Goal: Information Seeking & Learning: Find specific fact

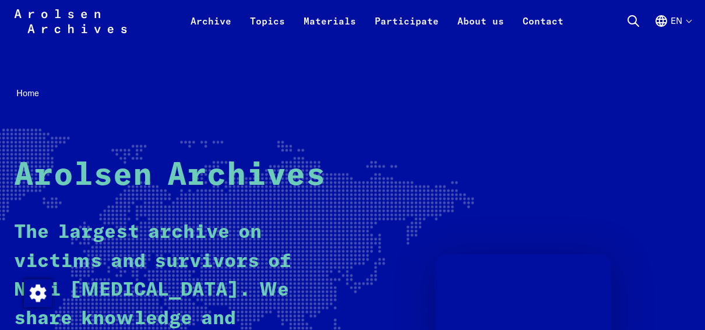
scroll to position [233, 0]
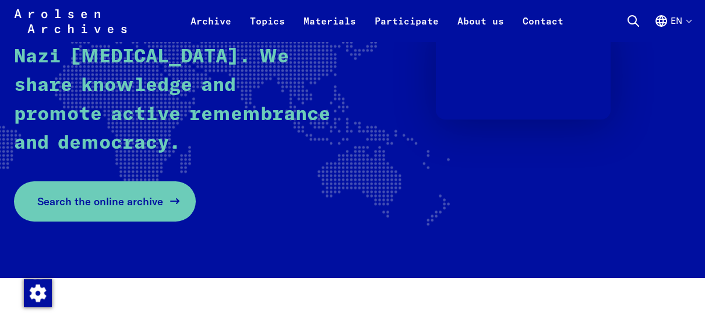
click at [126, 209] on span "Search the online archive" at bounding box center [100, 202] width 126 height 16
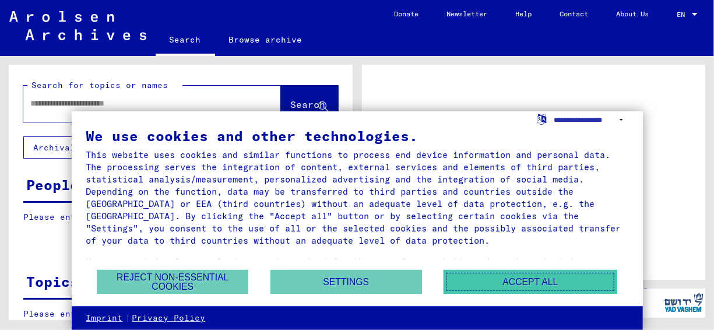
click at [547, 288] on button "Accept all" at bounding box center [531, 282] width 174 height 24
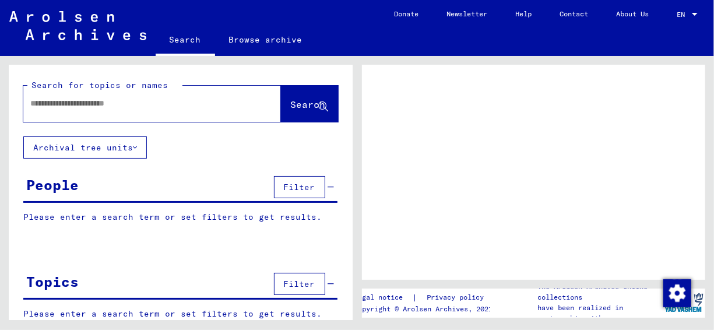
click at [125, 107] on input "text" at bounding box center [141, 103] width 223 height 12
type input "**********"
click at [318, 103] on icon at bounding box center [323, 107] width 10 height 10
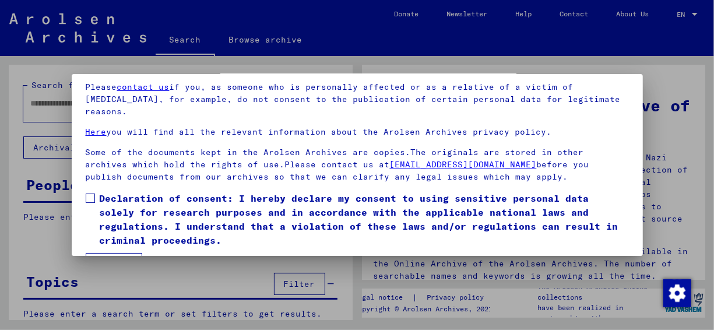
scroll to position [91, 0]
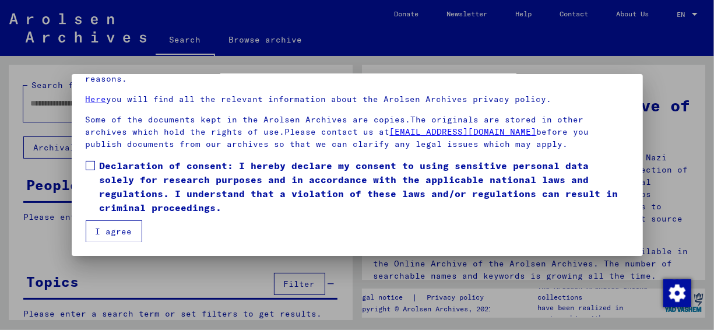
click at [89, 234] on button "I agree" at bounding box center [114, 231] width 57 height 22
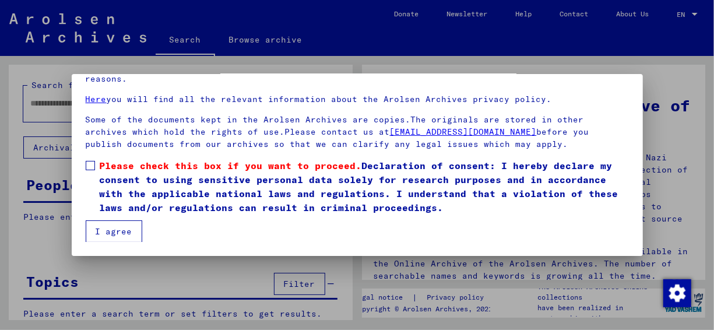
click at [89, 166] on span at bounding box center [90, 165] width 9 height 9
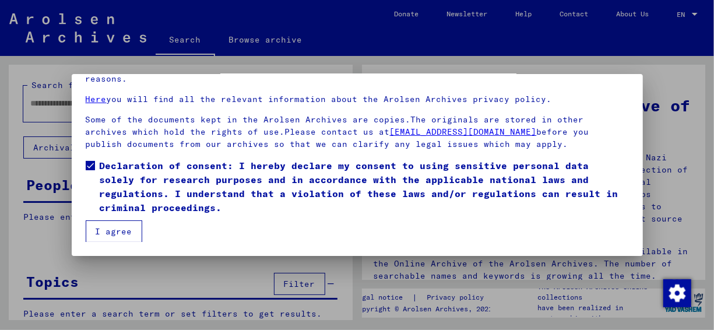
click at [129, 236] on button "I agree" at bounding box center [114, 231] width 57 height 22
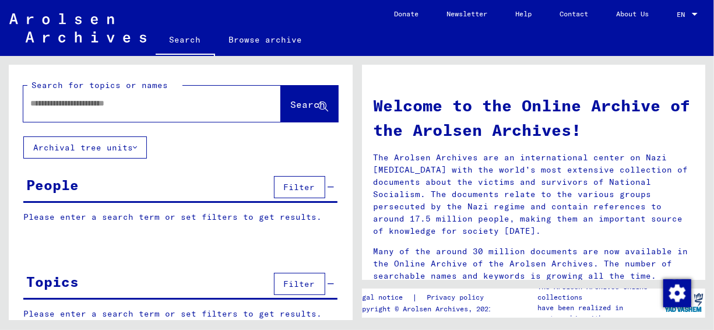
click at [161, 100] on input "text" at bounding box center [138, 103] width 216 height 12
type input "**********"
click at [281, 97] on button "Search" at bounding box center [309, 104] width 57 height 36
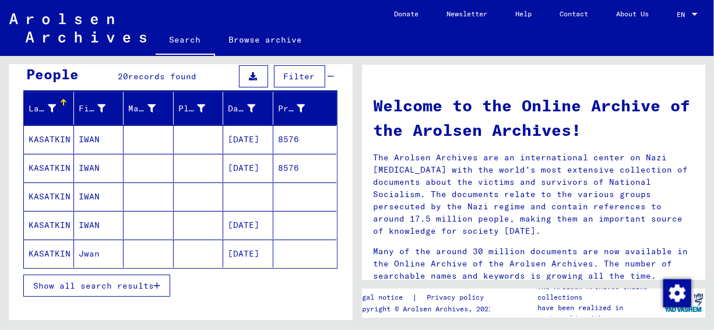
scroll to position [175, 0]
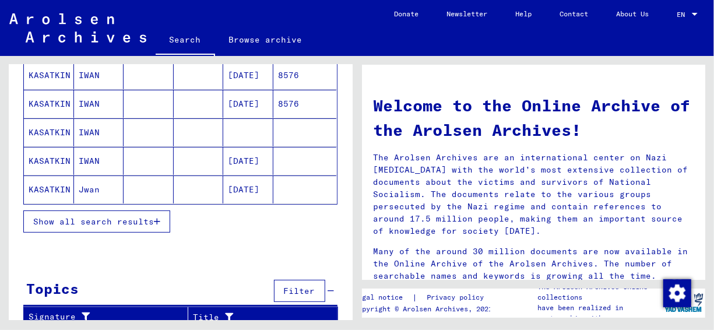
click at [149, 226] on button "Show all search results" at bounding box center [96, 221] width 147 height 22
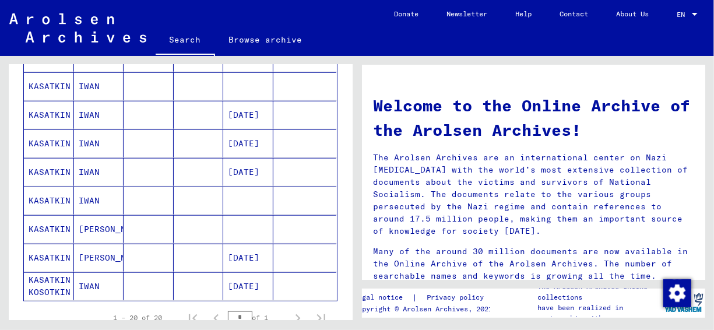
scroll to position [525, 0]
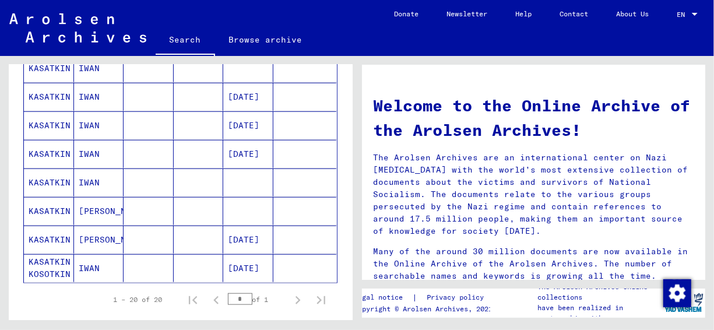
click at [48, 233] on mat-cell "KASATKIN" at bounding box center [49, 240] width 50 height 28
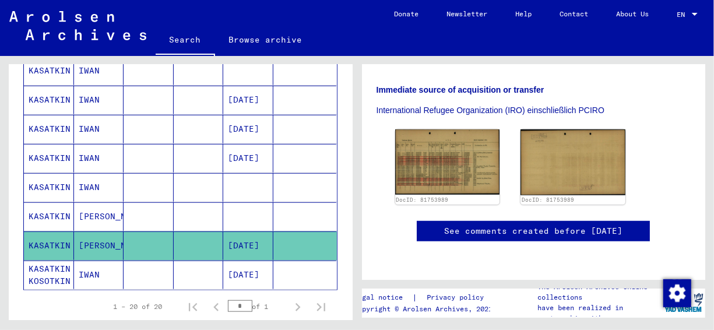
scroll to position [408, 0]
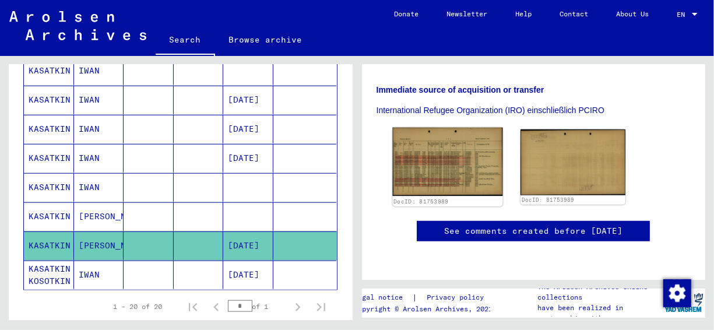
click at [421, 143] on img at bounding box center [447, 162] width 110 height 68
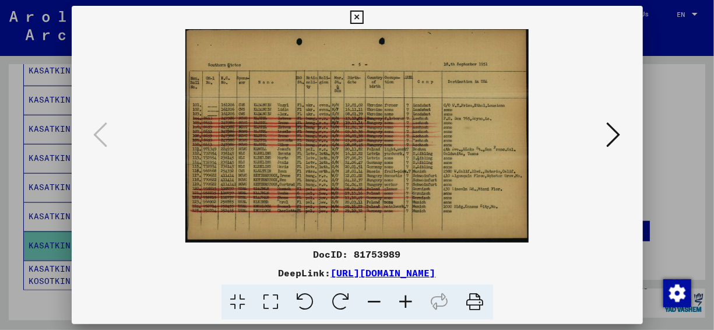
click at [415, 306] on icon at bounding box center [406, 302] width 31 height 36
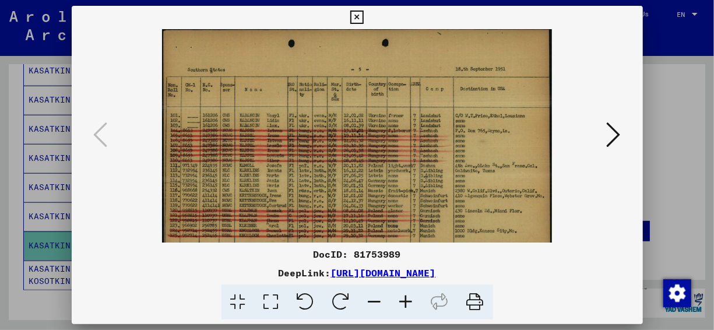
click at [415, 305] on icon at bounding box center [406, 302] width 31 height 36
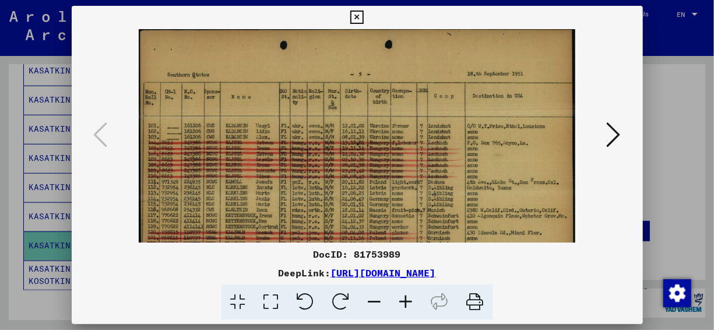
click at [415, 305] on icon at bounding box center [406, 302] width 31 height 36
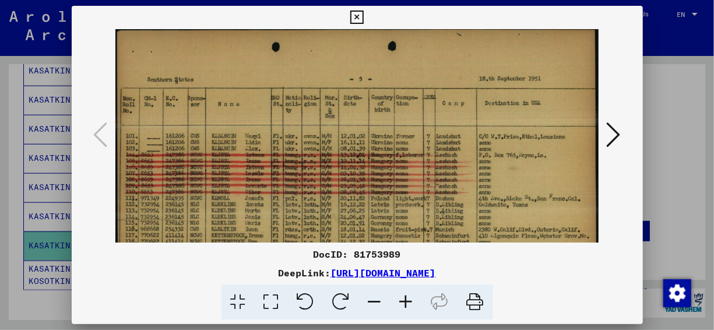
click at [415, 305] on icon at bounding box center [406, 302] width 31 height 36
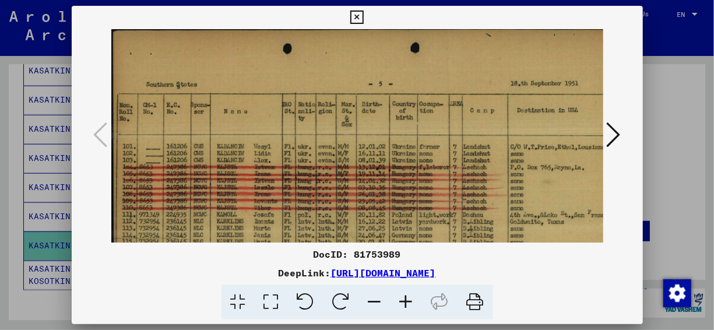
click at [415, 305] on icon at bounding box center [406, 302] width 31 height 36
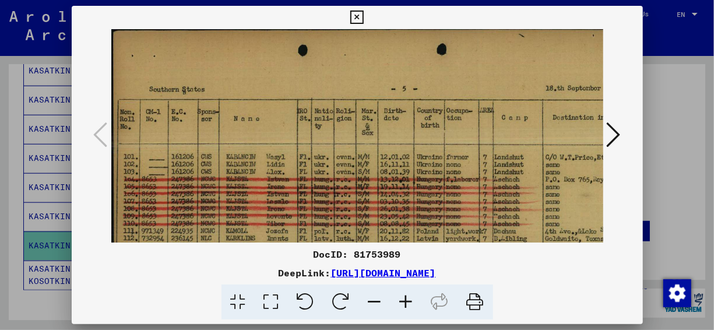
click at [415, 305] on icon at bounding box center [406, 302] width 31 height 36
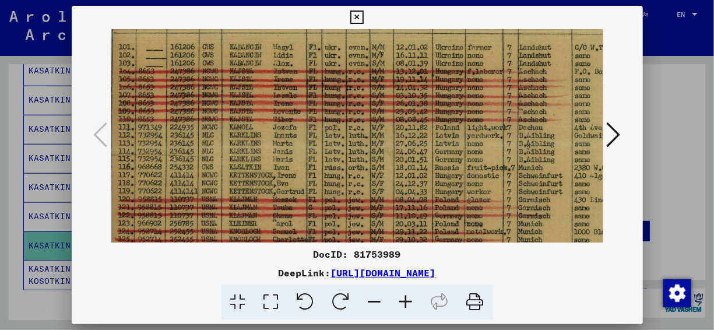
scroll to position [126, 6]
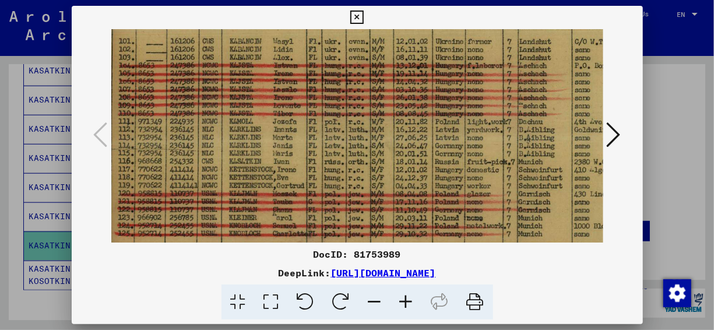
drag, startPoint x: 498, startPoint y: 201, endPoint x: 494, endPoint y: 81, distance: 120.2
click at [494, 81] on img at bounding box center [417, 97] width 624 height 388
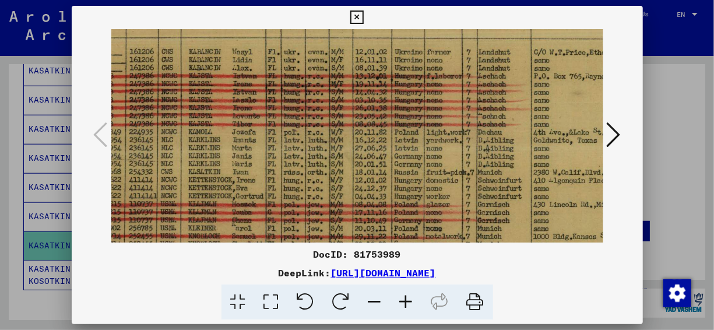
scroll to position [120, 0]
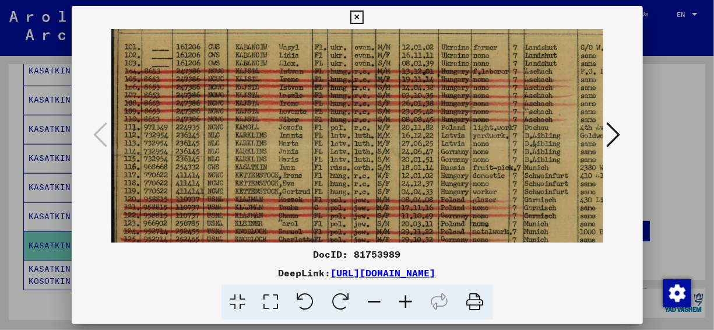
drag, startPoint x: 346, startPoint y: 160, endPoint x: 377, endPoint y: 171, distance: 33.6
click at [377, 171] on img at bounding box center [423, 103] width 624 height 388
click at [353, 16] on icon at bounding box center [356, 17] width 13 height 14
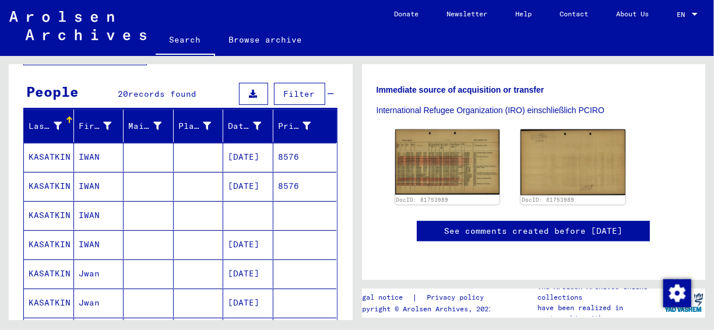
scroll to position [111, 0]
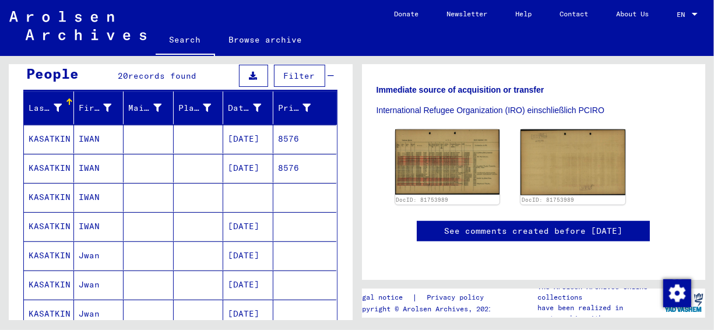
click at [80, 197] on mat-cell "IWAN" at bounding box center [99, 197] width 50 height 29
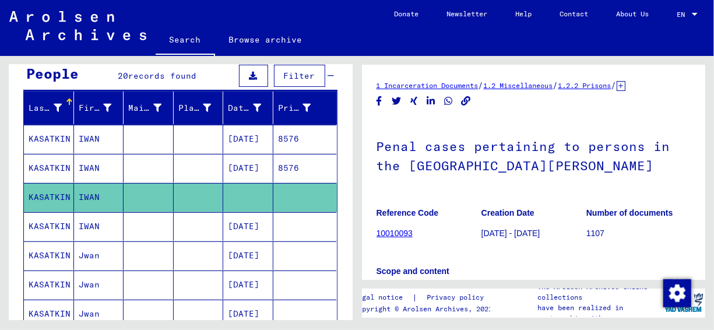
click at [389, 234] on link "10010093" at bounding box center [395, 232] width 36 height 9
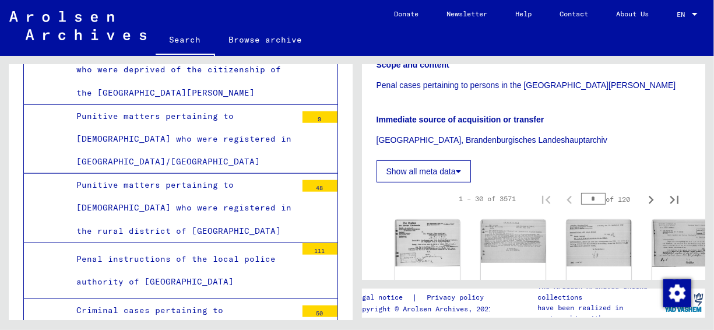
scroll to position [233, 0]
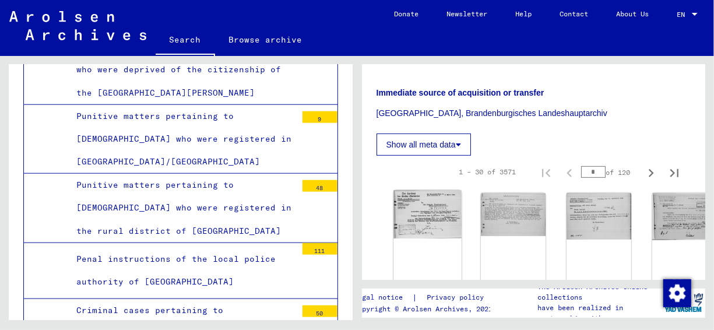
click at [399, 205] on img at bounding box center [427, 214] width 68 height 48
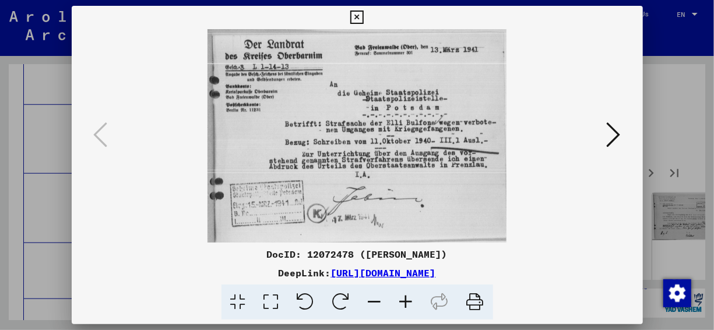
click at [639, 138] on div at bounding box center [357, 135] width 571 height 213
click at [610, 135] on icon at bounding box center [614, 135] width 14 height 28
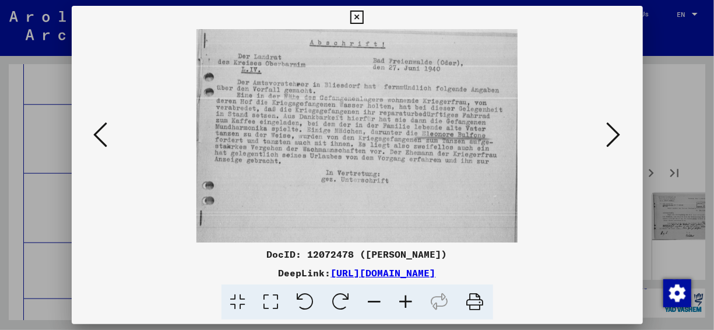
click at [610, 135] on icon at bounding box center [614, 135] width 14 height 28
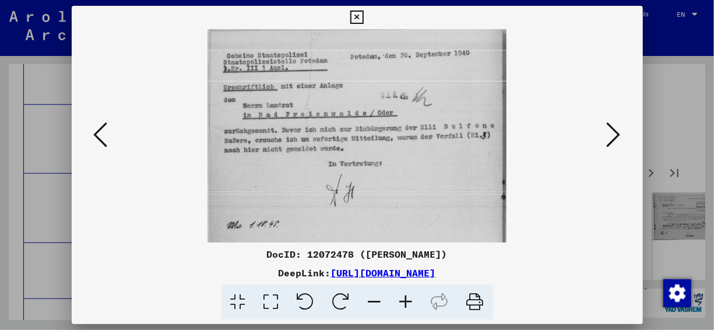
click at [610, 135] on icon at bounding box center [614, 135] width 14 height 28
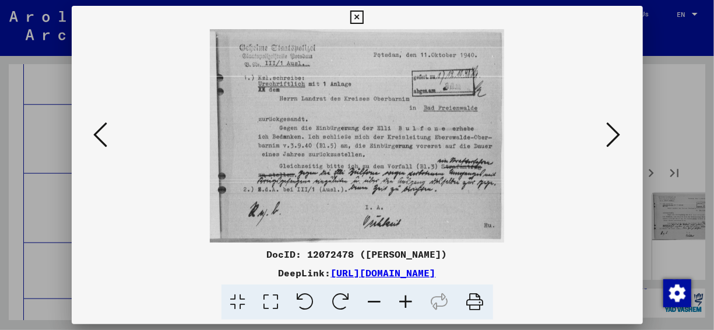
click at [610, 135] on icon at bounding box center [614, 135] width 14 height 28
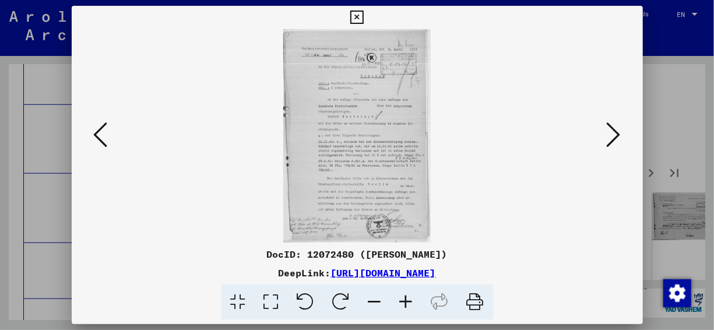
click at [691, 140] on div at bounding box center [357, 165] width 714 height 330
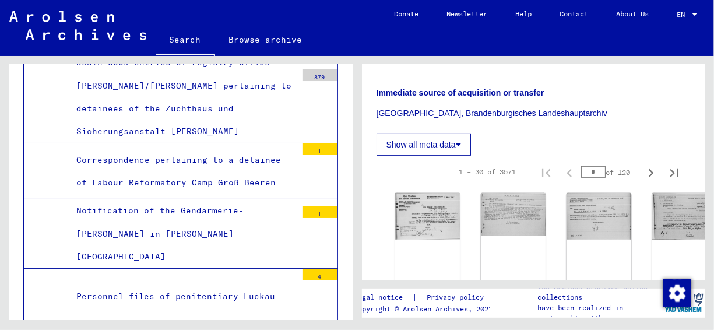
scroll to position [4110, 0]
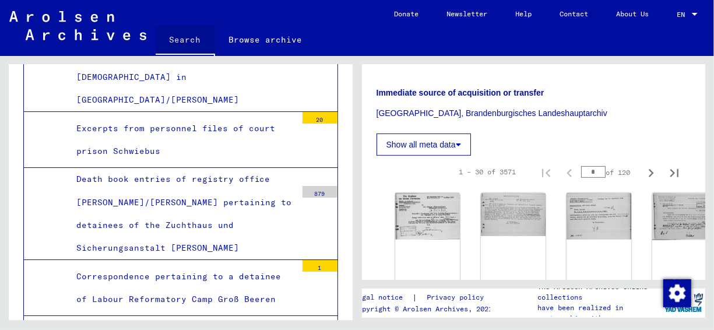
click at [170, 35] on link "Search" at bounding box center [185, 41] width 59 height 30
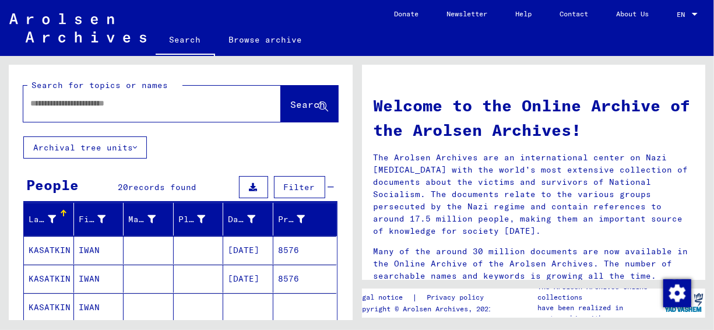
click at [146, 109] on input "text" at bounding box center [138, 103] width 216 height 12
click at [293, 100] on span "Search" at bounding box center [308, 105] width 35 height 12
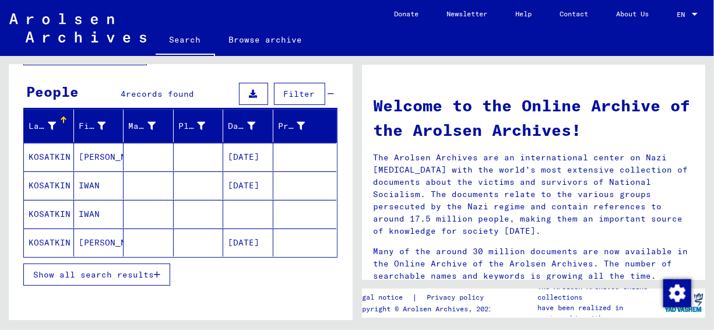
scroll to position [117, 0]
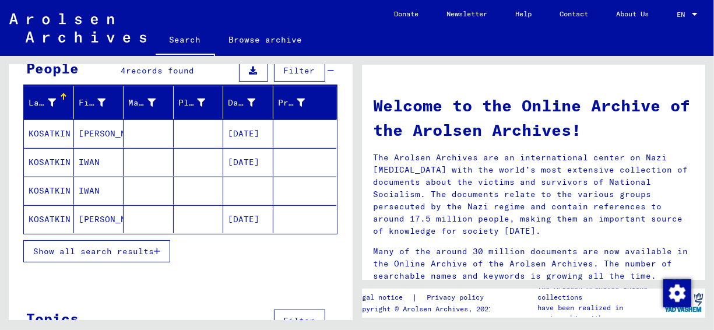
click at [79, 133] on mat-cell "[PERSON_NAME]" at bounding box center [99, 133] width 50 height 28
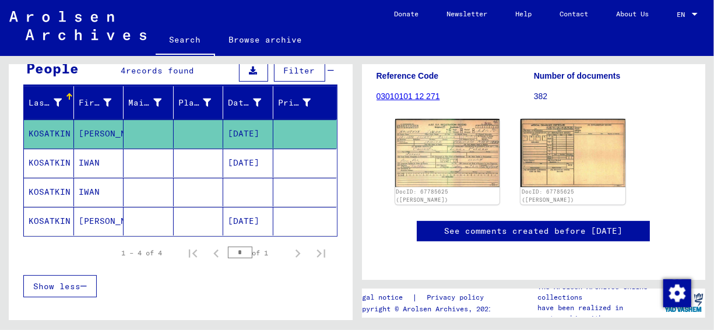
scroll to position [175, 0]
click at [448, 154] on img at bounding box center [447, 152] width 110 height 71
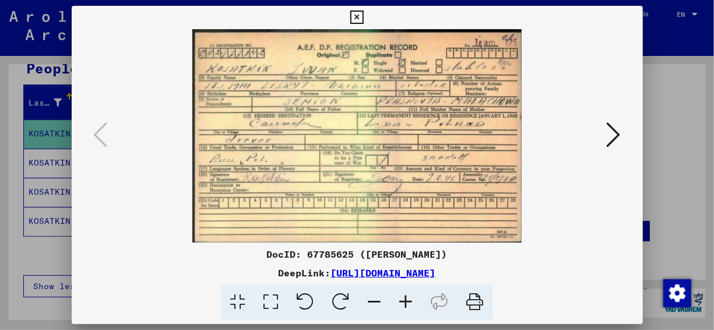
click at [403, 298] on icon at bounding box center [406, 302] width 31 height 36
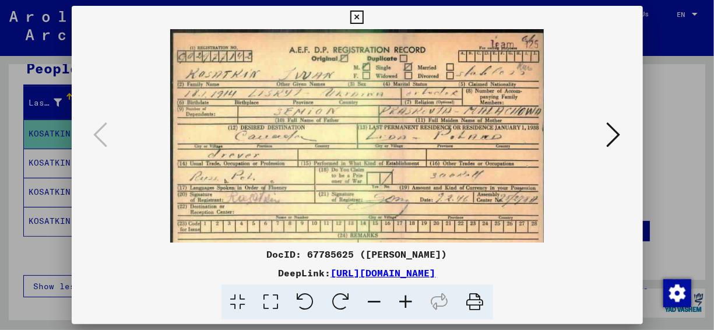
click at [403, 298] on icon at bounding box center [406, 302] width 31 height 36
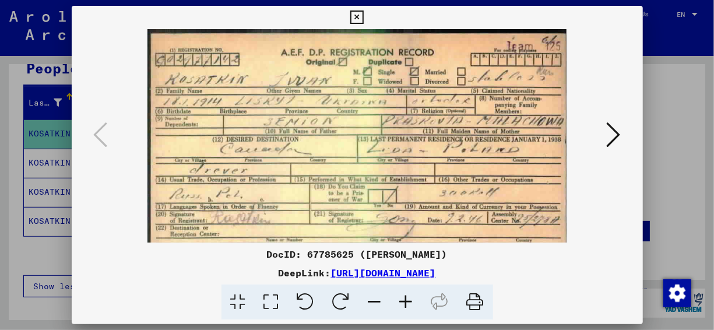
click at [403, 298] on icon at bounding box center [406, 302] width 31 height 36
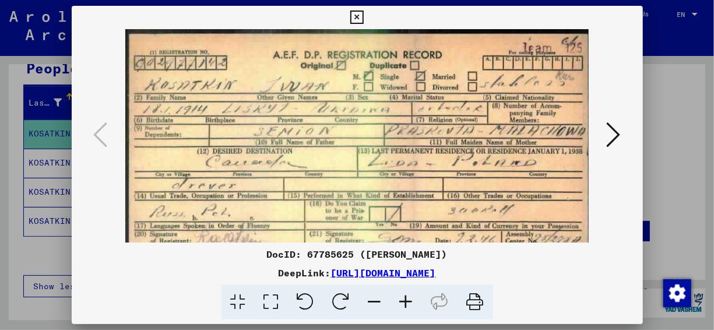
click at [403, 298] on icon at bounding box center [406, 302] width 31 height 36
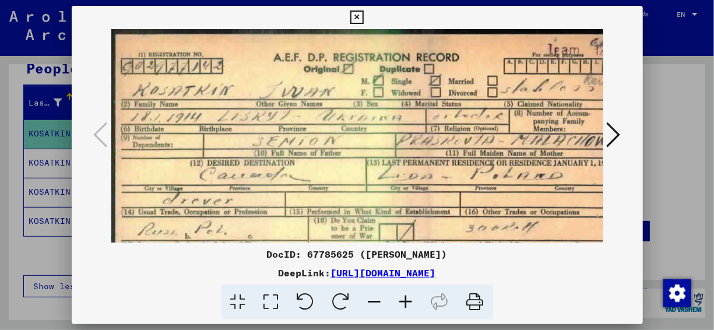
click at [403, 298] on icon at bounding box center [406, 302] width 31 height 36
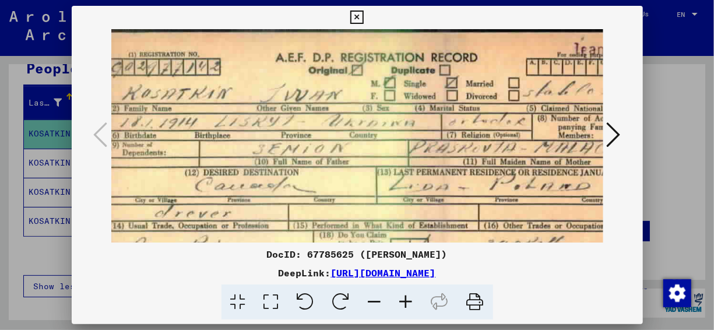
scroll to position [5, 0]
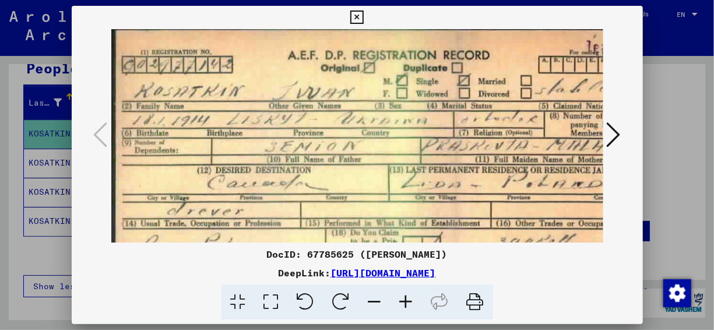
drag, startPoint x: 533, startPoint y: 186, endPoint x: 458, endPoint y: 203, distance: 77.6
click at [458, 203] on img at bounding box center [388, 203] width 554 height 359
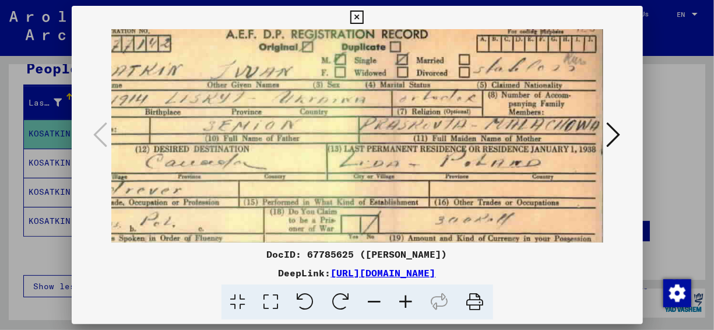
scroll to position [23, 62]
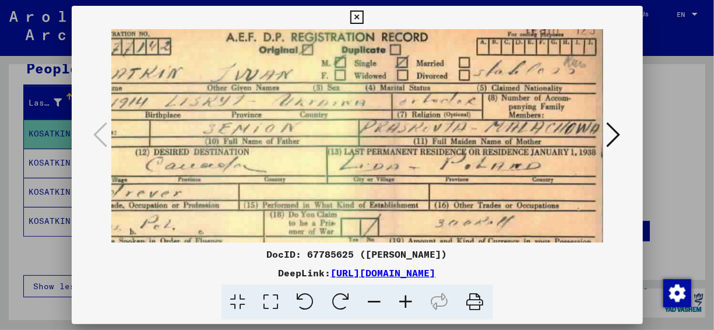
drag, startPoint x: 483, startPoint y: 145, endPoint x: 330, endPoint y: 129, distance: 153.5
click at [330, 129] on img at bounding box center [327, 185] width 554 height 359
click at [356, 20] on icon at bounding box center [356, 17] width 13 height 14
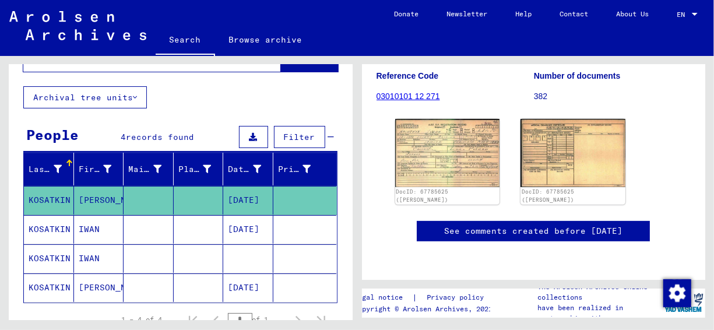
scroll to position [0, 0]
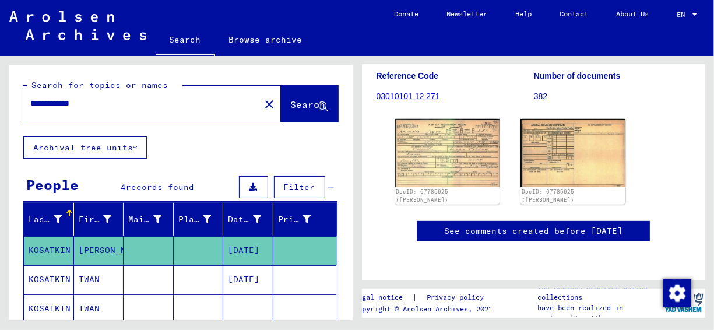
drag, startPoint x: 131, startPoint y: 104, endPoint x: 19, endPoint y: 101, distance: 112.5
click at [19, 101] on div "**********" at bounding box center [181, 101] width 344 height 72
click at [293, 108] on span "Search" at bounding box center [308, 105] width 35 height 12
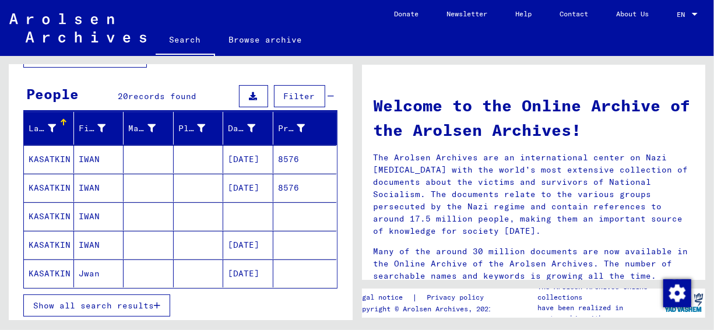
scroll to position [170, 0]
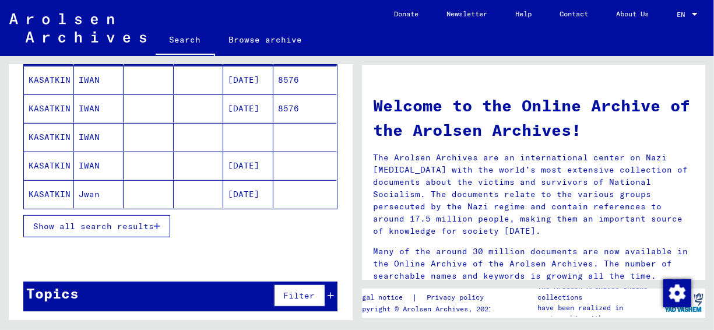
click at [83, 194] on mat-cell "Jwan" at bounding box center [99, 194] width 50 height 28
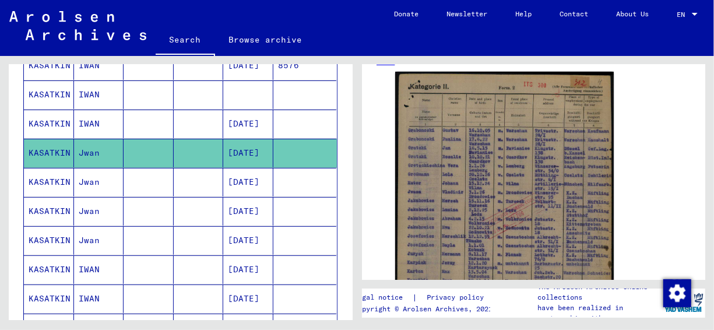
scroll to position [228, 0]
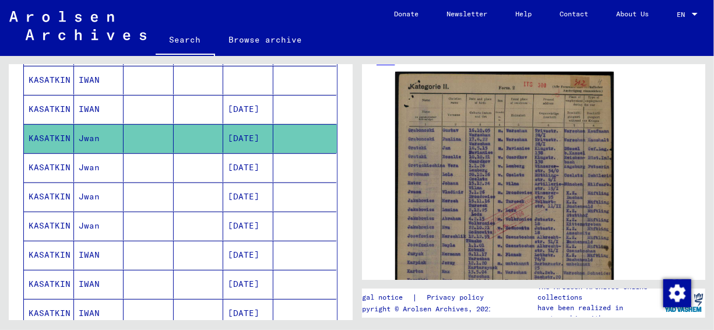
click at [240, 188] on mat-cell "[DATE]" at bounding box center [248, 196] width 50 height 29
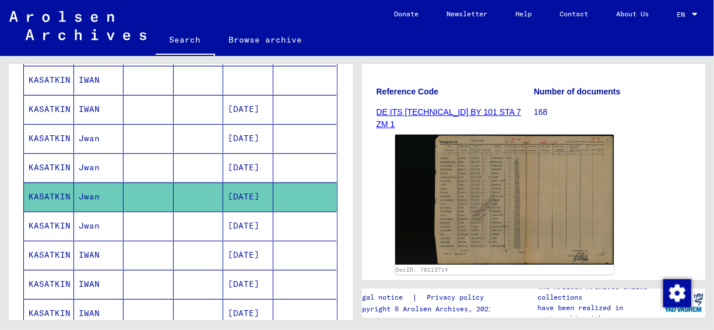
scroll to position [175, 0]
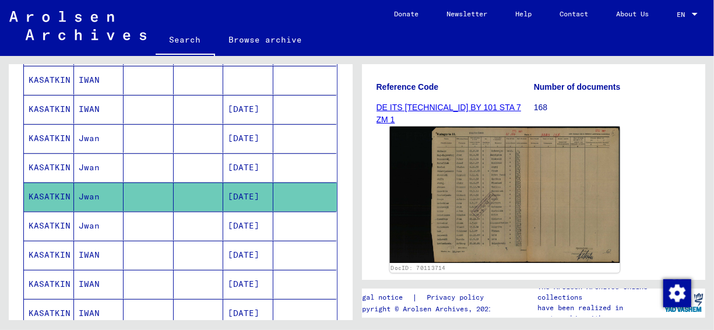
click at [512, 180] on img at bounding box center [504, 194] width 230 height 136
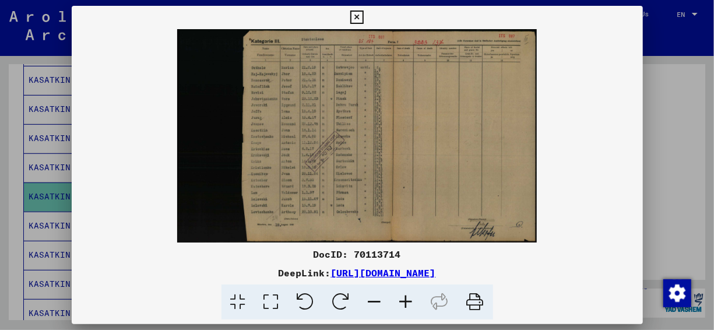
click at [403, 308] on icon at bounding box center [406, 302] width 31 height 36
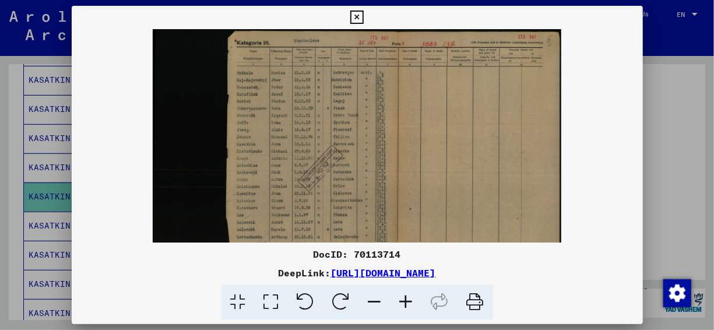
click at [403, 308] on icon at bounding box center [406, 302] width 31 height 36
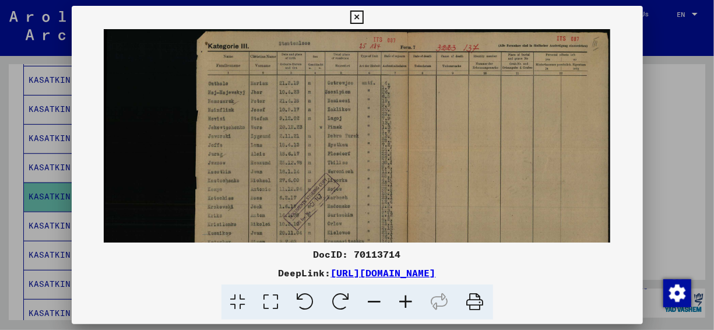
click at [403, 308] on icon at bounding box center [406, 302] width 31 height 36
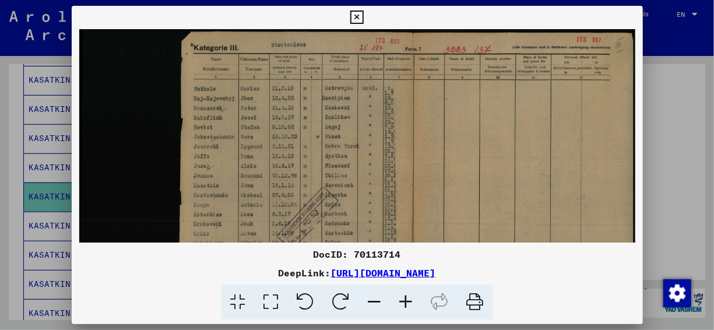
click at [403, 308] on icon at bounding box center [406, 302] width 31 height 36
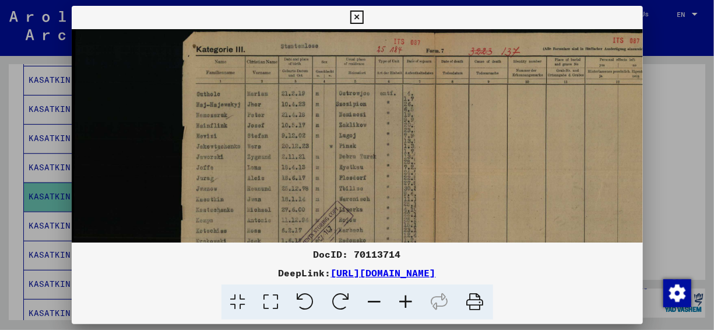
click at [403, 308] on icon at bounding box center [406, 302] width 31 height 36
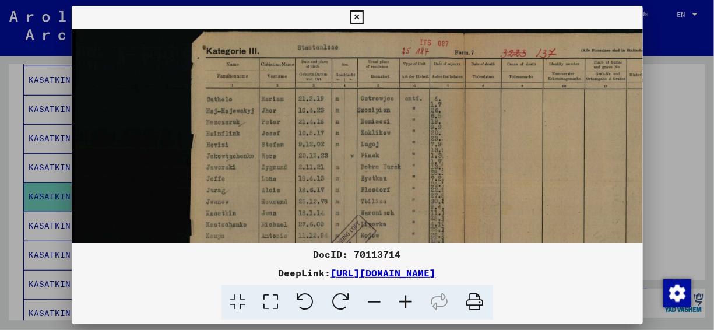
click at [403, 308] on icon at bounding box center [406, 302] width 31 height 36
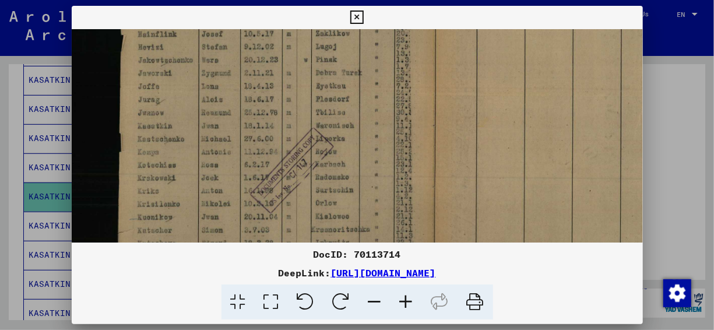
scroll to position [105, 57]
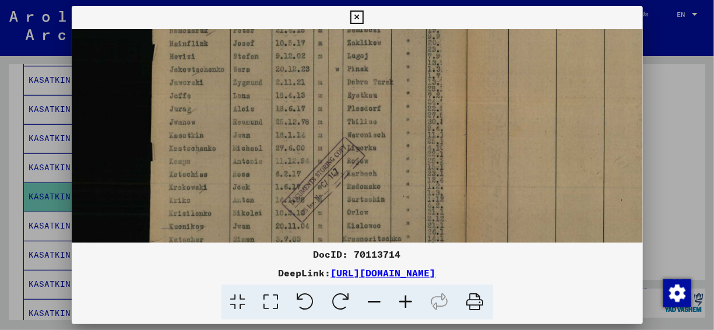
drag, startPoint x: 511, startPoint y: 199, endPoint x: 476, endPoint y: 104, distance: 101.2
click at [476, 104] on img at bounding box center [391, 147] width 752 height 446
click at [356, 19] on icon at bounding box center [356, 17] width 13 height 14
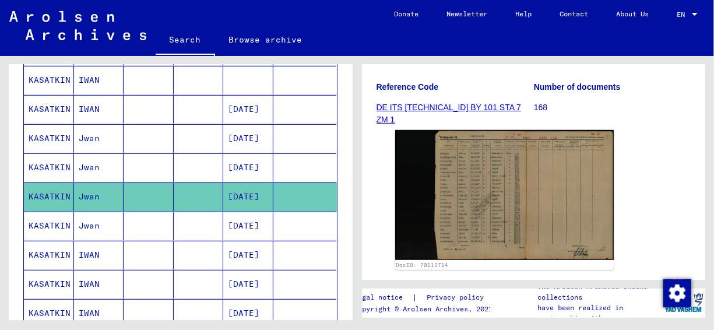
click at [90, 219] on mat-cell "Jwan" at bounding box center [99, 226] width 50 height 29
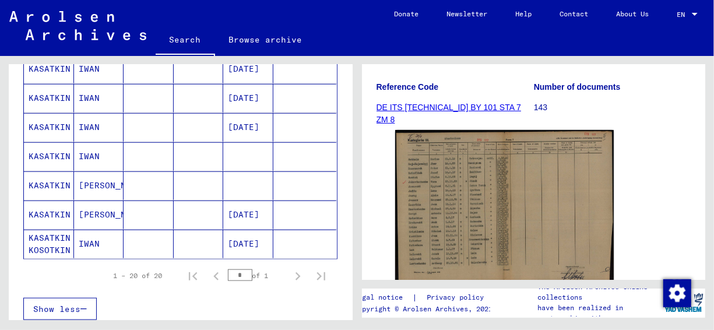
scroll to position [578, 0]
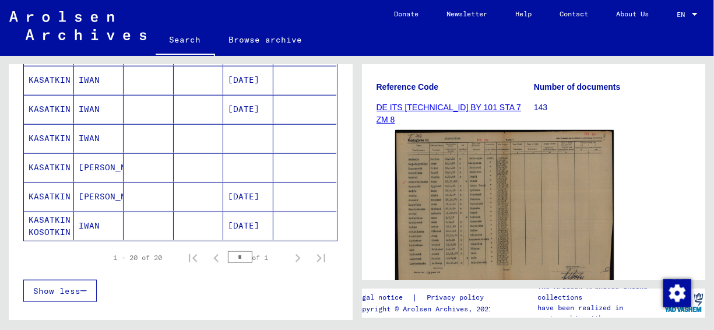
click at [82, 184] on mat-cell "[PERSON_NAME]" at bounding box center [99, 196] width 50 height 29
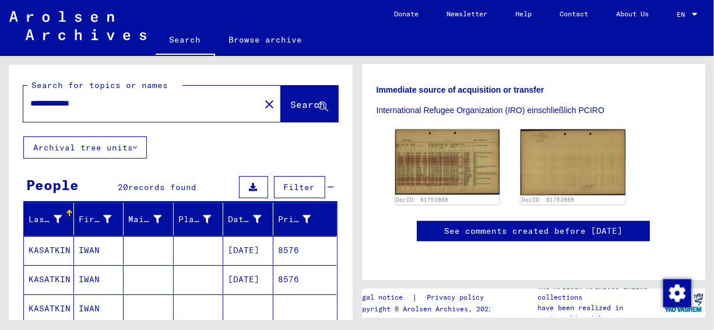
drag, startPoint x: 167, startPoint y: 103, endPoint x: 11, endPoint y: 115, distance: 156.1
click at [11, 115] on div "**********" at bounding box center [181, 101] width 344 height 72
click at [301, 96] on button "Search" at bounding box center [309, 104] width 57 height 36
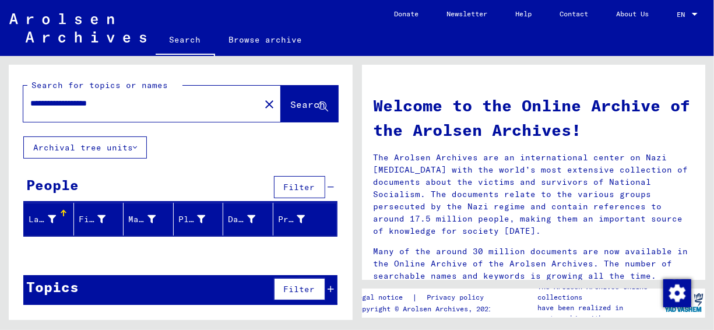
click at [153, 108] on input "**********" at bounding box center [138, 103] width 216 height 12
click at [303, 112] on button "Search" at bounding box center [309, 104] width 57 height 36
click at [158, 105] on input "**********" at bounding box center [138, 103] width 216 height 12
click at [324, 103] on icon at bounding box center [323, 107] width 10 height 10
click at [152, 107] on input "**********" at bounding box center [138, 103] width 216 height 12
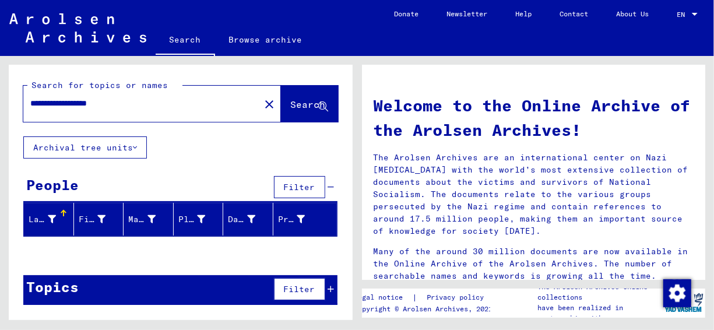
click at [302, 111] on span "Search" at bounding box center [309, 105] width 37 height 12
click at [80, 104] on input "**********" at bounding box center [138, 103] width 216 height 12
click at [77, 103] on input "**********" at bounding box center [138, 103] width 216 height 12
click at [289, 98] on button "Search" at bounding box center [309, 104] width 57 height 36
click at [157, 103] on input "**********" at bounding box center [138, 103] width 216 height 12
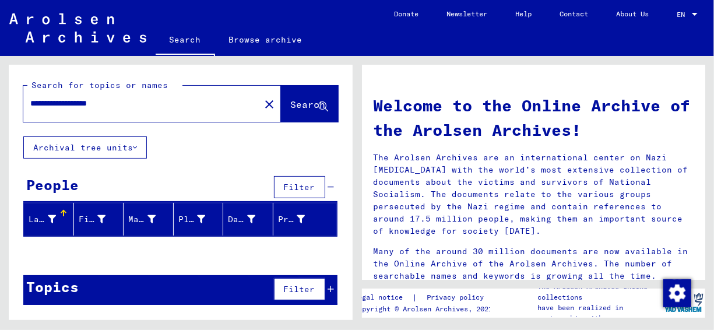
click at [282, 98] on button "Search" at bounding box center [309, 104] width 57 height 36
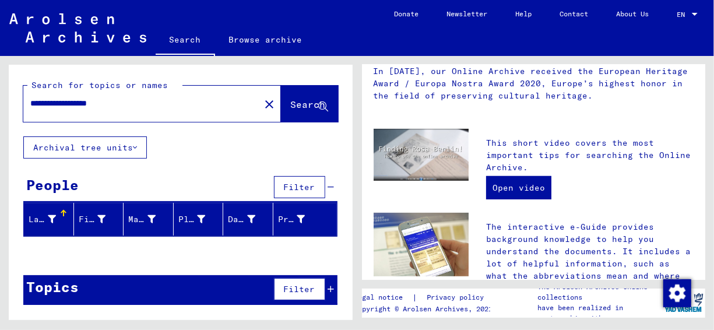
scroll to position [291, 0]
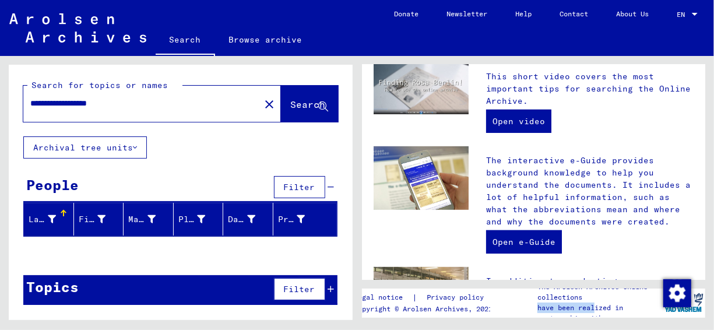
drag, startPoint x: 597, startPoint y: 311, endPoint x: 601, endPoint y: 294, distance: 18.0
click at [601, 294] on div "The Arolsen Archives online collections have been realized in partnership with" at bounding box center [576, 303] width 171 height 42
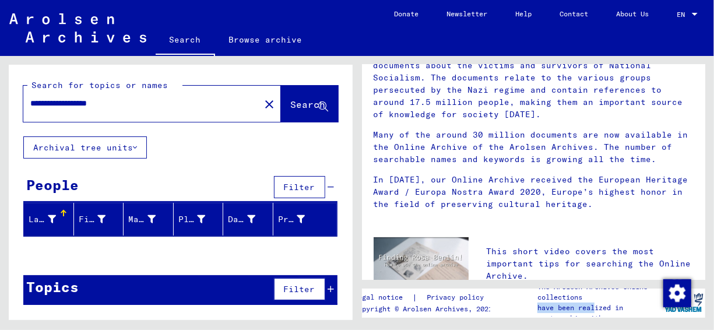
scroll to position [0, 0]
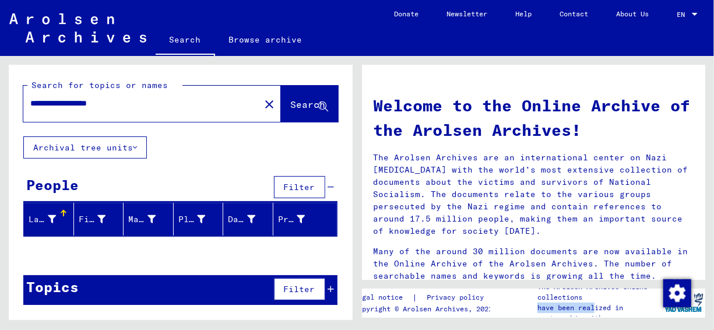
click at [307, 182] on span "Filter" at bounding box center [299, 187] width 31 height 10
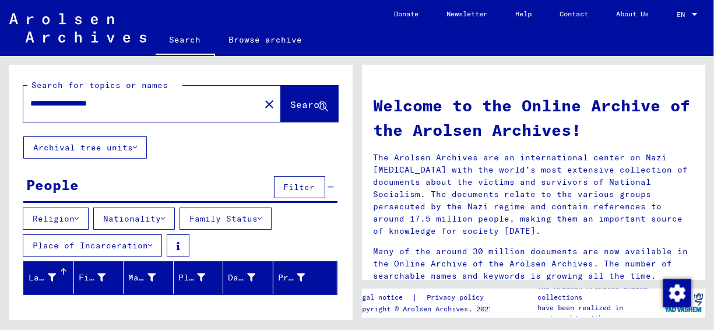
click at [140, 113] on div "**********" at bounding box center [134, 103] width 223 height 26
click at [151, 105] on input "**********" at bounding box center [138, 103] width 216 height 12
type input "*"
type input "**********"
click at [281, 92] on button "Search" at bounding box center [309, 104] width 57 height 36
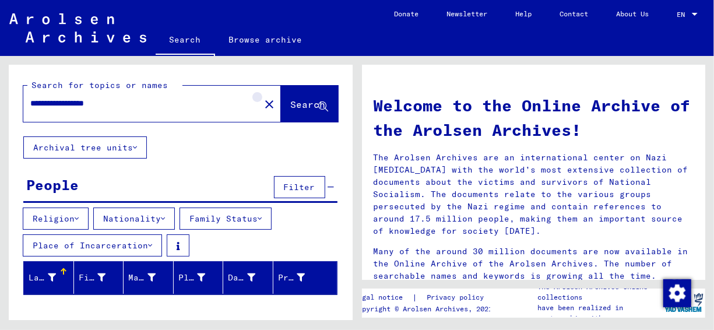
click at [262, 105] on mat-icon "close" at bounding box center [269, 104] width 14 height 14
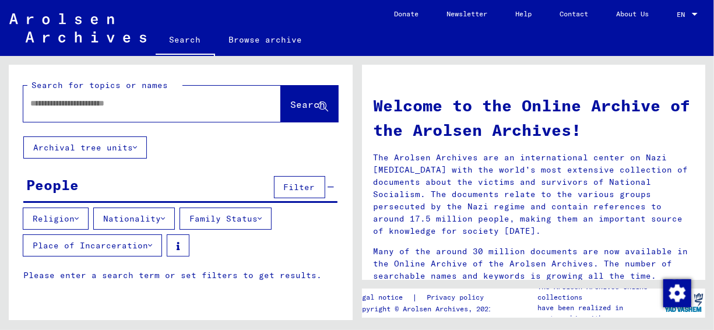
click at [130, 105] on input "text" at bounding box center [138, 103] width 216 height 12
type input "**********"
click at [291, 101] on span "Search" at bounding box center [308, 105] width 35 height 12
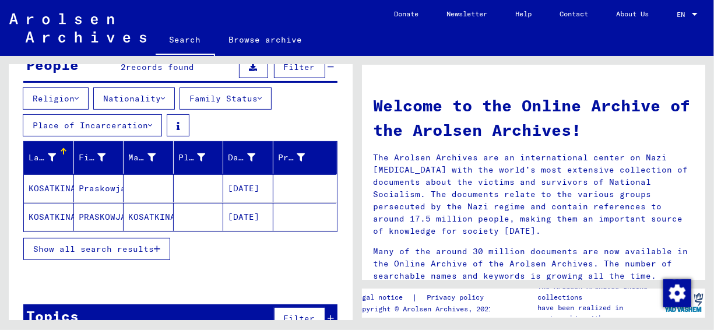
scroll to position [142, 0]
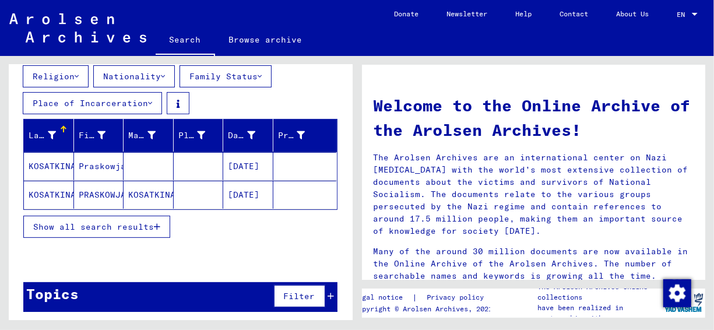
click at [59, 160] on mat-cell "KOSATKINA" at bounding box center [49, 166] width 50 height 28
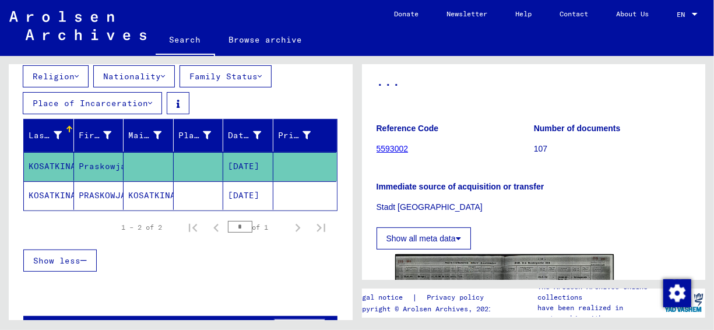
scroll to position [117, 0]
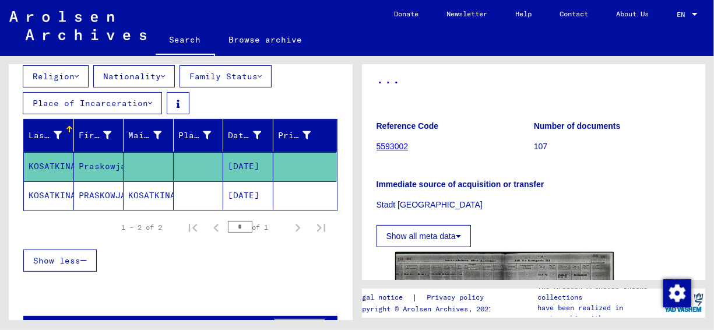
click at [395, 147] on link "5593002" at bounding box center [393, 146] width 32 height 9
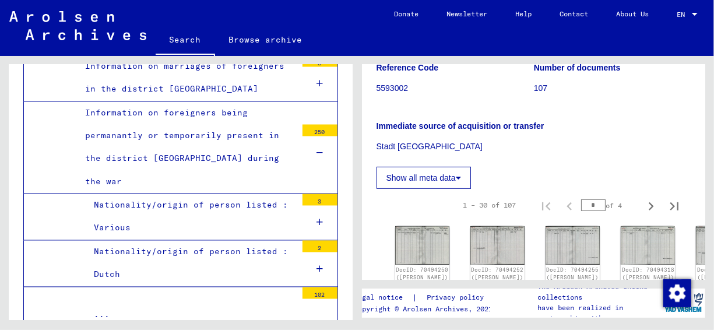
scroll to position [291, 0]
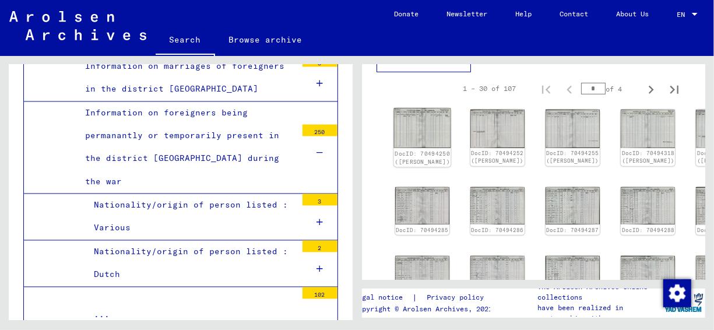
click at [403, 128] on img at bounding box center [421, 128] width 57 height 40
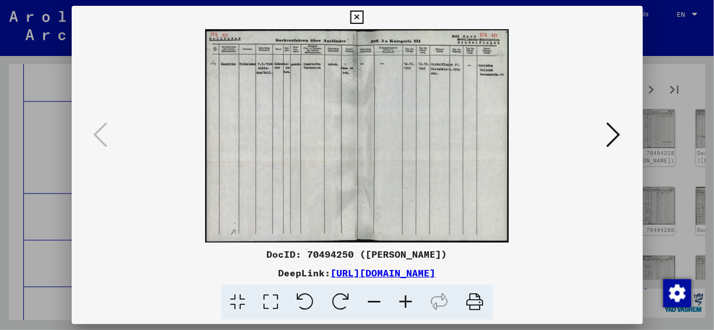
click at [413, 297] on icon at bounding box center [406, 302] width 31 height 36
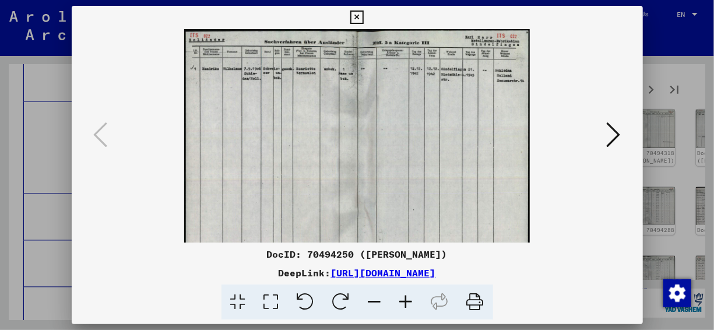
click at [413, 297] on icon at bounding box center [406, 302] width 31 height 36
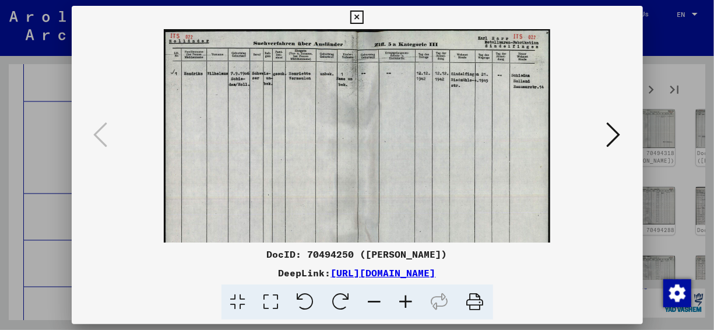
click at [413, 297] on icon at bounding box center [406, 302] width 31 height 36
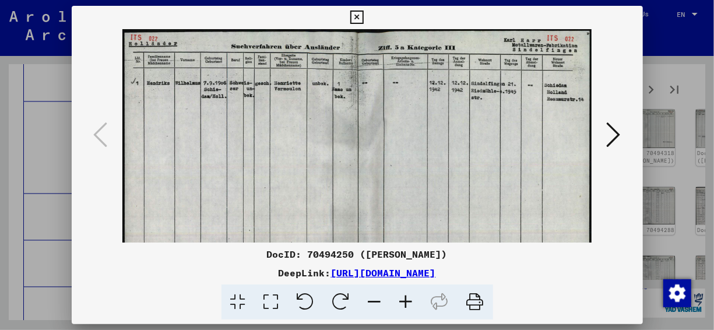
click at [413, 297] on icon at bounding box center [406, 302] width 31 height 36
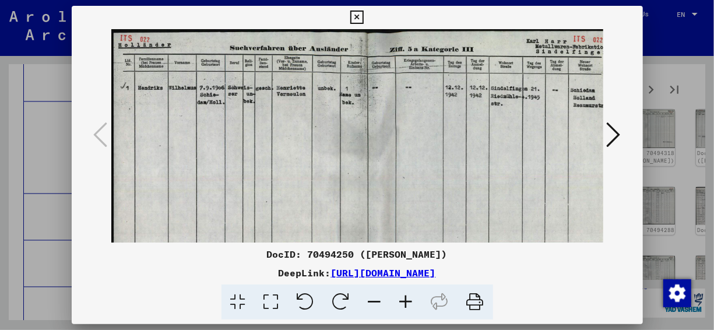
click at [413, 297] on icon at bounding box center [406, 302] width 31 height 36
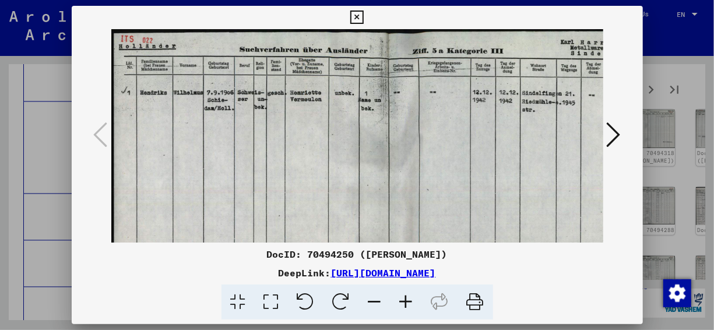
click at [413, 297] on icon at bounding box center [406, 302] width 31 height 36
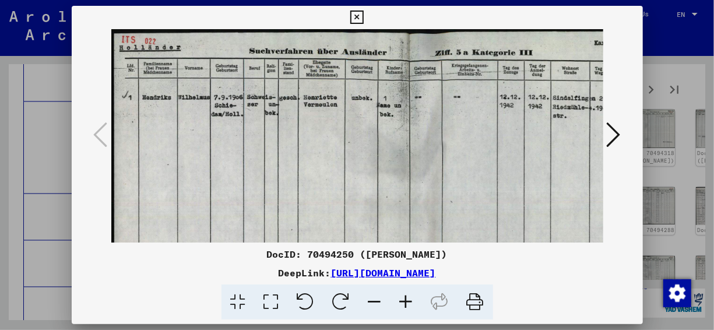
click at [413, 298] on icon at bounding box center [406, 302] width 31 height 36
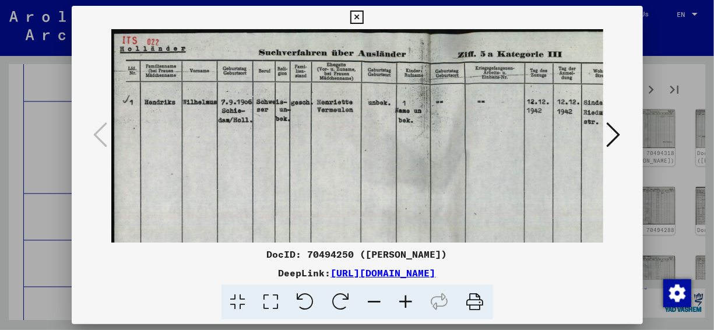
click at [413, 298] on icon at bounding box center [406, 302] width 31 height 36
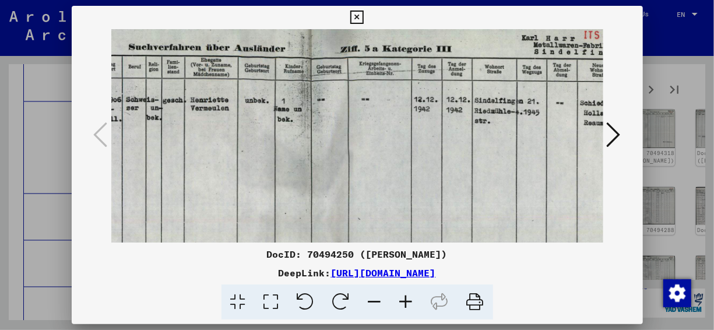
scroll to position [11, 185]
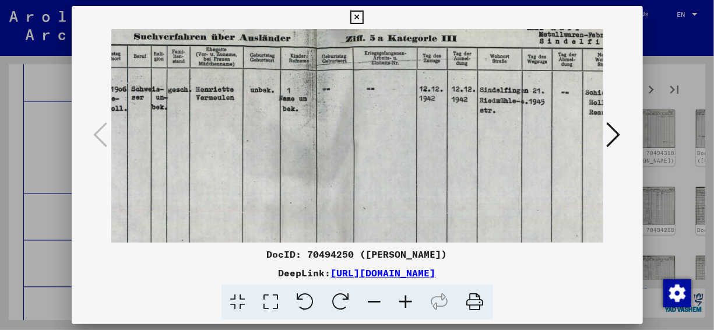
drag, startPoint x: 400, startPoint y: 163, endPoint x: 307, endPoint y: 147, distance: 94.1
click at [307, 147] on img at bounding box center [315, 250] width 677 height 476
click at [616, 125] on icon at bounding box center [614, 135] width 14 height 28
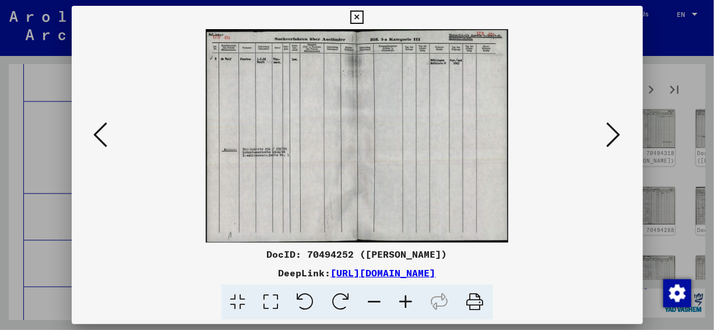
click at [410, 298] on icon at bounding box center [406, 302] width 31 height 36
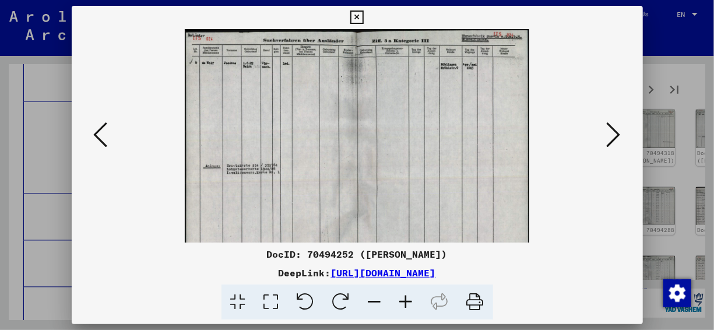
click at [410, 298] on icon at bounding box center [406, 302] width 31 height 36
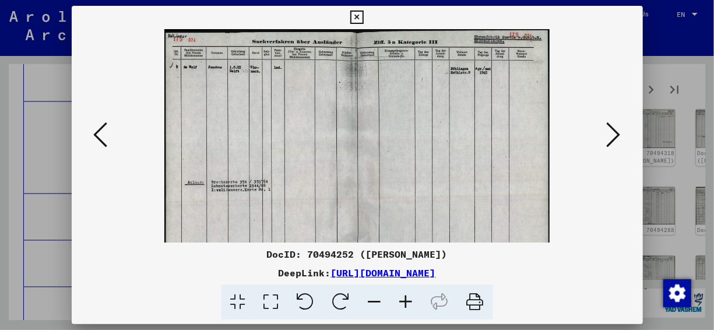
click at [410, 298] on icon at bounding box center [406, 302] width 31 height 36
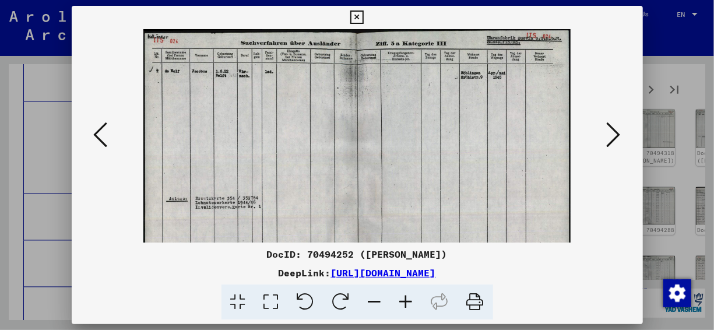
click at [410, 298] on icon at bounding box center [406, 302] width 31 height 36
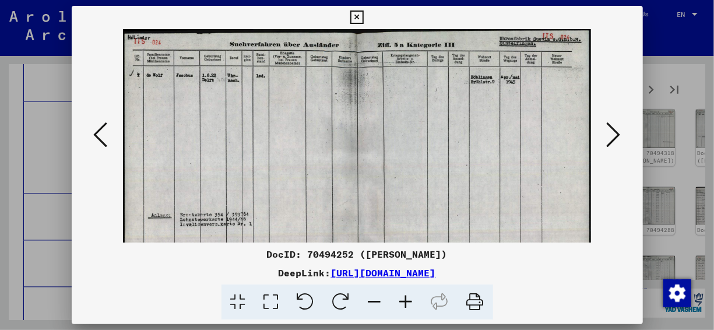
click at [610, 135] on icon at bounding box center [614, 135] width 14 height 28
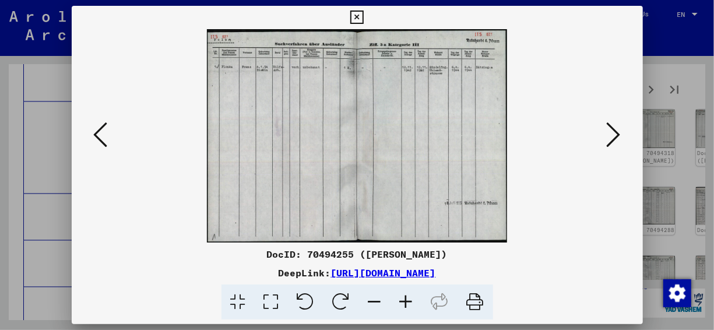
click at [610, 136] on icon at bounding box center [614, 135] width 14 height 28
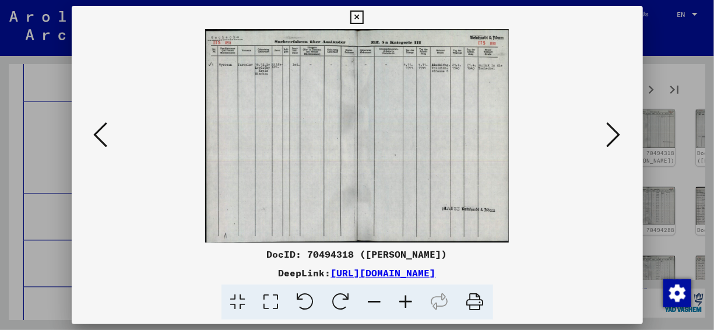
click at [610, 136] on icon at bounding box center [614, 135] width 14 height 28
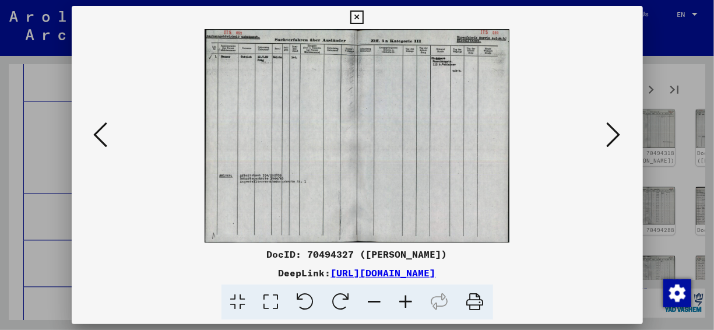
click at [610, 136] on icon at bounding box center [614, 135] width 14 height 28
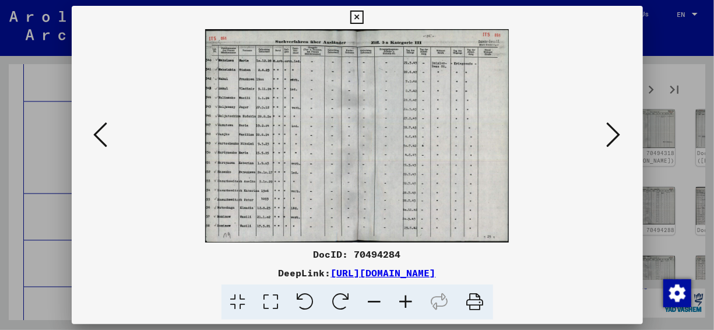
click at [410, 301] on icon at bounding box center [406, 302] width 31 height 36
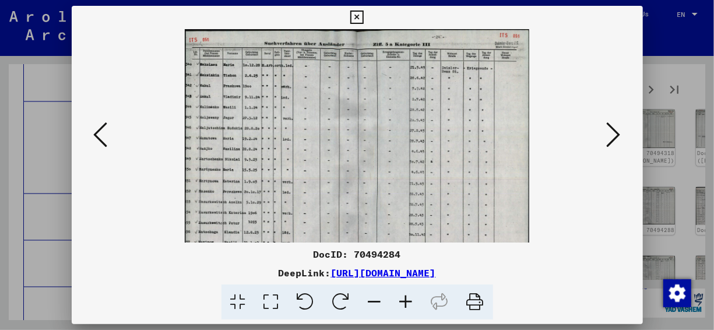
click at [410, 301] on icon at bounding box center [406, 302] width 31 height 36
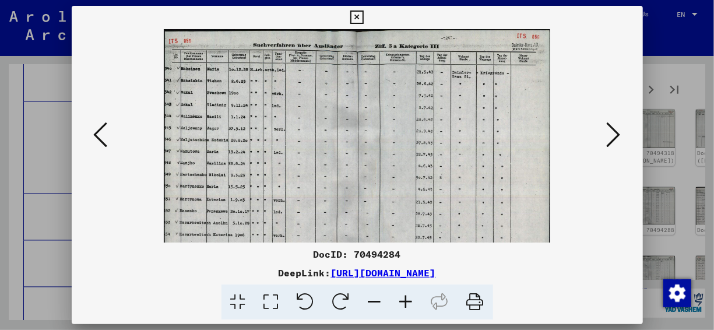
click at [411, 302] on icon at bounding box center [406, 302] width 31 height 36
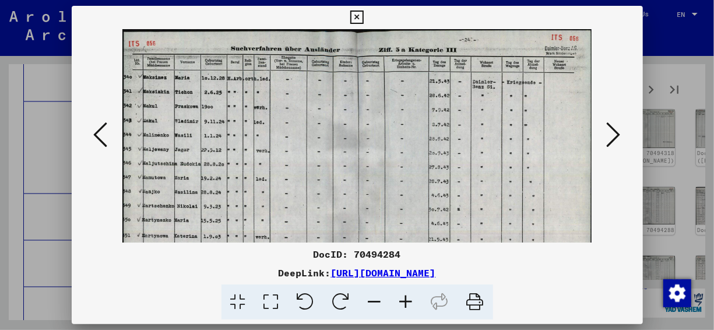
click at [412, 302] on icon at bounding box center [406, 302] width 31 height 36
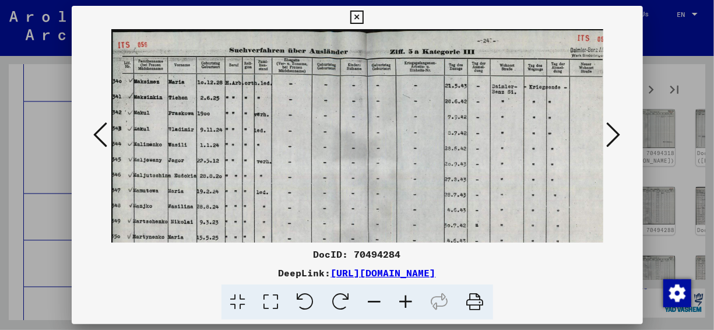
click at [412, 302] on icon at bounding box center [406, 302] width 31 height 36
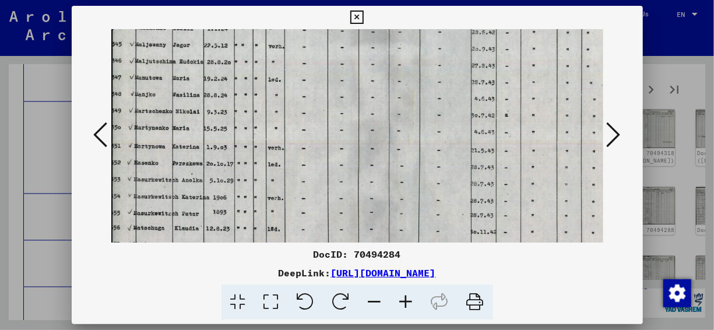
scroll to position [143, 0]
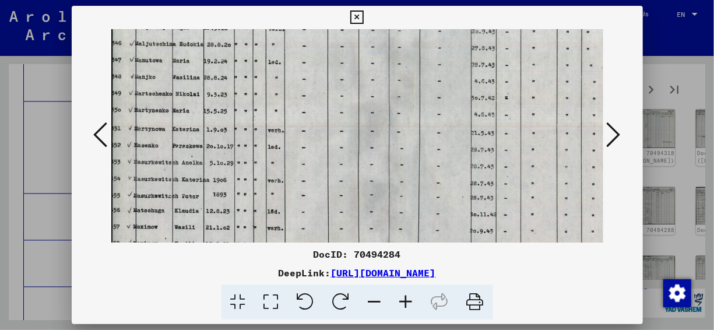
drag, startPoint x: 275, startPoint y: 180, endPoint x: 323, endPoint y: 39, distance: 148.6
click at [323, 39] on img at bounding box center [386, 80] width 551 height 388
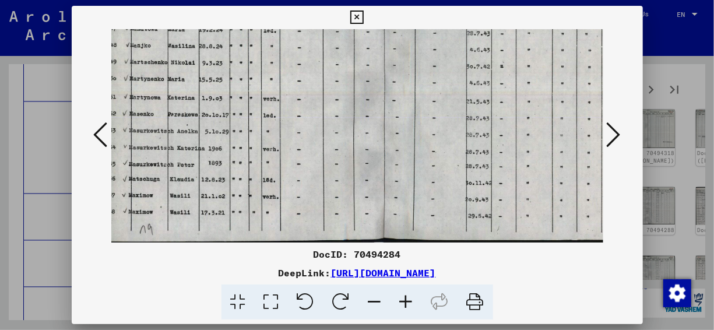
scroll to position [171, 5]
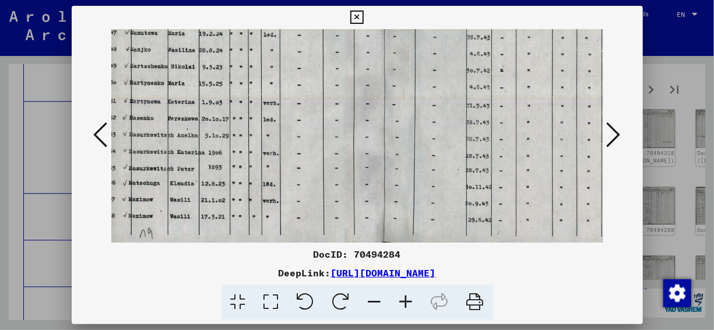
drag, startPoint x: 326, startPoint y: 141, endPoint x: 322, endPoint y: 98, distance: 43.4
click at [322, 98] on img at bounding box center [382, 52] width 551 height 388
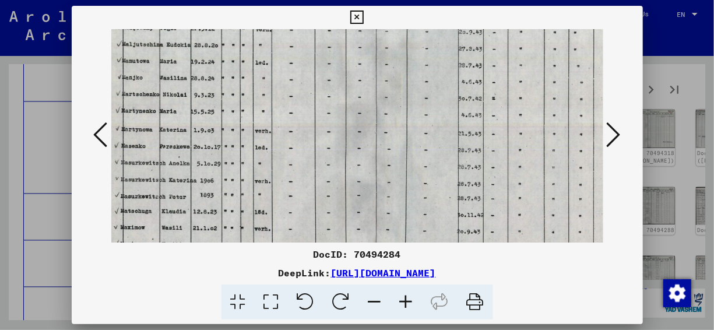
scroll to position [175, 0]
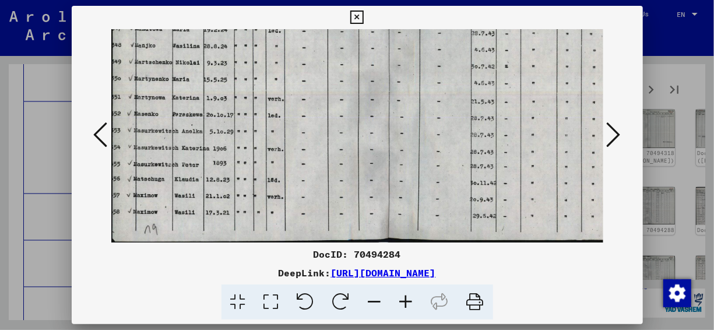
drag, startPoint x: 396, startPoint y: 153, endPoint x: 521, endPoint y: 103, distance: 135.2
click at [521, 103] on img at bounding box center [386, 48] width 551 height 388
drag, startPoint x: 104, startPoint y: 147, endPoint x: 103, endPoint y: 141, distance: 5.9
click at [104, 147] on icon at bounding box center [101, 135] width 14 height 28
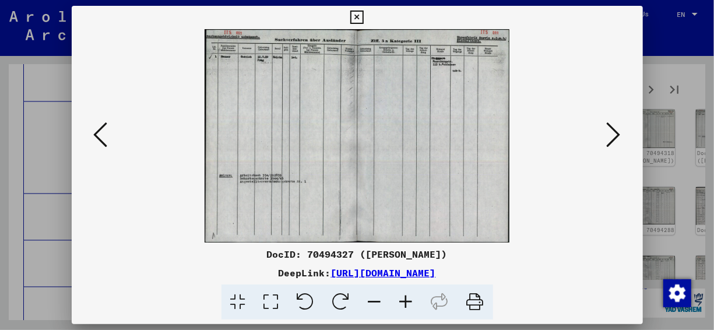
scroll to position [0, 0]
click at [607, 133] on icon at bounding box center [614, 135] width 14 height 28
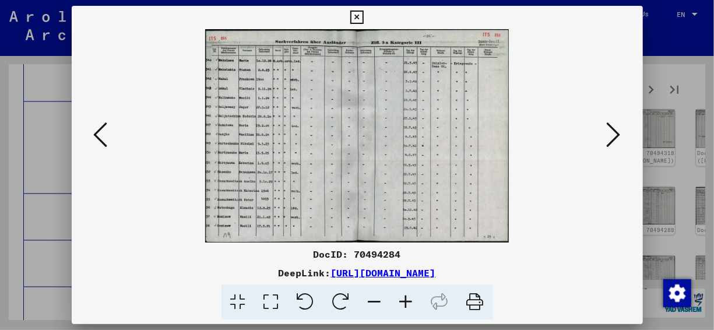
click at [607, 133] on icon at bounding box center [614, 135] width 14 height 28
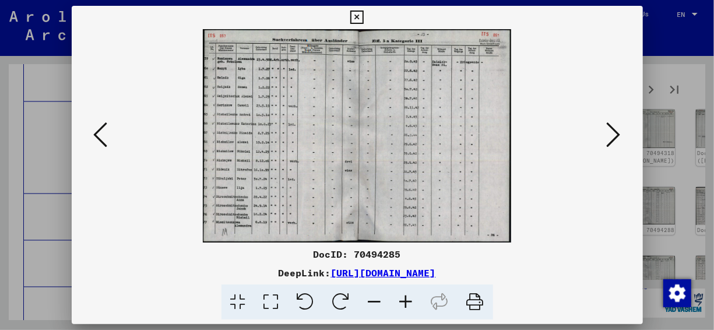
click at [607, 133] on icon at bounding box center [614, 135] width 14 height 28
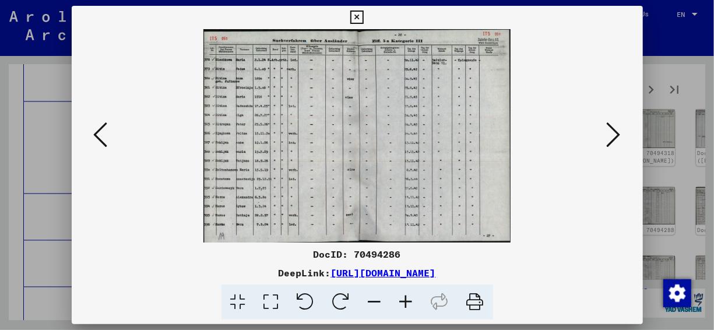
click at [402, 303] on icon at bounding box center [406, 302] width 31 height 36
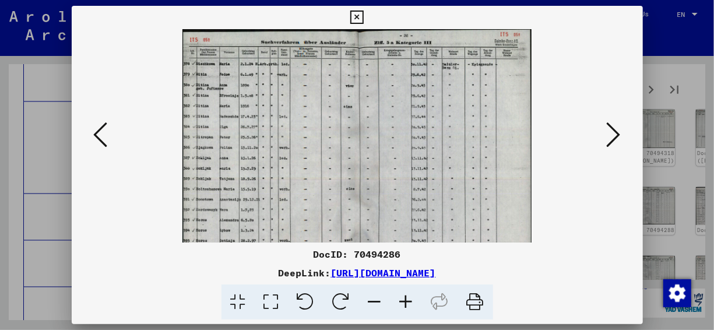
click at [407, 298] on icon at bounding box center [406, 302] width 31 height 36
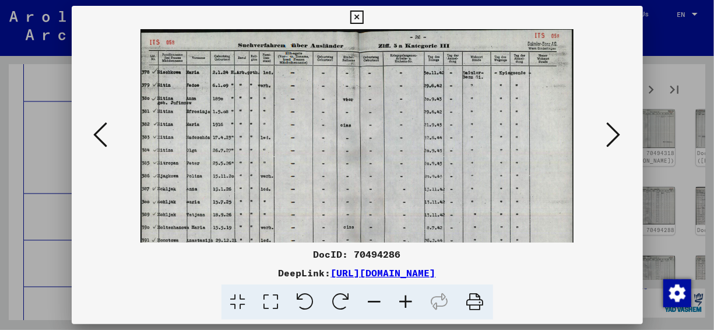
click at [407, 298] on icon at bounding box center [406, 302] width 31 height 36
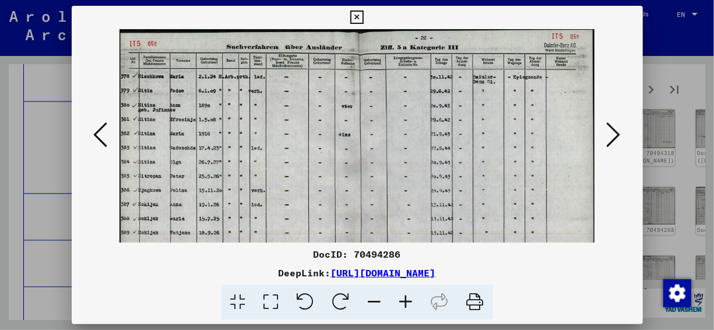
click at [407, 298] on icon at bounding box center [406, 302] width 31 height 36
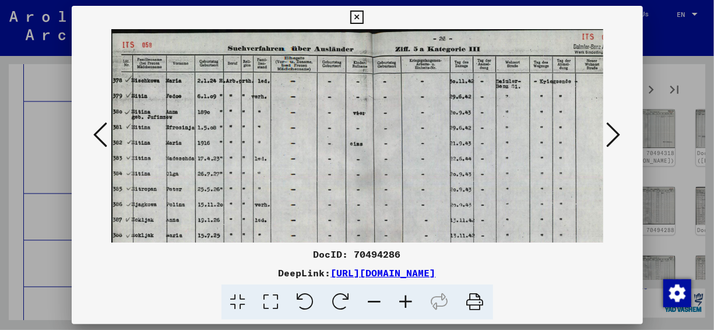
click at [407, 298] on icon at bounding box center [406, 302] width 31 height 36
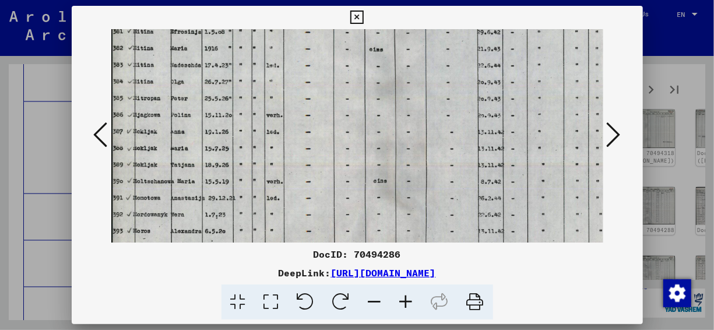
scroll to position [106, 0]
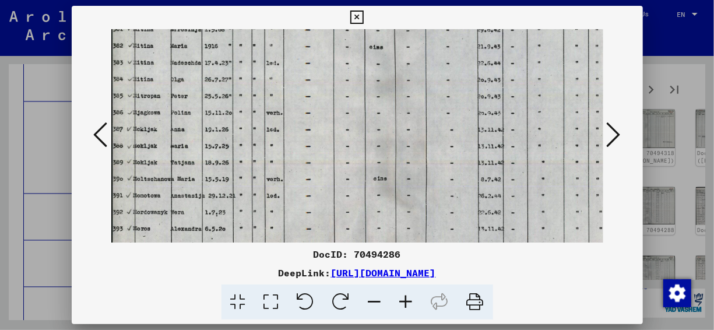
drag, startPoint x: 290, startPoint y: 197, endPoint x: 467, endPoint y: 62, distance: 222.9
click at [467, 62] on img at bounding box center [391, 117] width 560 height 388
click at [610, 135] on icon at bounding box center [614, 135] width 14 height 28
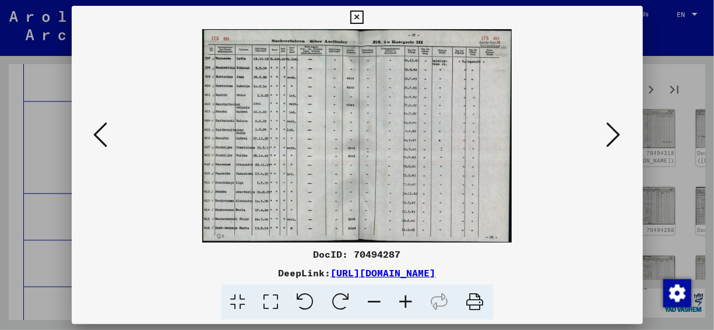
click at [409, 302] on icon at bounding box center [406, 302] width 31 height 36
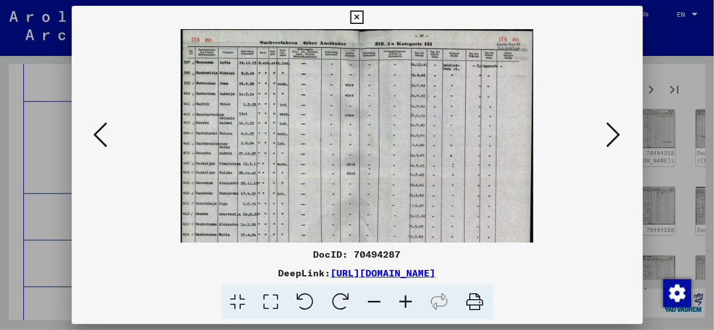
click at [409, 302] on icon at bounding box center [406, 302] width 31 height 36
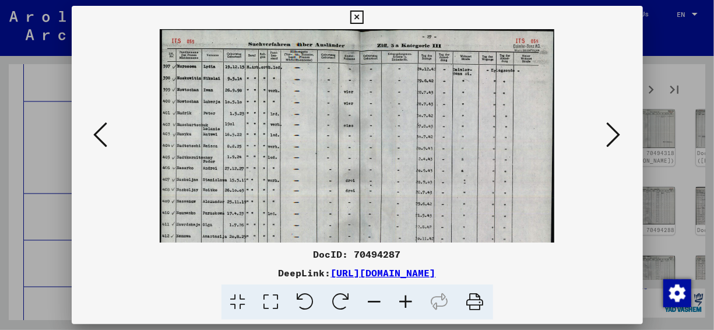
click at [409, 302] on icon at bounding box center [406, 302] width 31 height 36
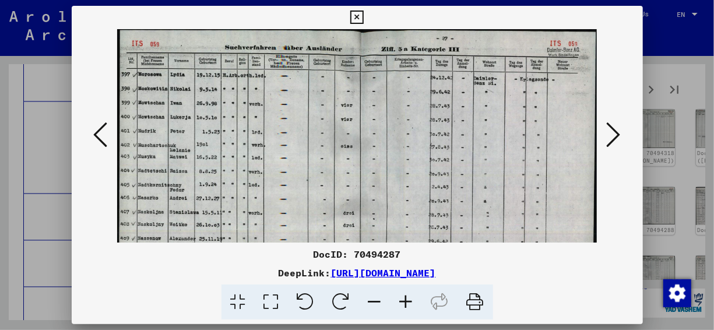
click at [409, 302] on icon at bounding box center [406, 302] width 31 height 36
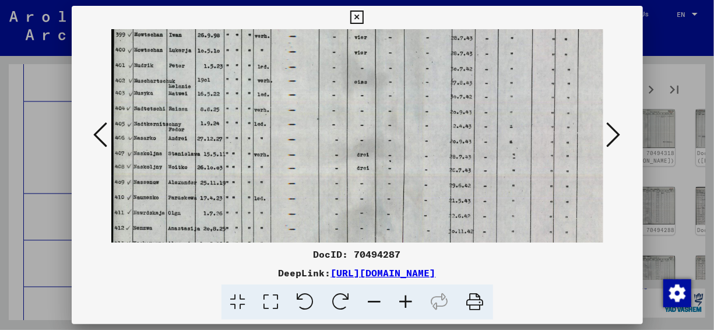
scroll to position [97, 0]
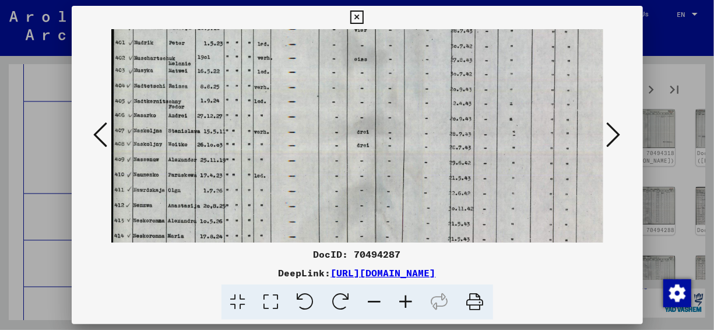
drag, startPoint x: 347, startPoint y: 108, endPoint x: 365, endPoint y: 44, distance: 66.5
click at [365, 44] on img at bounding box center [372, 111] width 522 height 359
click at [618, 133] on icon at bounding box center [614, 135] width 14 height 28
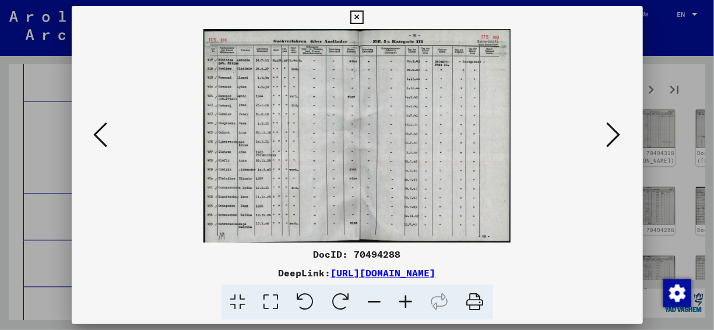
scroll to position [0, 0]
click at [618, 133] on icon at bounding box center [614, 135] width 14 height 28
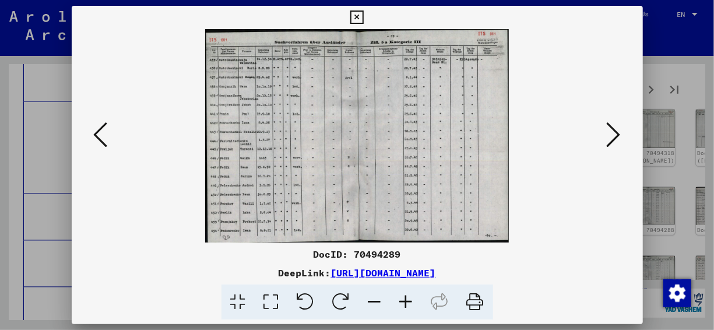
click at [618, 133] on icon at bounding box center [614, 135] width 14 height 28
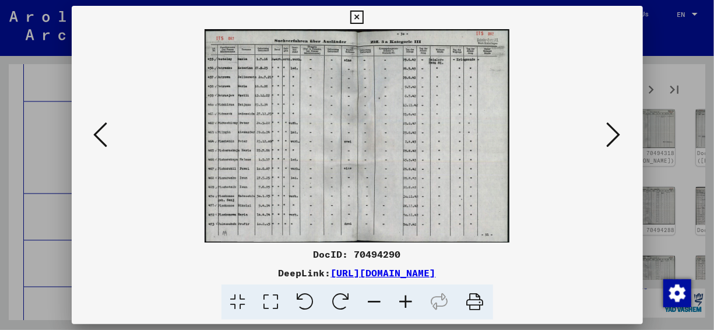
click at [618, 133] on icon at bounding box center [614, 135] width 14 height 28
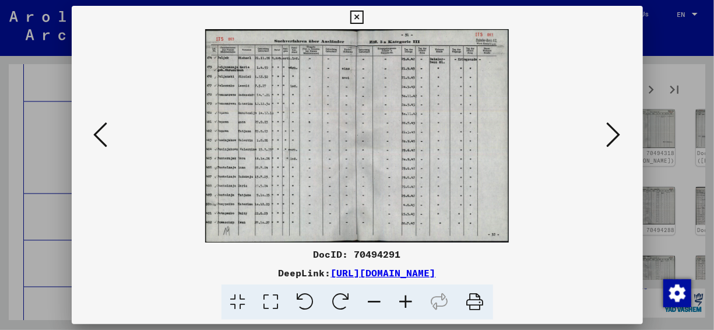
click at [618, 133] on icon at bounding box center [614, 135] width 14 height 28
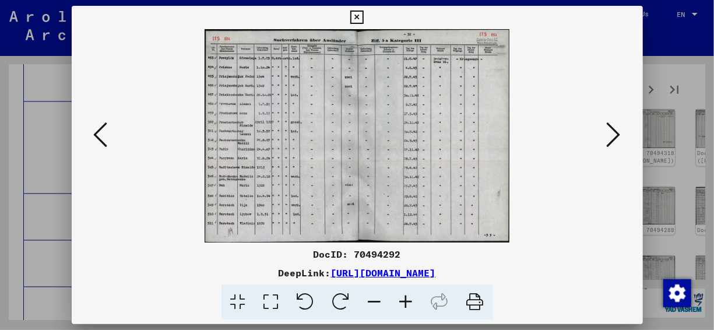
click at [618, 133] on icon at bounding box center [614, 135] width 14 height 28
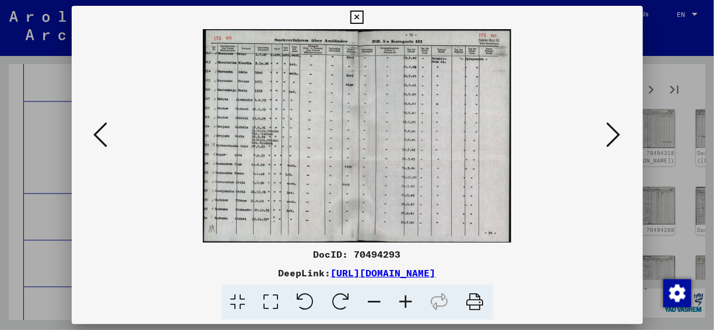
click at [618, 133] on icon at bounding box center [614, 135] width 14 height 28
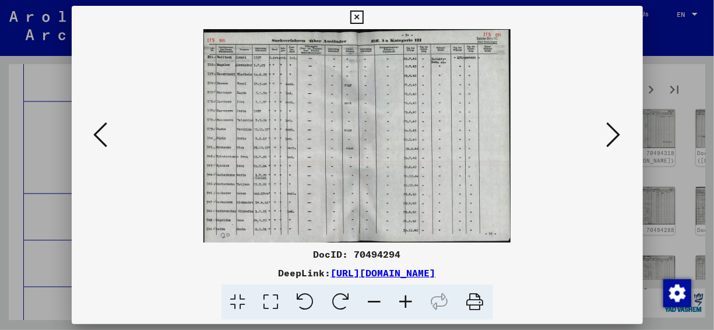
click at [618, 133] on icon at bounding box center [614, 135] width 14 height 28
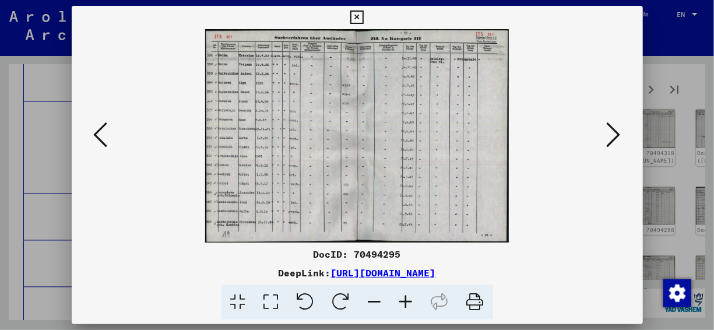
click at [618, 133] on icon at bounding box center [614, 135] width 14 height 28
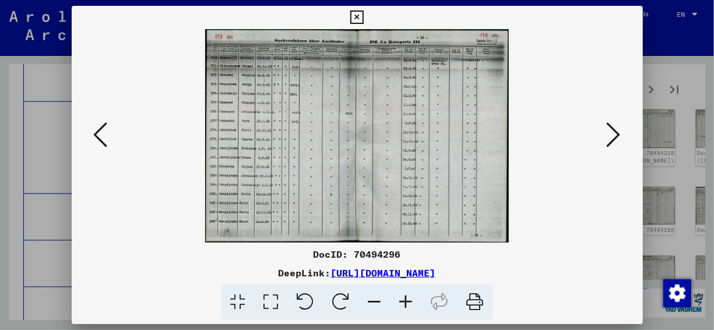
click at [618, 133] on icon at bounding box center [614, 135] width 14 height 28
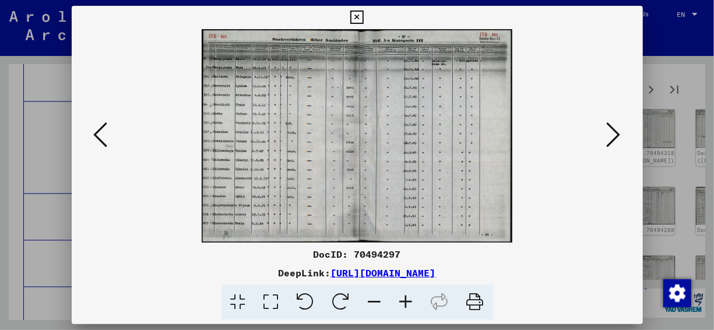
click at [618, 133] on icon at bounding box center [614, 135] width 14 height 28
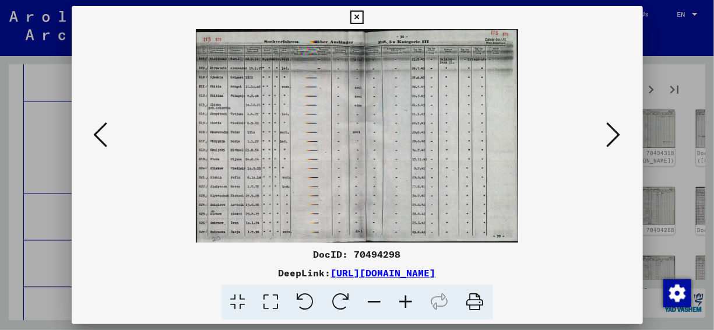
click at [618, 133] on icon at bounding box center [614, 135] width 14 height 28
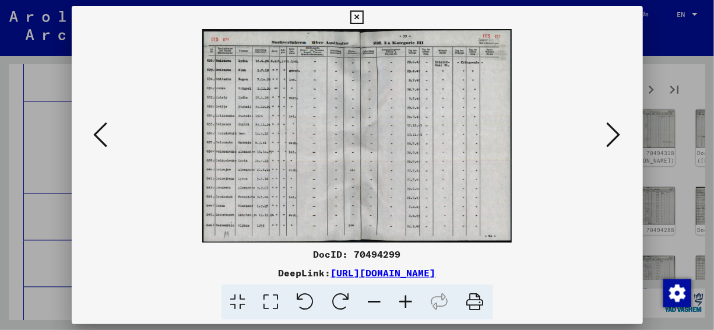
click at [618, 133] on icon at bounding box center [614, 135] width 14 height 28
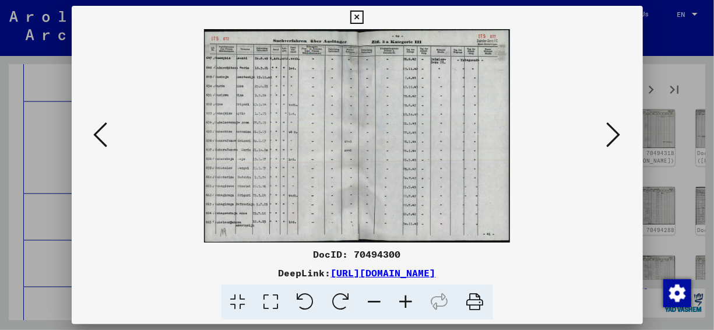
click at [358, 13] on icon at bounding box center [356, 17] width 13 height 14
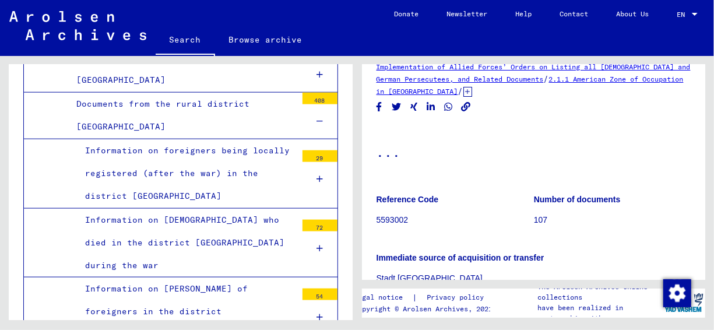
scroll to position [58, 0]
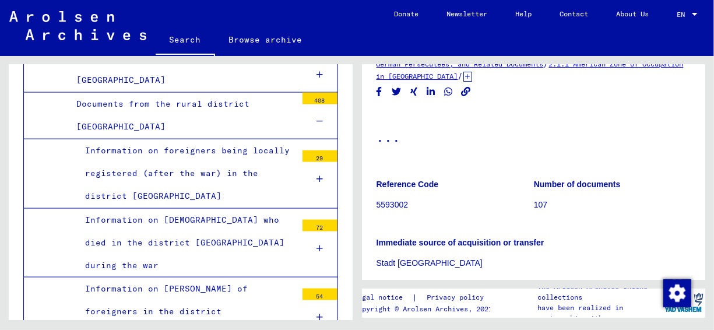
click at [392, 203] on p "5593002" at bounding box center [455, 205] width 157 height 12
click at [389, 199] on p "5593002" at bounding box center [455, 205] width 157 height 12
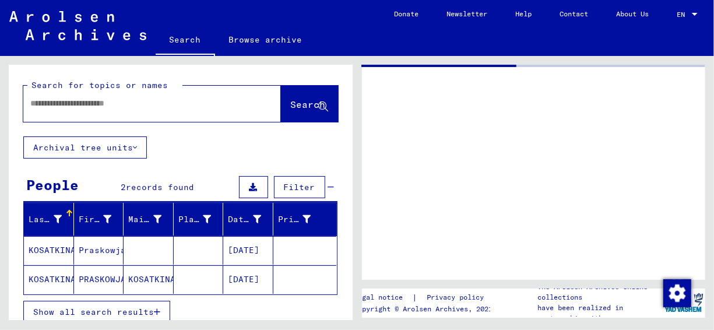
type input "********"
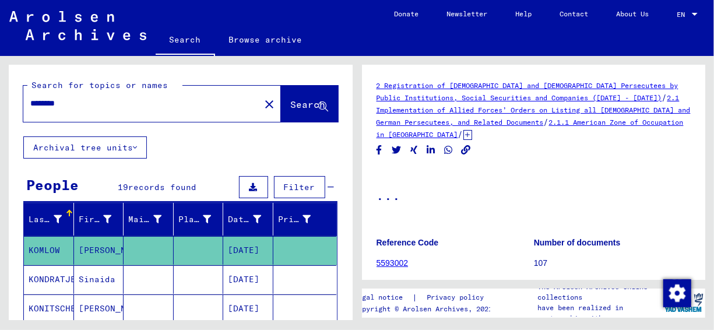
click at [262, 106] on mat-icon "close" at bounding box center [269, 104] width 14 height 14
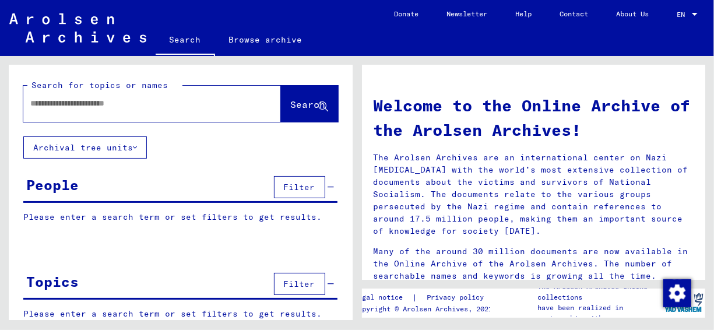
click at [148, 97] on div at bounding box center [134, 103] width 223 height 26
click at [145, 110] on div at bounding box center [134, 103] width 223 height 26
click at [78, 105] on input "text" at bounding box center [138, 103] width 216 height 12
type input "**********"
drag, startPoint x: 284, startPoint y: 106, endPoint x: 291, endPoint y: 134, distance: 28.7
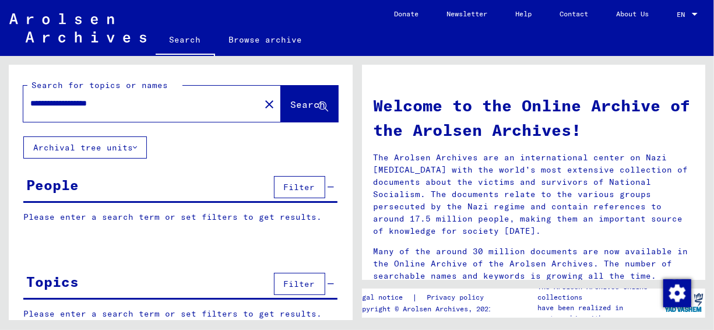
click at [291, 106] on span "Search" at bounding box center [308, 105] width 35 height 12
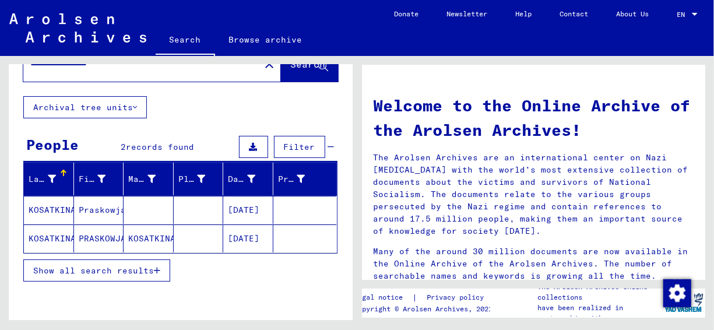
scroll to position [58, 0]
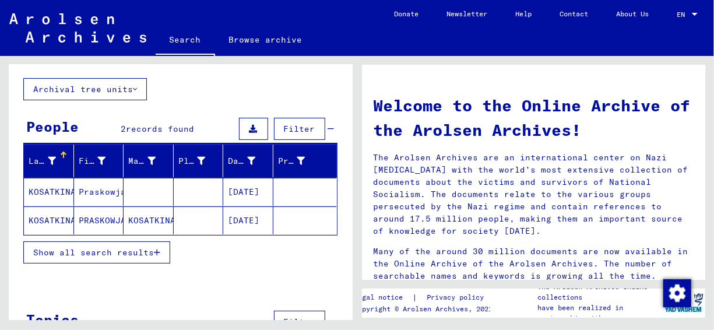
click at [98, 214] on mat-cell "PRASKOWJA" at bounding box center [99, 220] width 50 height 28
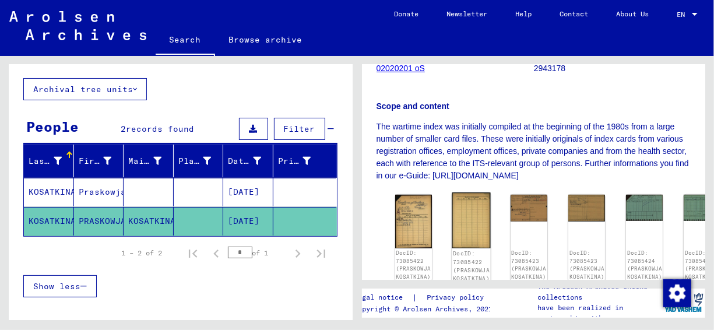
scroll to position [175, 0]
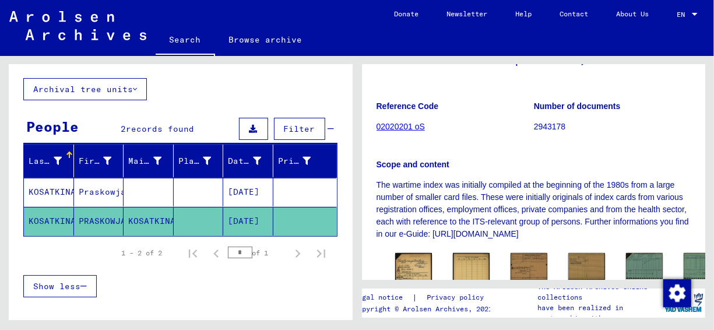
click at [402, 125] on link "02020201 oS" at bounding box center [401, 126] width 48 height 9
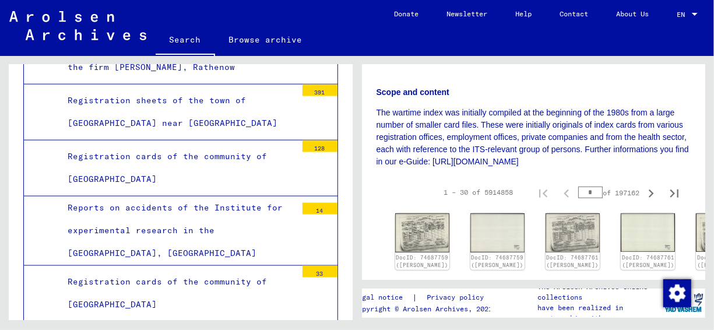
scroll to position [175, 0]
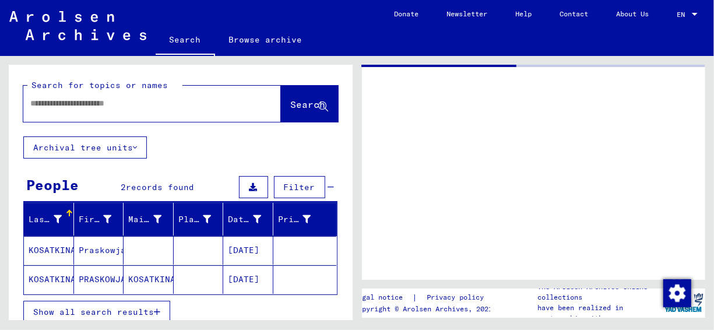
type input "********"
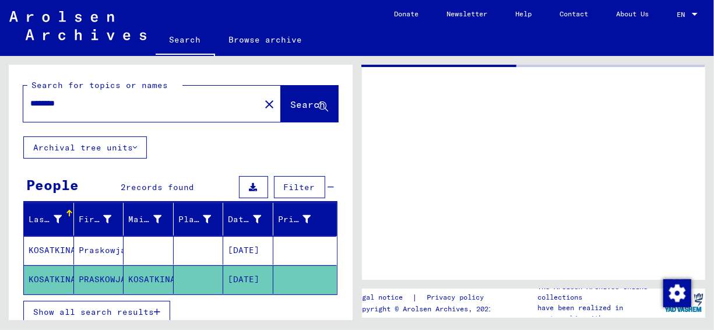
click at [99, 248] on mat-cell "Praskowja" at bounding box center [99, 250] width 50 height 29
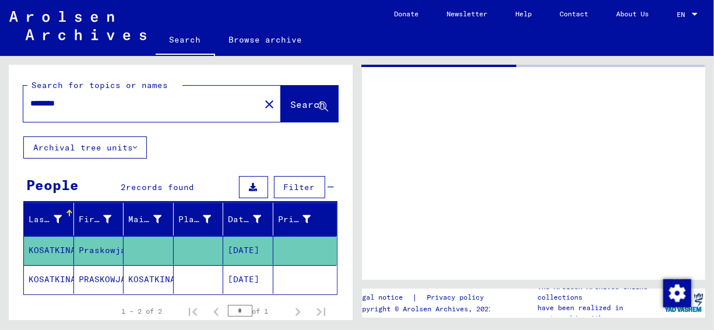
click at [99, 248] on mat-cell "Praskowja" at bounding box center [99, 250] width 50 height 29
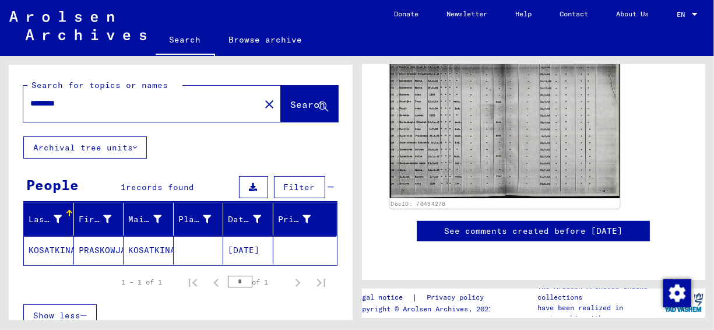
scroll to position [350, 0]
click at [504, 132] on img at bounding box center [504, 117] width 230 height 161
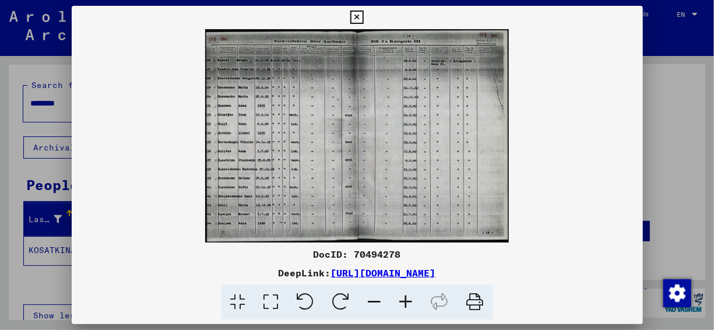
click at [410, 296] on icon at bounding box center [406, 302] width 31 height 36
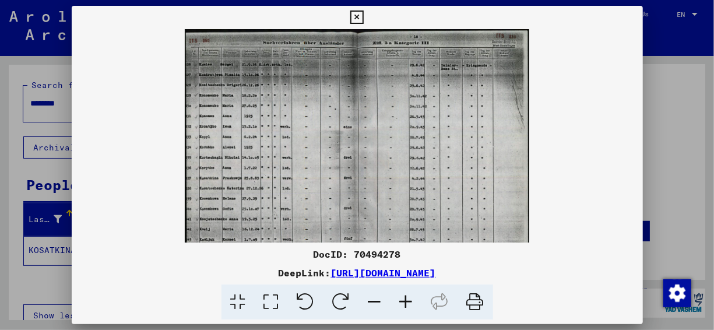
click at [410, 296] on icon at bounding box center [406, 302] width 31 height 36
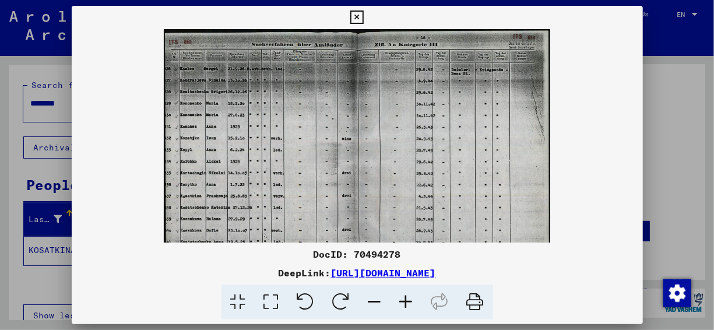
click at [410, 296] on icon at bounding box center [406, 302] width 31 height 36
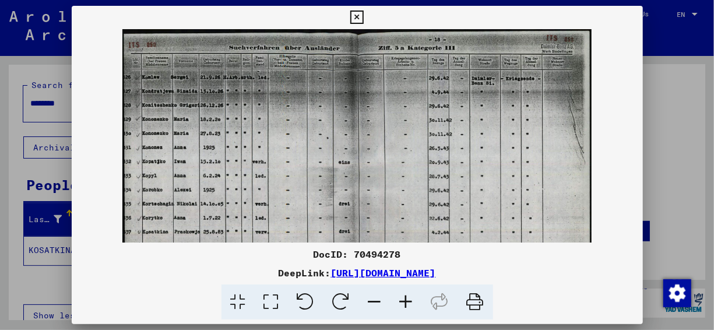
click at [410, 296] on icon at bounding box center [406, 302] width 31 height 36
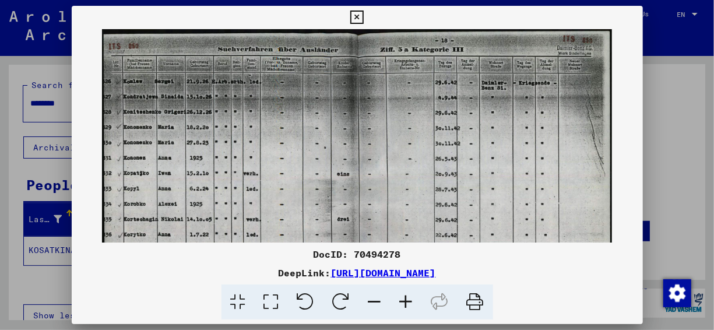
click at [409, 296] on icon at bounding box center [406, 302] width 31 height 36
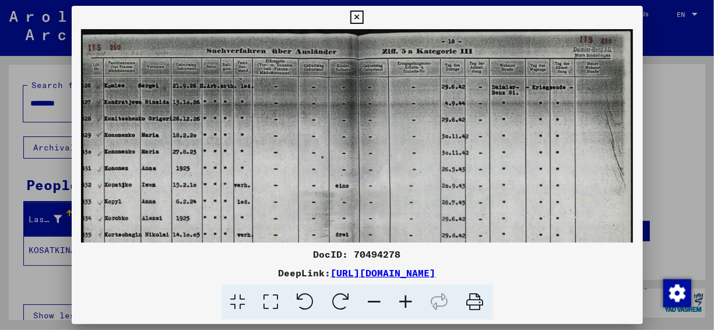
click at [409, 296] on icon at bounding box center [406, 302] width 31 height 36
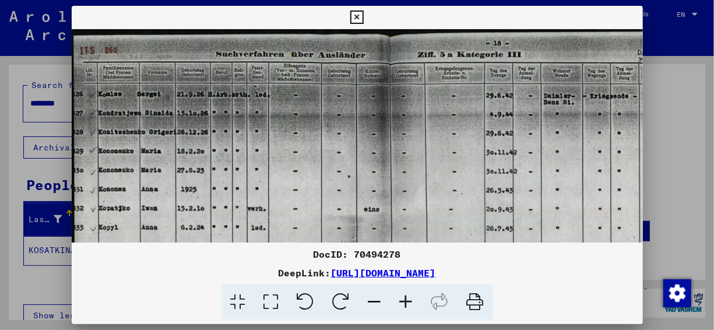
click at [409, 296] on icon at bounding box center [406, 302] width 31 height 36
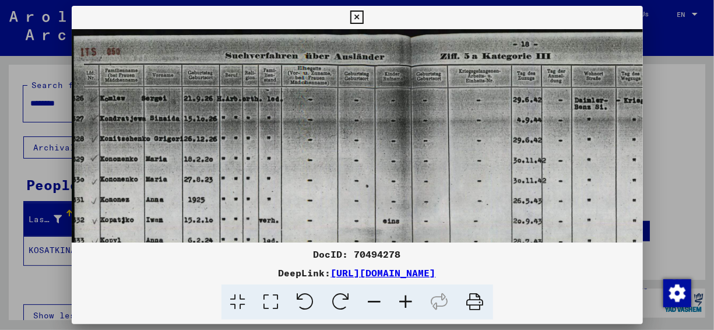
click at [409, 296] on icon at bounding box center [406, 302] width 31 height 36
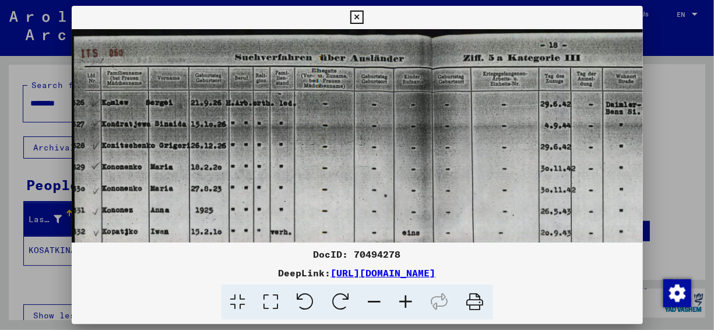
click at [409, 296] on icon at bounding box center [406, 302] width 31 height 36
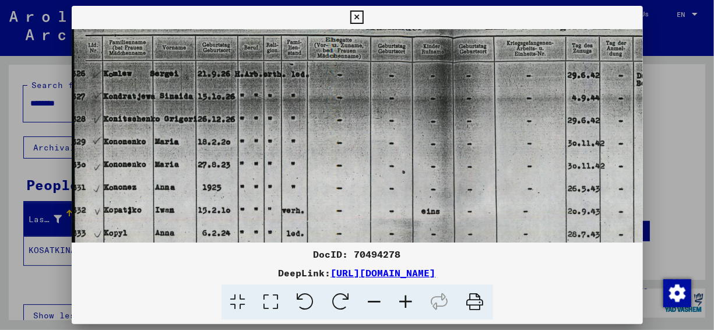
scroll to position [37, 0]
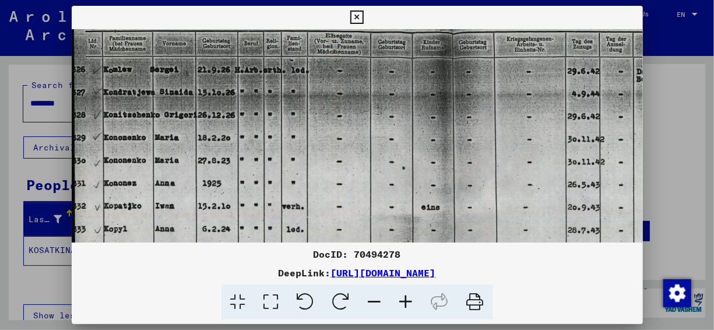
drag, startPoint x: 262, startPoint y: 230, endPoint x: 391, endPoint y: 214, distance: 129.2
click at [391, 214] on img at bounding box center [451, 259] width 759 height 534
click at [348, 18] on button at bounding box center [357, 17] width 20 height 23
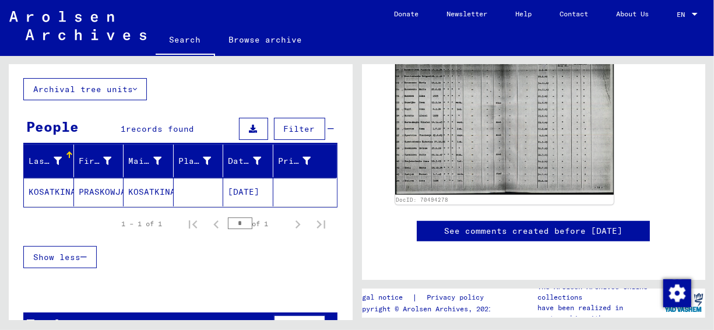
scroll to position [0, 0]
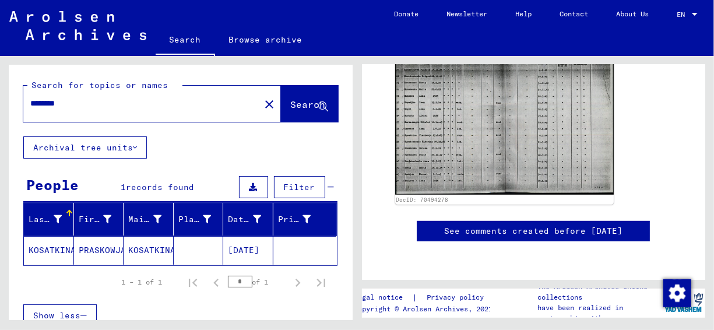
drag, startPoint x: 110, startPoint y: 103, endPoint x: 8, endPoint y: 114, distance: 103.2
click at [8, 114] on div "Search for topics or names ******** close Search Archival tree units People 1 r…" at bounding box center [178, 188] width 357 height 264
click at [291, 100] on span "Search" at bounding box center [308, 105] width 35 height 12
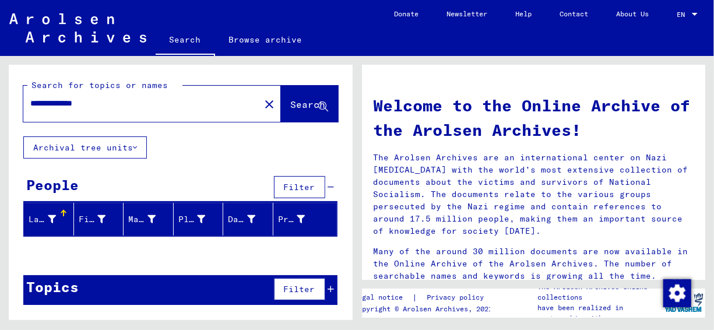
click at [145, 104] on input "**********" at bounding box center [138, 103] width 216 height 12
drag, startPoint x: 145, startPoint y: 104, endPoint x: -1, endPoint y: 109, distance: 145.2
click at [0, 109] on div "**********" at bounding box center [178, 188] width 357 height 264
click at [307, 119] on button "Search" at bounding box center [309, 104] width 57 height 36
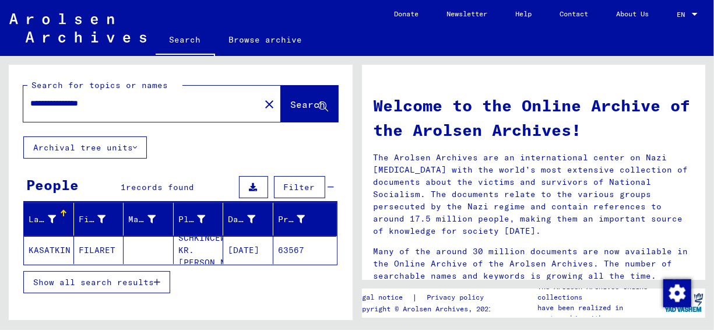
click at [74, 245] on mat-cell "FILARET" at bounding box center [99, 250] width 50 height 28
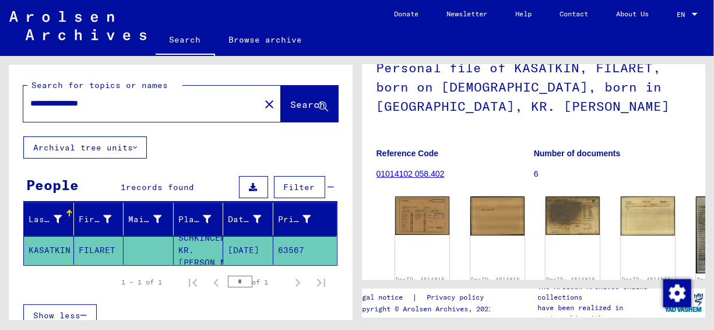
scroll to position [117, 0]
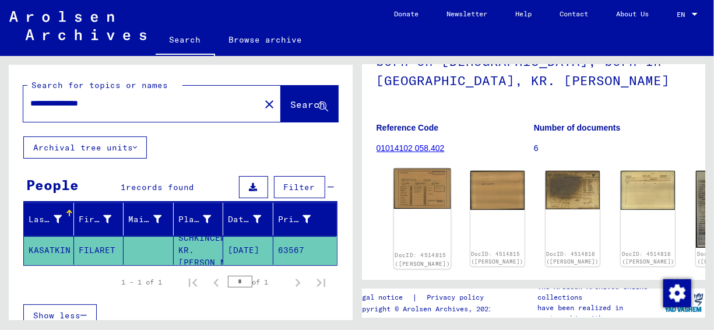
click at [410, 180] on img at bounding box center [421, 188] width 57 height 40
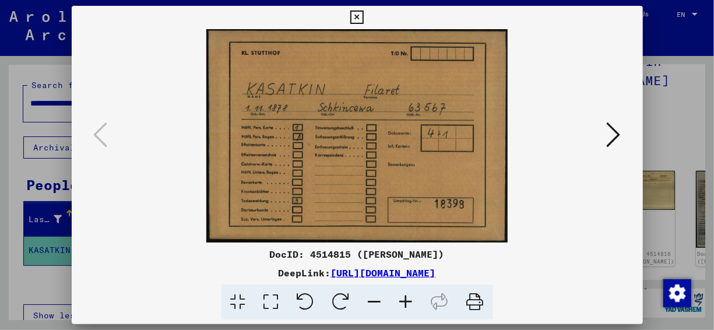
click at [624, 133] on button at bounding box center [613, 135] width 21 height 33
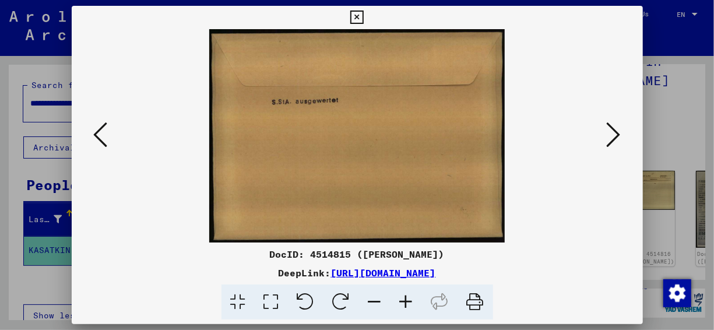
click at [624, 133] on button at bounding box center [613, 135] width 21 height 33
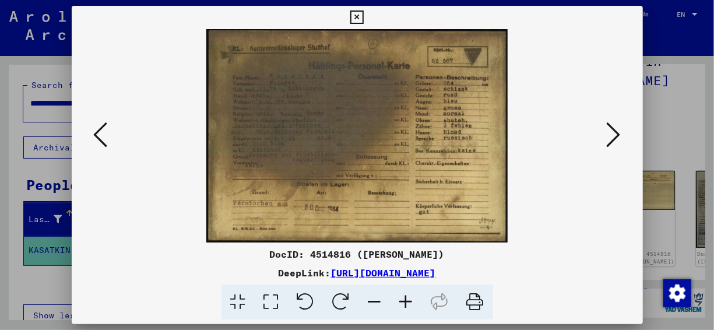
click at [405, 296] on icon at bounding box center [406, 302] width 31 height 36
click at [406, 296] on icon at bounding box center [406, 302] width 31 height 36
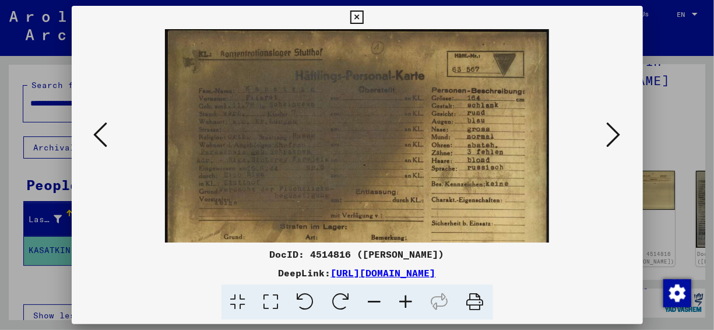
click at [406, 296] on icon at bounding box center [406, 302] width 31 height 36
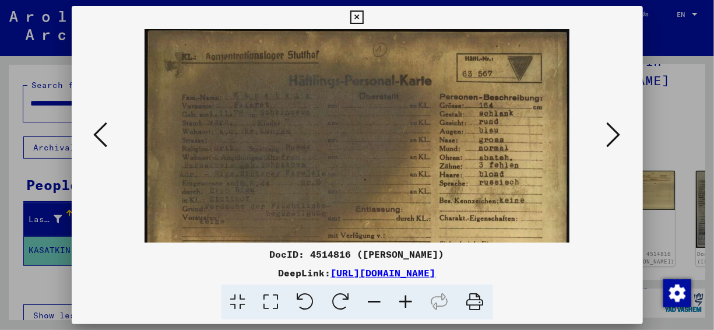
click at [406, 296] on icon at bounding box center [406, 302] width 31 height 36
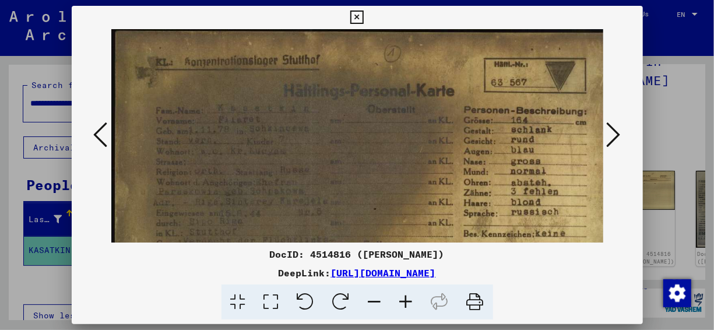
click at [406, 296] on icon at bounding box center [406, 302] width 31 height 36
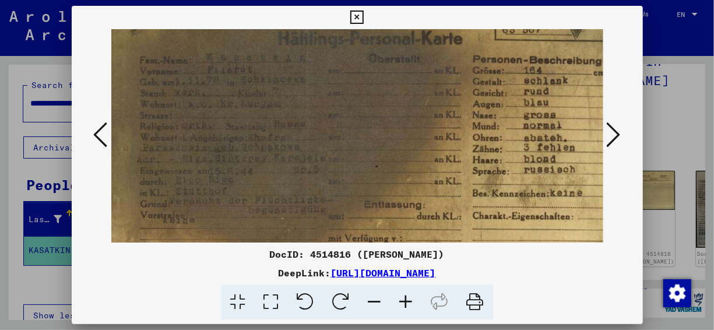
scroll to position [56, 20]
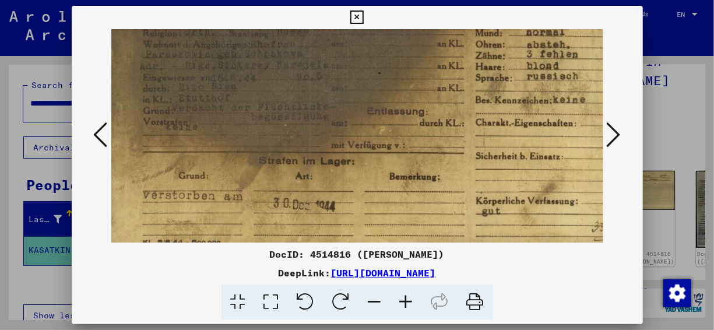
drag, startPoint x: 389, startPoint y: 151, endPoint x: 379, endPoint y: 13, distance: 138.4
click at [379, 13] on div "DocID: 4514816 ([PERSON_NAME]) DeepLink: [URL][DOMAIN_NAME]" at bounding box center [357, 163] width 571 height 314
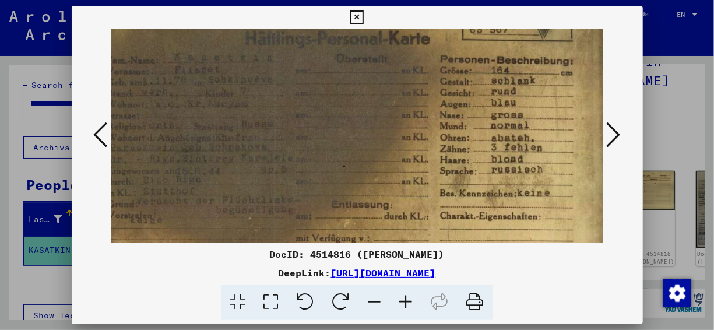
scroll to position [57, 52]
drag, startPoint x: 399, startPoint y: 110, endPoint x: 283, endPoint y: 196, distance: 144.9
click at [283, 196] on img at bounding box center [333, 167] width 549 height 388
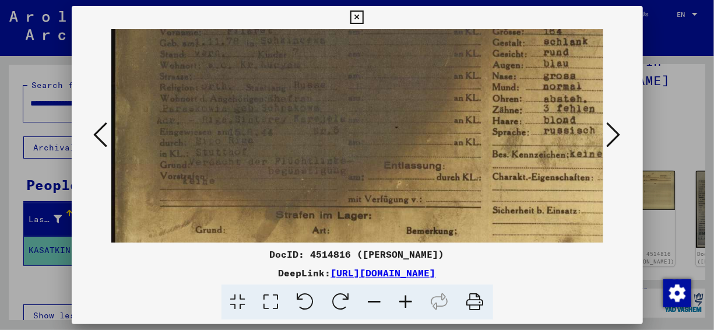
scroll to position [100, 0]
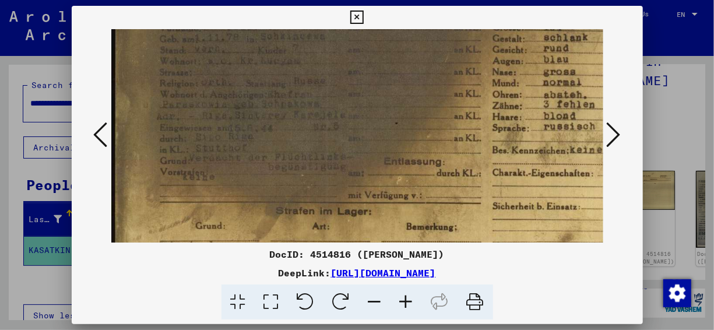
drag, startPoint x: 363, startPoint y: 141, endPoint x: 497, endPoint y: 102, distance: 140.2
click at [497, 102] on img at bounding box center [385, 123] width 549 height 388
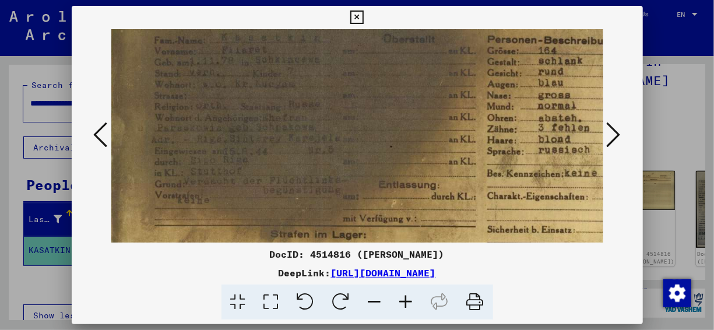
scroll to position [76, 6]
drag, startPoint x: 396, startPoint y: 117, endPoint x: 393, endPoint y: 146, distance: 29.3
click at [393, 146] on img at bounding box center [379, 147] width 549 height 388
click at [610, 140] on icon at bounding box center [614, 135] width 14 height 28
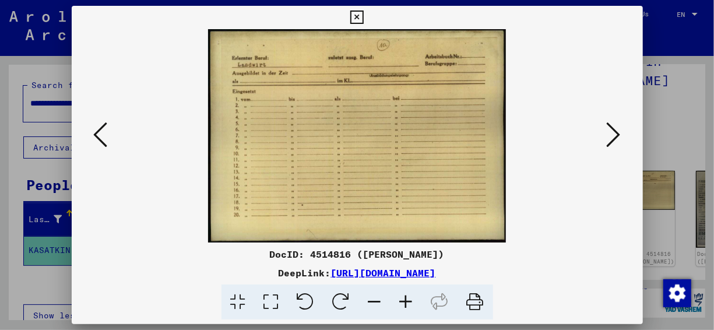
click at [610, 140] on icon at bounding box center [614, 135] width 14 height 28
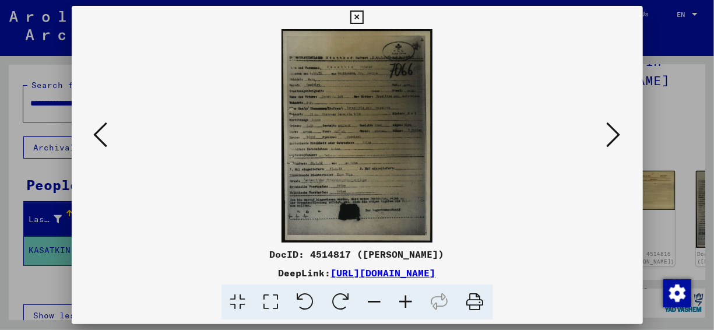
click at [406, 301] on icon at bounding box center [406, 302] width 31 height 36
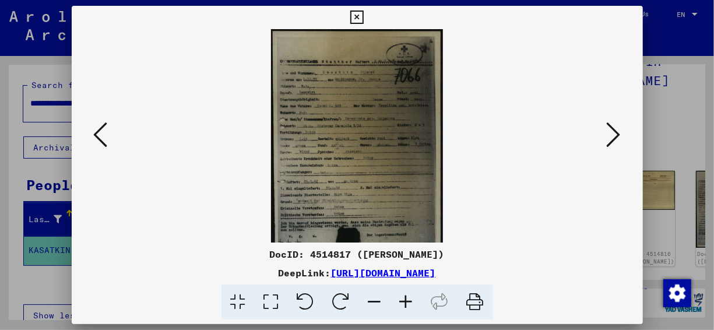
click at [406, 301] on icon at bounding box center [406, 302] width 31 height 36
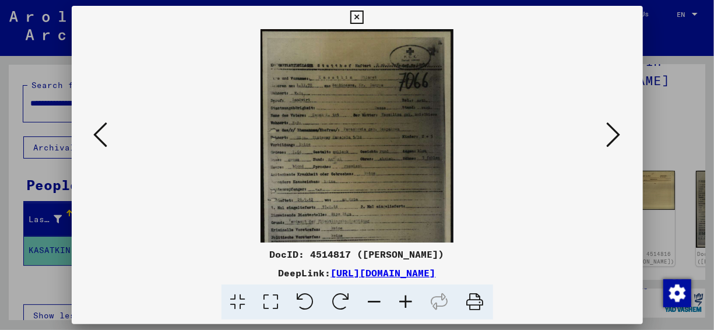
click at [406, 301] on icon at bounding box center [406, 302] width 31 height 36
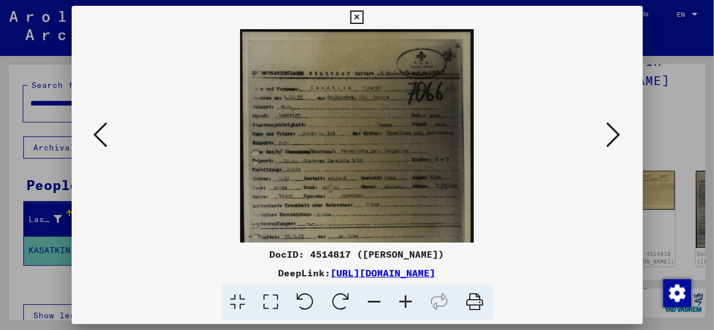
click at [406, 301] on icon at bounding box center [406, 302] width 31 height 36
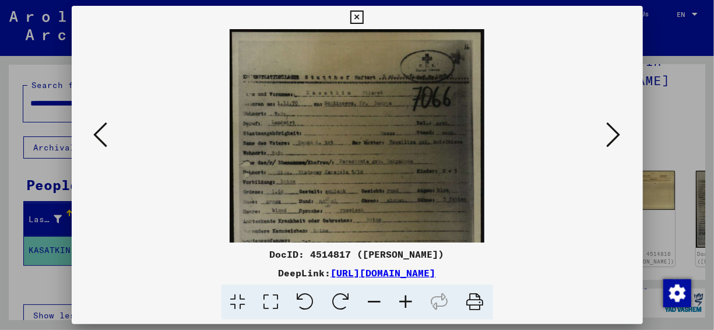
click at [406, 301] on icon at bounding box center [406, 302] width 31 height 36
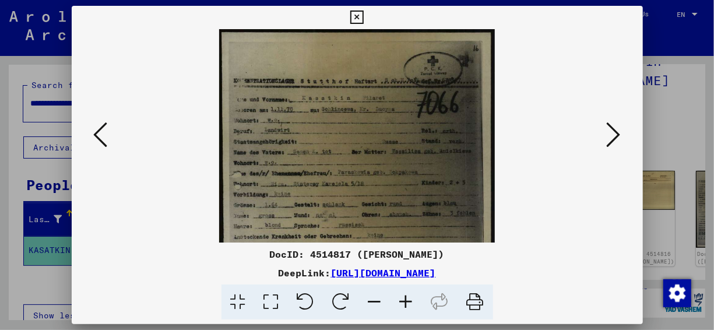
click at [406, 301] on icon at bounding box center [406, 302] width 31 height 36
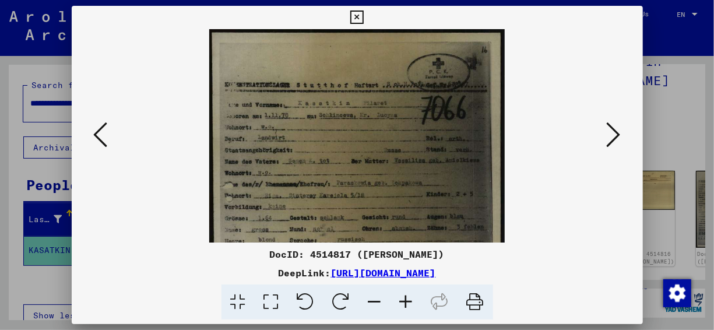
click at [406, 301] on icon at bounding box center [406, 302] width 31 height 36
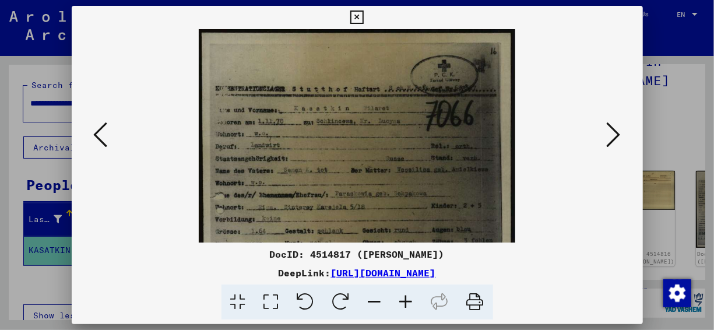
click at [406, 301] on icon at bounding box center [406, 302] width 31 height 36
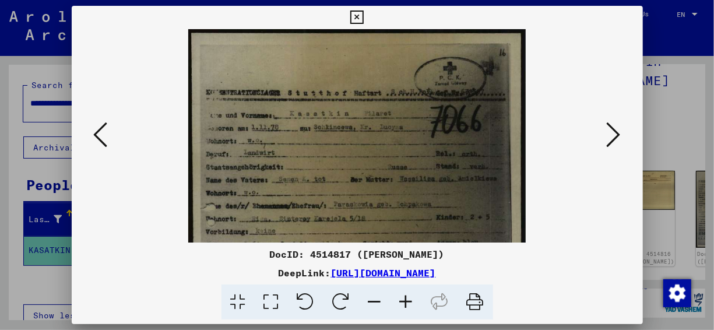
click at [406, 301] on icon at bounding box center [406, 302] width 31 height 36
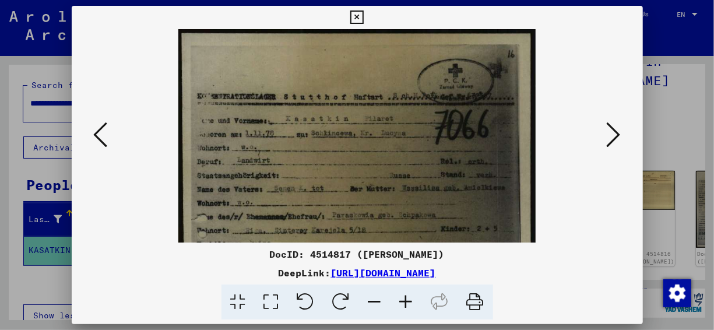
click at [406, 301] on icon at bounding box center [406, 302] width 31 height 36
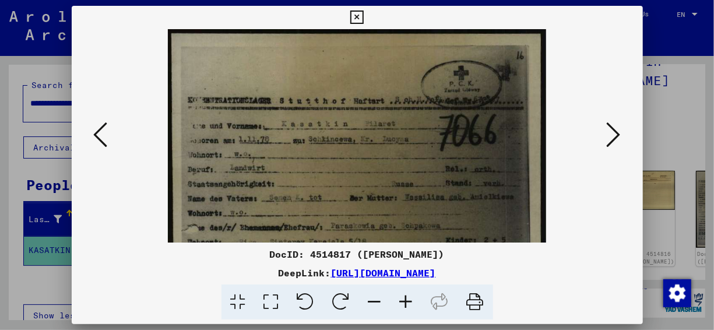
click at [406, 301] on icon at bounding box center [406, 302] width 31 height 36
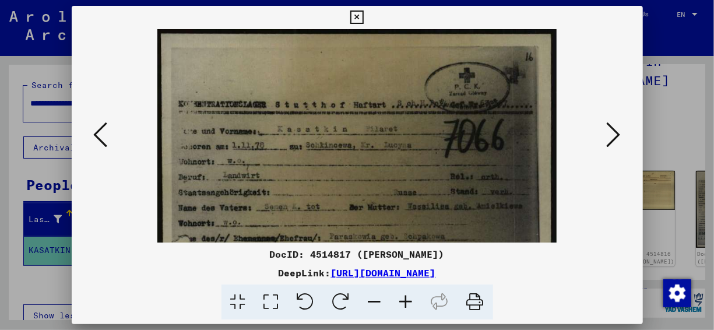
click at [406, 301] on icon at bounding box center [406, 302] width 31 height 36
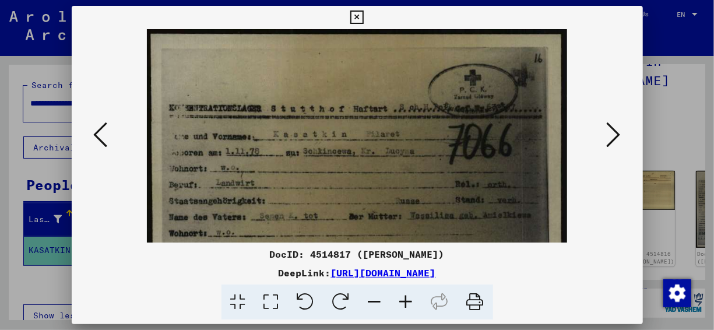
click at [406, 301] on icon at bounding box center [406, 302] width 31 height 36
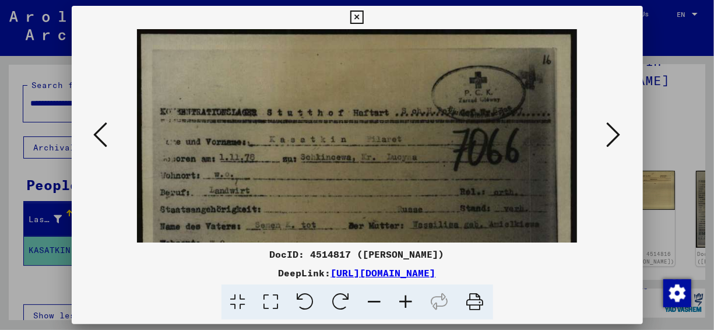
click at [406, 301] on icon at bounding box center [406, 302] width 31 height 36
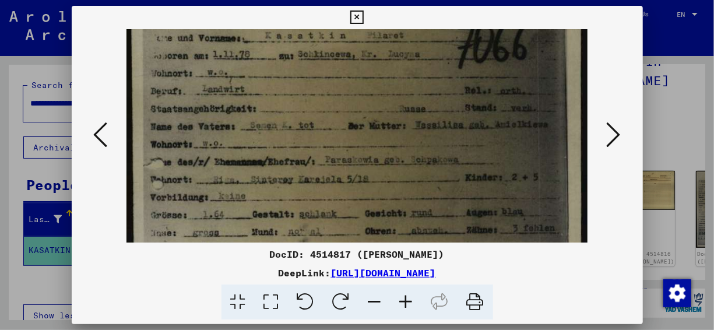
scroll to position [114, 0]
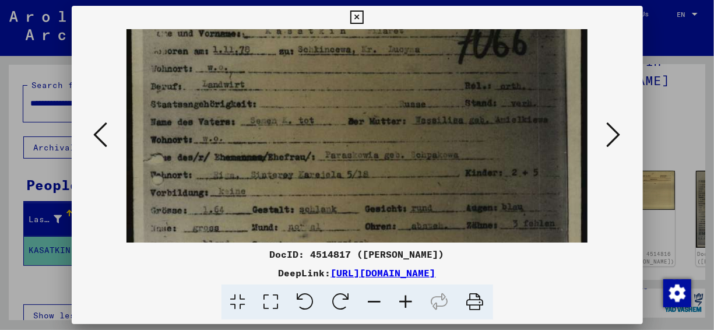
drag, startPoint x: 378, startPoint y: 147, endPoint x: 368, endPoint y: 78, distance: 69.6
click at [368, 78] on img at bounding box center [356, 240] width 461 height 650
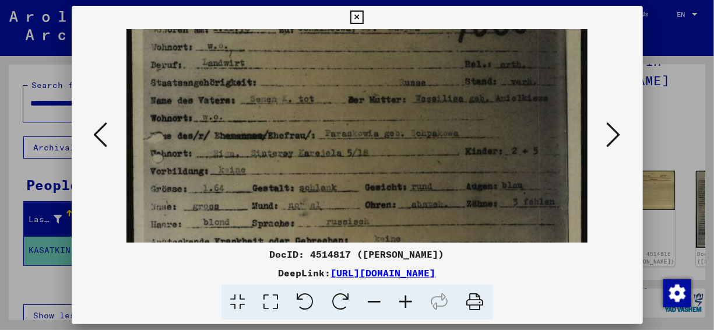
scroll to position [138, 0]
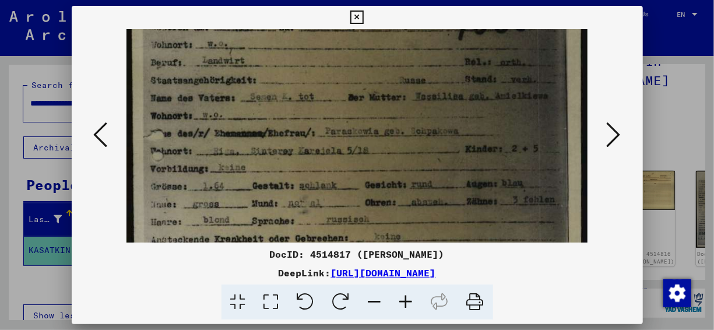
drag, startPoint x: 390, startPoint y: 170, endPoint x: 392, endPoint y: 146, distance: 24.0
click at [392, 146] on img at bounding box center [356, 217] width 461 height 650
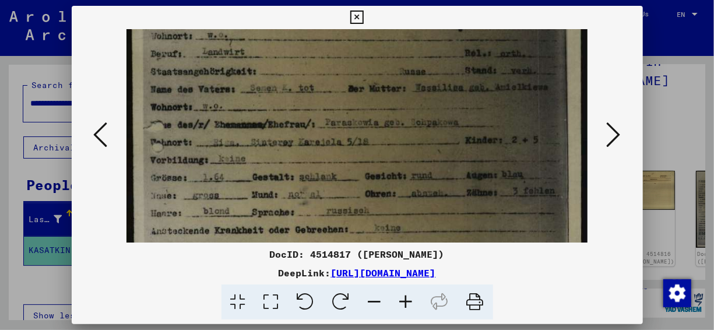
scroll to position [154, 0]
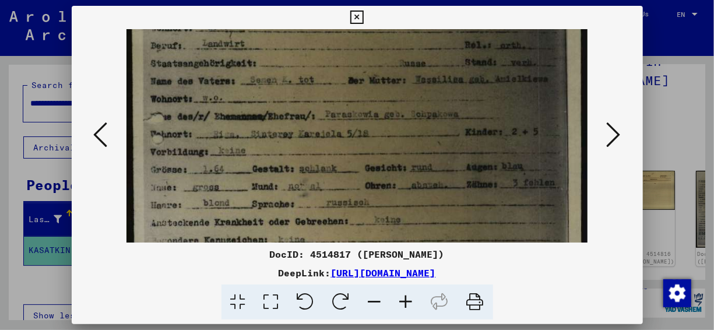
drag, startPoint x: 430, startPoint y: 163, endPoint x: 427, endPoint y: 148, distance: 15.4
click at [427, 148] on img at bounding box center [356, 200] width 461 height 650
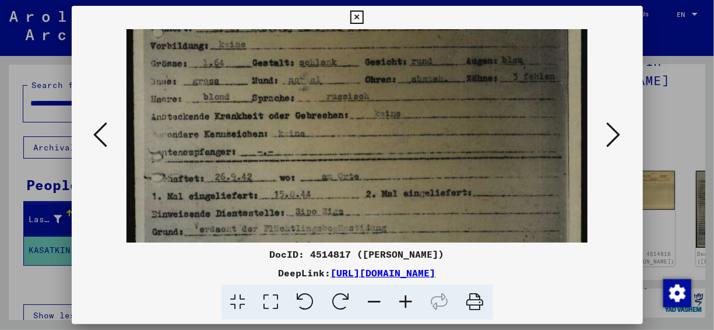
scroll to position [266, 0]
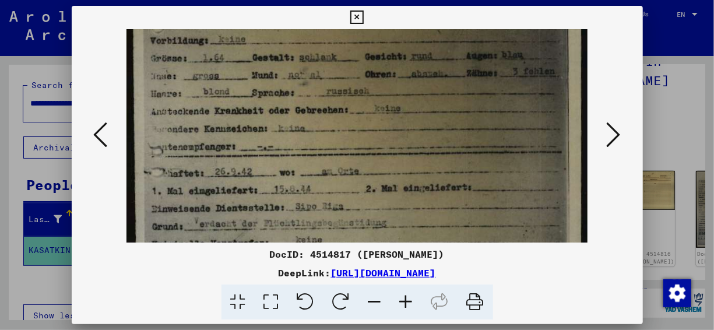
drag, startPoint x: 453, startPoint y: 168, endPoint x: 452, endPoint y: 59, distance: 109.0
click at [452, 59] on img at bounding box center [356, 88] width 461 height 650
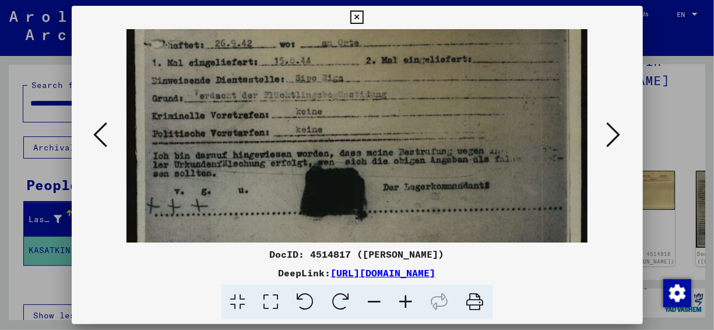
drag, startPoint x: 419, startPoint y: 164, endPoint x: 418, endPoint y: 39, distance: 125.3
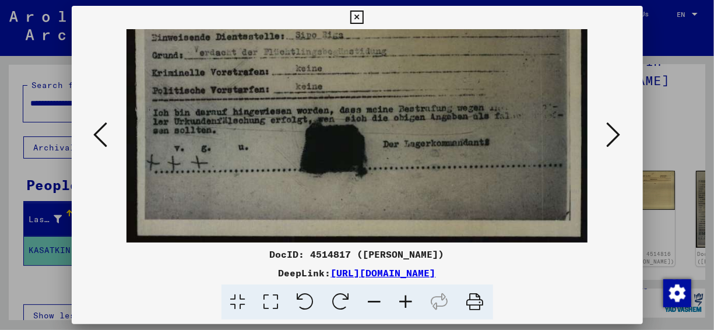
drag, startPoint x: 426, startPoint y: 157, endPoint x: 430, endPoint y: 76, distance: 80.5
click at [610, 141] on icon at bounding box center [614, 135] width 14 height 28
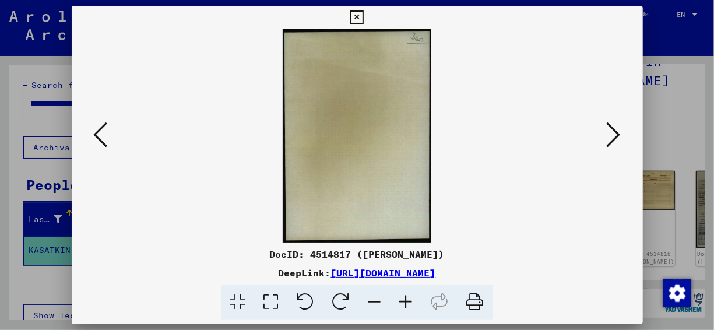
scroll to position [0, 0]
click at [604, 133] on button at bounding box center [613, 135] width 21 height 33
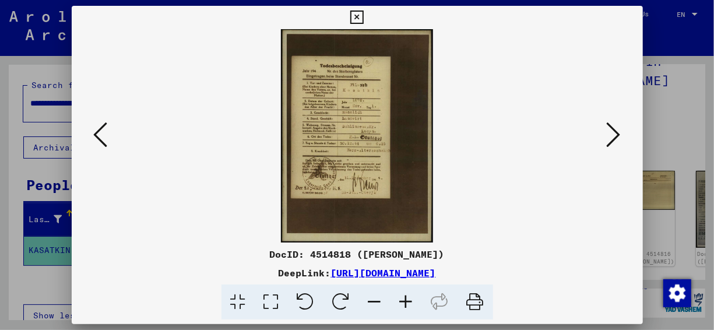
click at [407, 300] on icon at bounding box center [406, 302] width 31 height 36
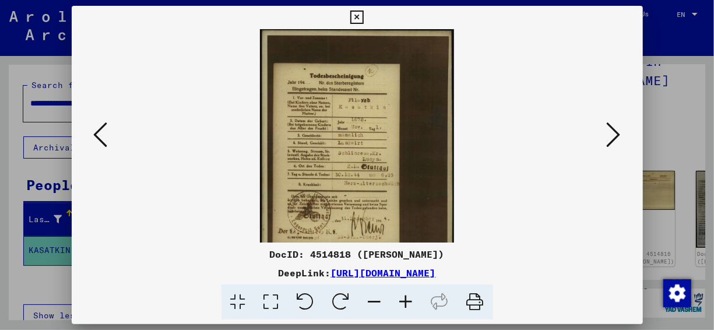
click at [407, 300] on icon at bounding box center [406, 302] width 31 height 36
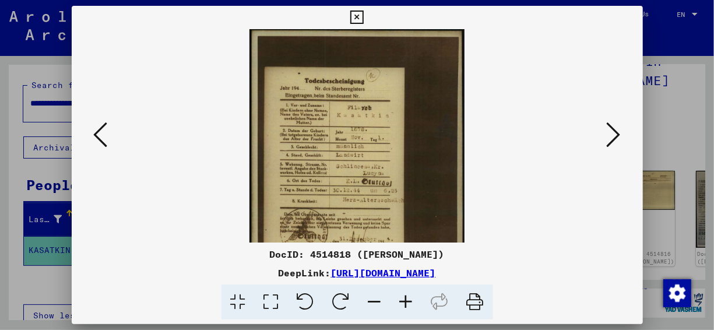
click at [407, 300] on icon at bounding box center [406, 302] width 31 height 36
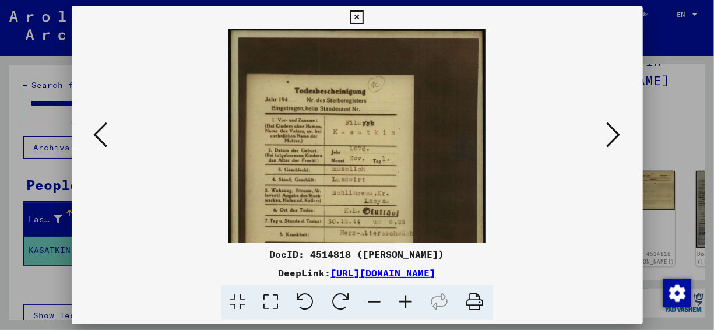
click at [407, 300] on icon at bounding box center [406, 302] width 31 height 36
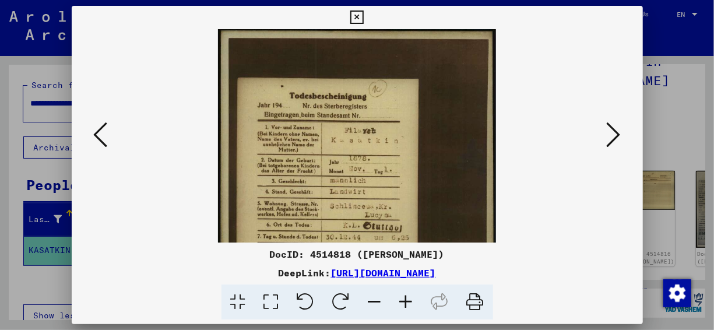
click at [407, 300] on icon at bounding box center [406, 302] width 31 height 36
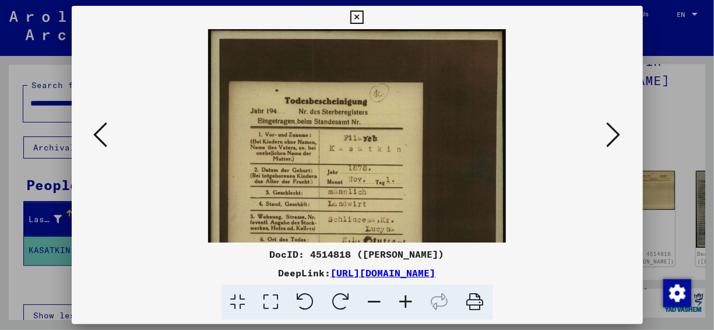
click at [407, 300] on icon at bounding box center [406, 302] width 31 height 36
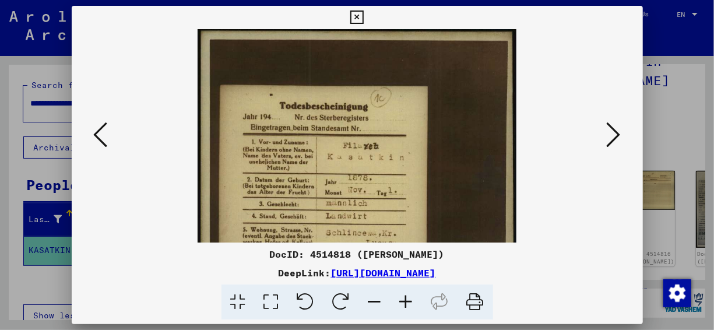
click at [407, 300] on icon at bounding box center [406, 302] width 31 height 36
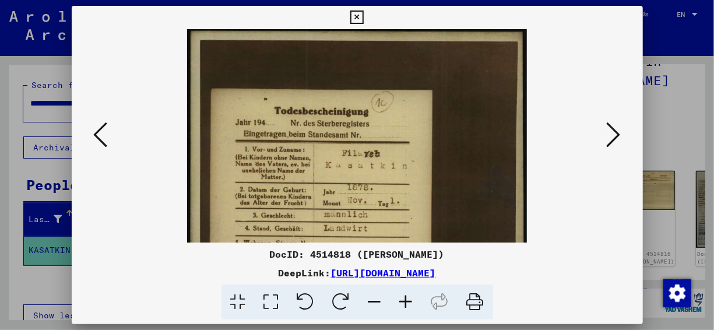
click at [407, 300] on icon at bounding box center [406, 302] width 31 height 36
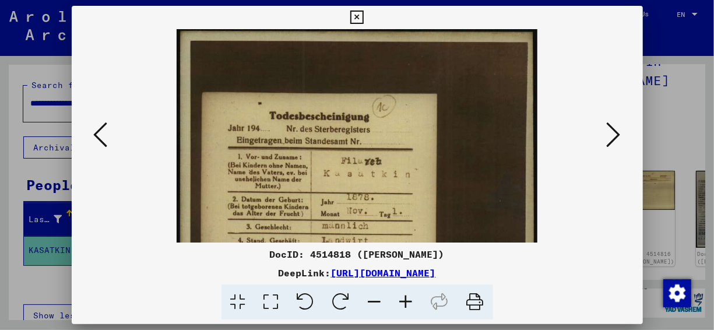
click at [407, 300] on icon at bounding box center [406, 302] width 31 height 36
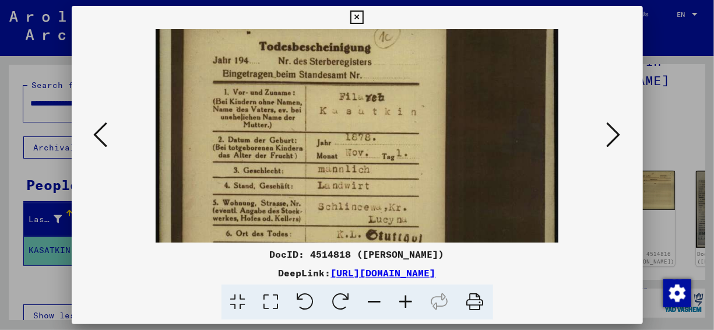
scroll to position [86, 0]
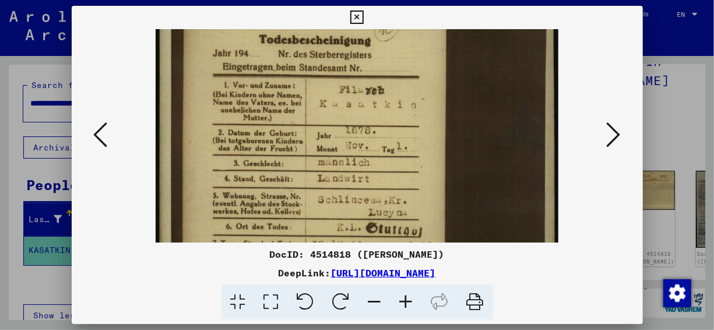
drag, startPoint x: 385, startPoint y: 161, endPoint x: 385, endPoint y: 96, distance: 65.9
click at [385, 96] on img at bounding box center [357, 224] width 402 height 563
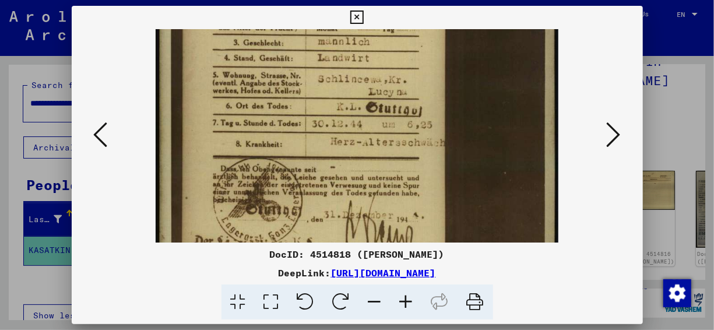
scroll to position [239, 0]
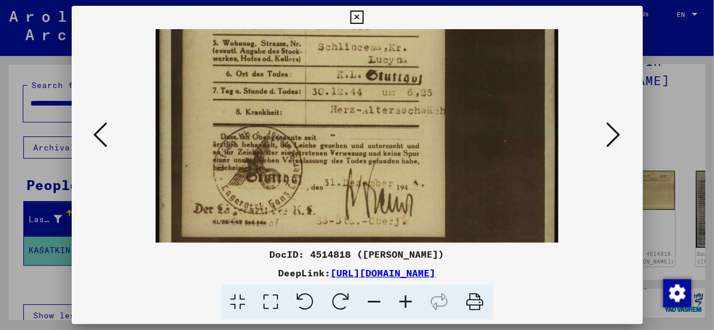
drag, startPoint x: 407, startPoint y: 167, endPoint x: 416, endPoint y: 27, distance: 140.7
click at [416, 27] on div "DocID: 4514818 ([PERSON_NAME]) DeepLink: [URL][DOMAIN_NAME]" at bounding box center [357, 163] width 571 height 314
drag, startPoint x: 384, startPoint y: 146, endPoint x: 620, endPoint y: 198, distance: 242.4
click at [620, 198] on div at bounding box center [357, 135] width 571 height 213
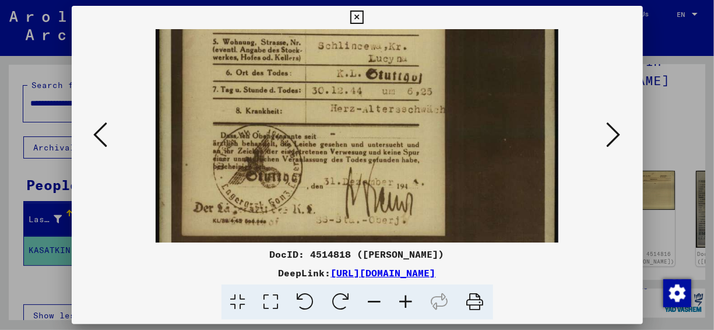
click at [614, 143] on icon at bounding box center [614, 135] width 14 height 28
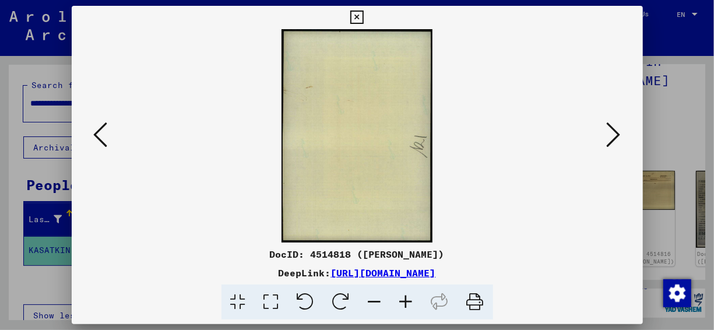
click at [625, 146] on div at bounding box center [357, 135] width 571 height 213
click at [613, 143] on icon at bounding box center [614, 135] width 14 height 28
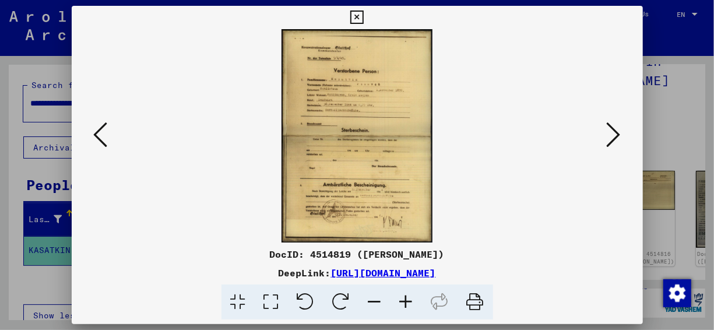
click at [413, 295] on icon at bounding box center [406, 302] width 31 height 36
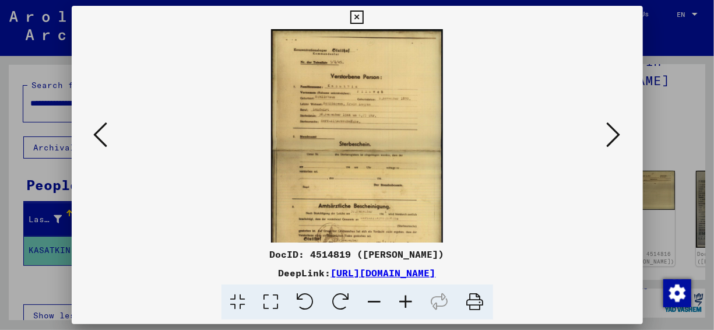
click at [413, 295] on icon at bounding box center [406, 302] width 31 height 36
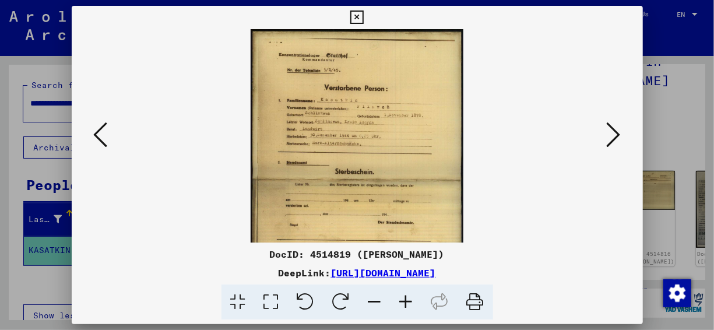
click at [413, 295] on icon at bounding box center [406, 302] width 31 height 36
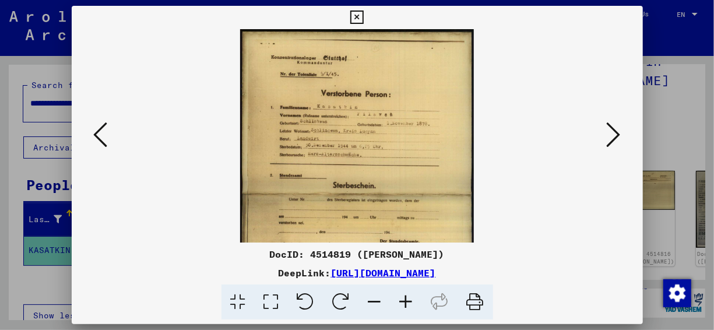
click at [413, 295] on icon at bounding box center [406, 302] width 31 height 36
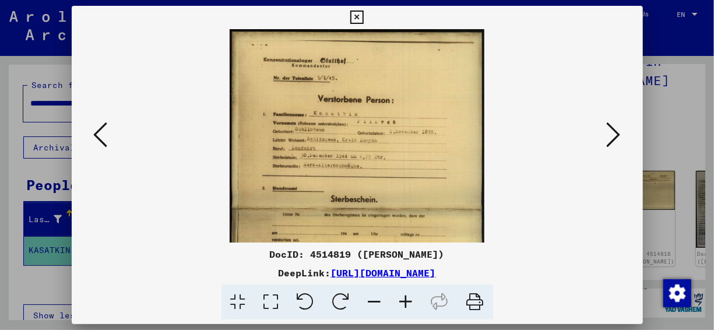
click at [413, 295] on icon at bounding box center [406, 302] width 31 height 36
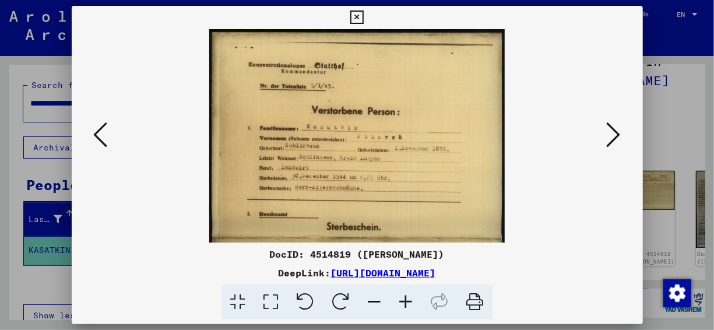
click at [413, 295] on icon at bounding box center [406, 302] width 31 height 36
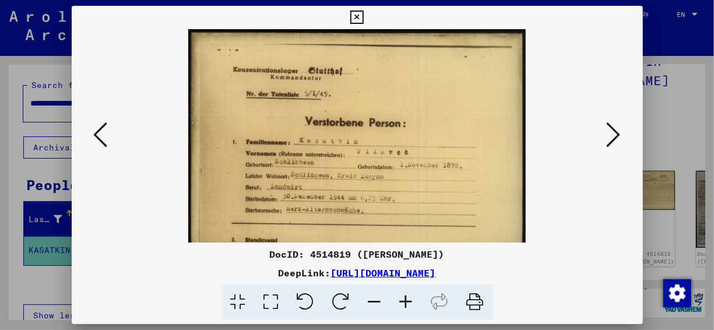
click at [413, 295] on icon at bounding box center [406, 302] width 31 height 36
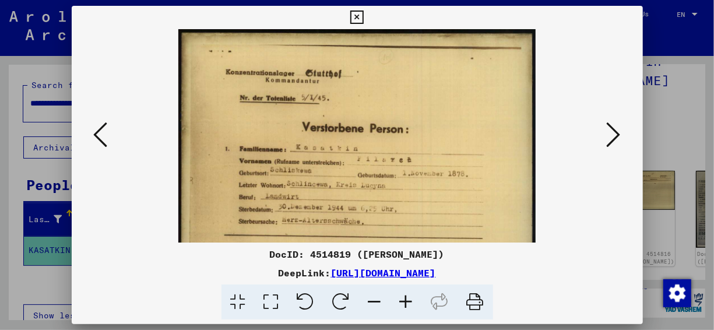
click at [413, 295] on icon at bounding box center [406, 302] width 31 height 36
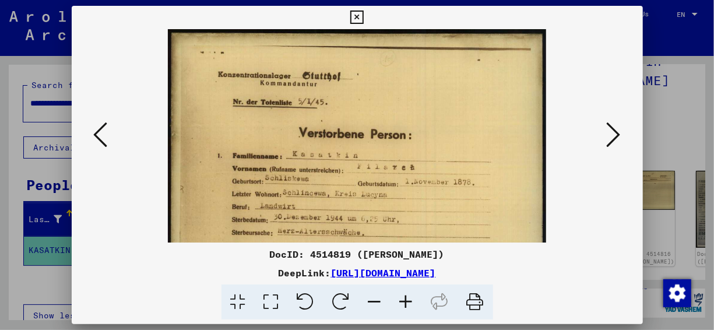
click at [413, 295] on icon at bounding box center [406, 302] width 31 height 36
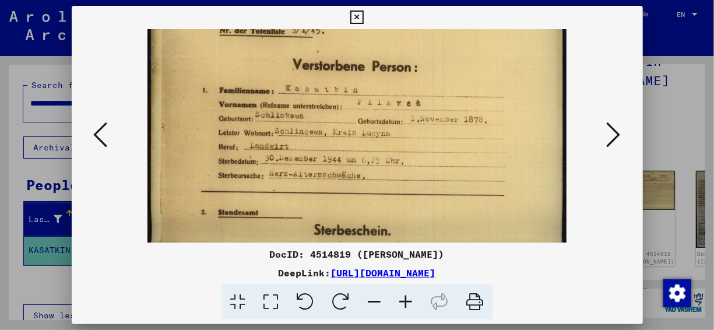
scroll to position [80, 0]
drag, startPoint x: 423, startPoint y: 196, endPoint x: 421, endPoint y: 117, distance: 79.3
click at [421, 117] on img at bounding box center [357, 245] width 420 height 592
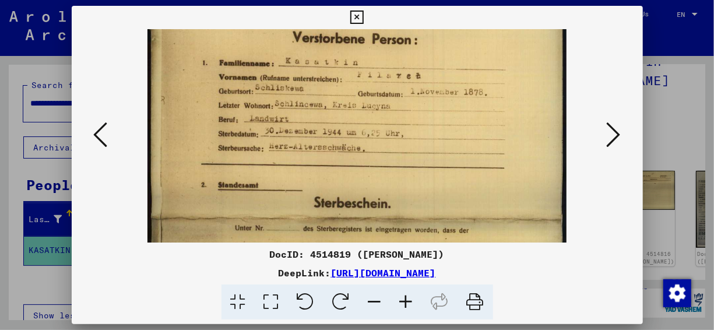
scroll to position [108, 0]
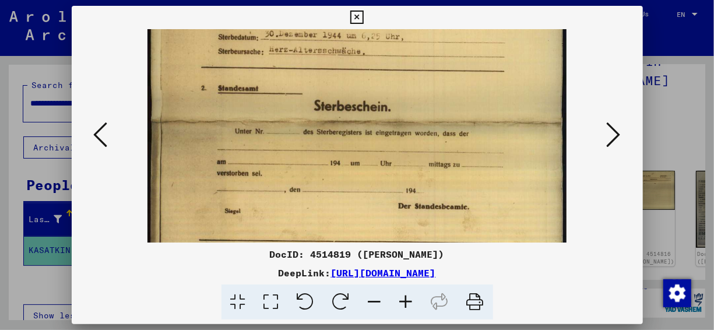
drag, startPoint x: 419, startPoint y: 174, endPoint x: 437, endPoint y: 55, distance: 120.2
click at [437, 55] on img at bounding box center [357, 122] width 420 height 592
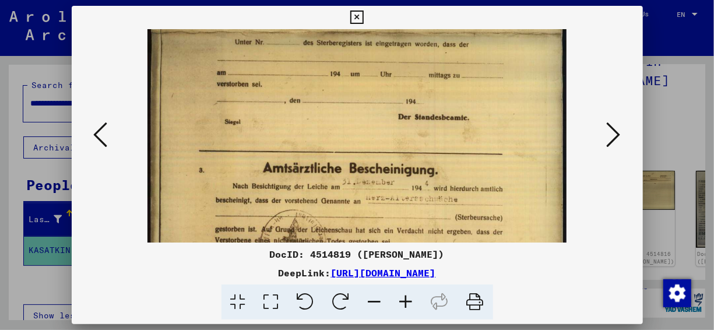
drag, startPoint x: 433, startPoint y: 70, endPoint x: 433, endPoint y: 62, distance: 8.2
click at [433, 62] on img at bounding box center [357, 33] width 420 height 592
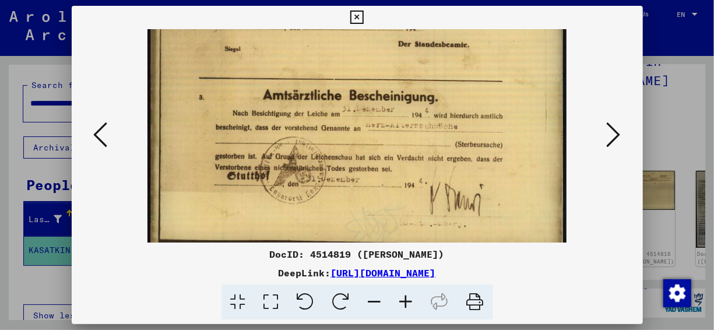
scroll to position [379, 0]
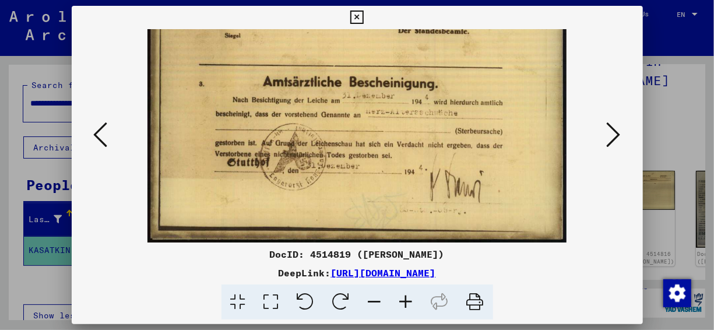
drag, startPoint x: 429, startPoint y: 164, endPoint x: 427, endPoint y: 71, distance: 93.3
click at [605, 132] on button at bounding box center [613, 135] width 21 height 33
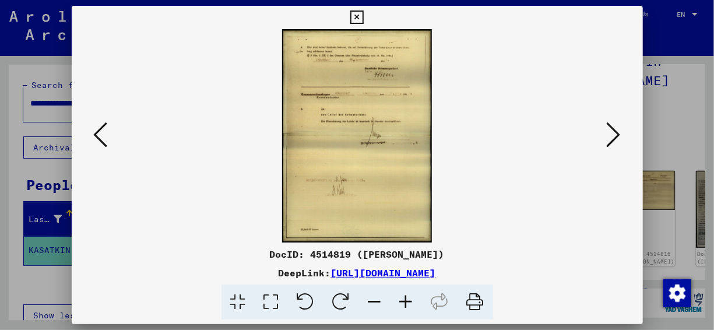
click at [410, 301] on icon at bounding box center [406, 302] width 31 height 36
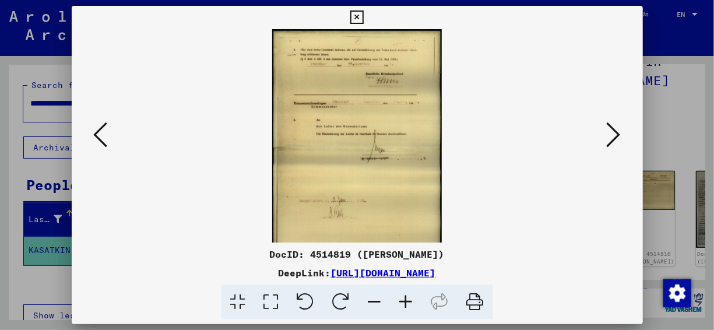
click at [410, 301] on icon at bounding box center [406, 302] width 31 height 36
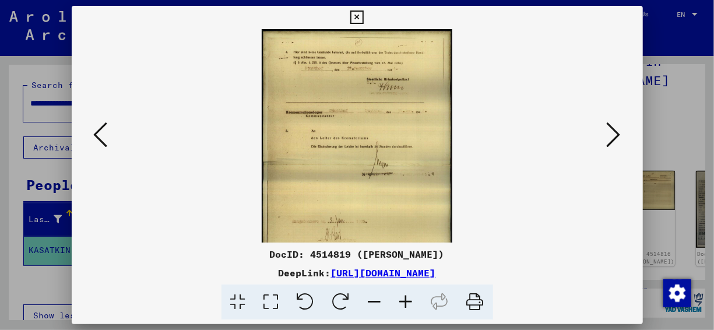
click at [410, 301] on icon at bounding box center [406, 302] width 31 height 36
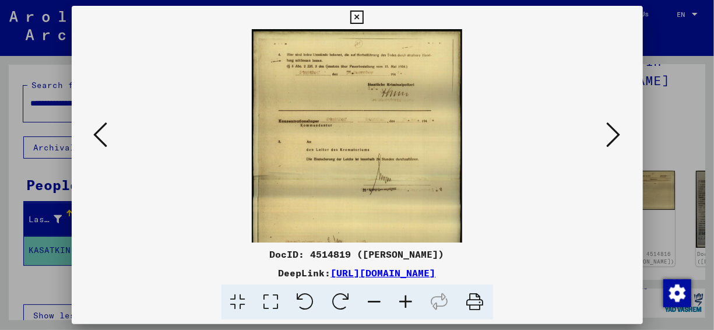
click at [410, 301] on icon at bounding box center [406, 302] width 31 height 36
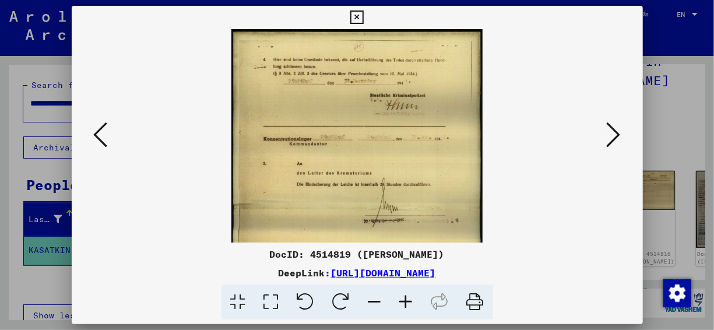
click at [410, 301] on icon at bounding box center [406, 302] width 31 height 36
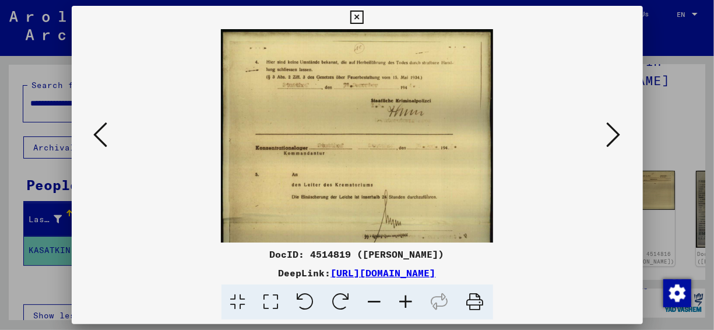
click at [410, 301] on icon at bounding box center [406, 302] width 31 height 36
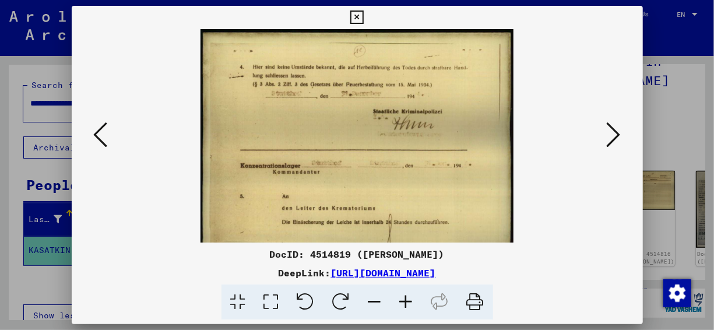
click at [410, 301] on icon at bounding box center [406, 302] width 31 height 36
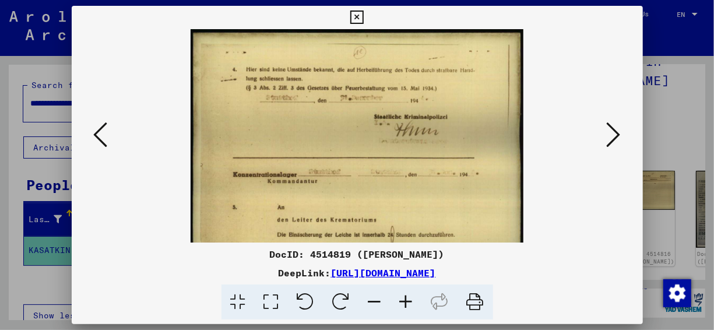
click at [410, 301] on icon at bounding box center [406, 302] width 31 height 36
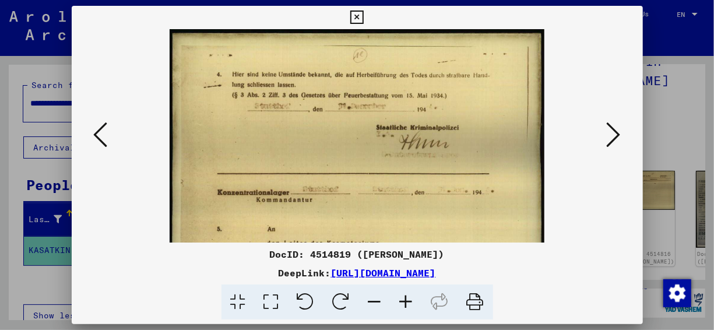
click at [410, 301] on icon at bounding box center [406, 302] width 31 height 36
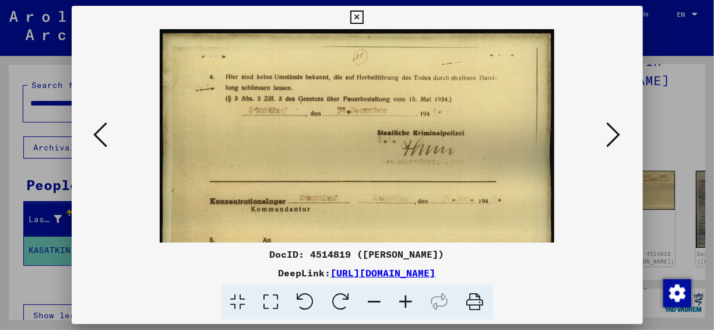
click at [410, 301] on icon at bounding box center [406, 302] width 31 height 36
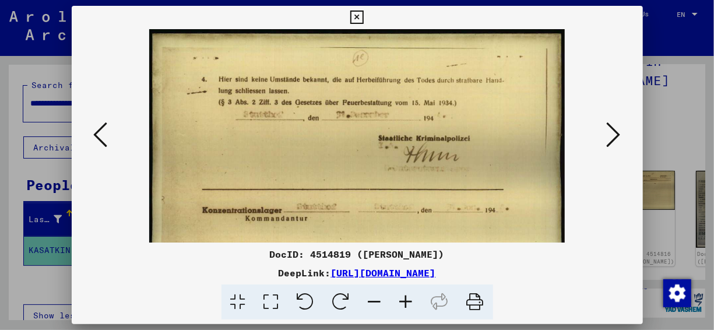
click at [410, 301] on icon at bounding box center [406, 302] width 31 height 36
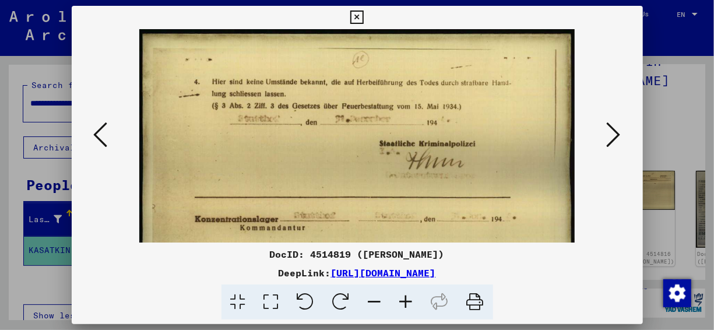
click at [410, 301] on icon at bounding box center [406, 302] width 31 height 36
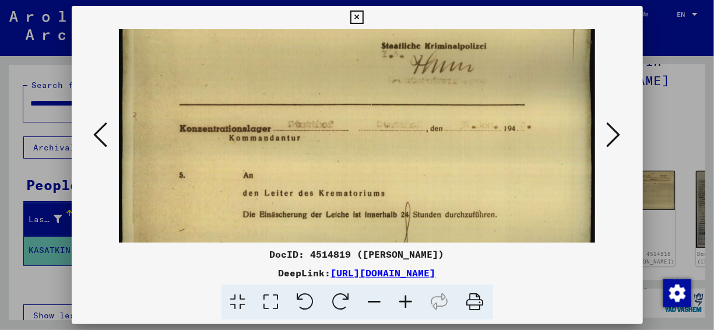
scroll to position [111, 0]
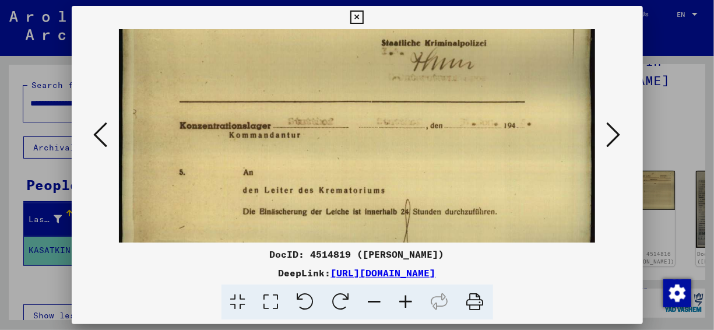
drag, startPoint x: 408, startPoint y: 185, endPoint x: 407, endPoint y: 76, distance: 109.6
click at [407, 76] on img at bounding box center [357, 258] width 476 height 680
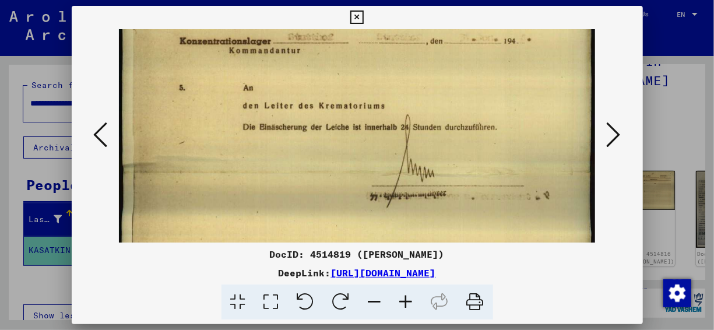
scroll to position [212, 0]
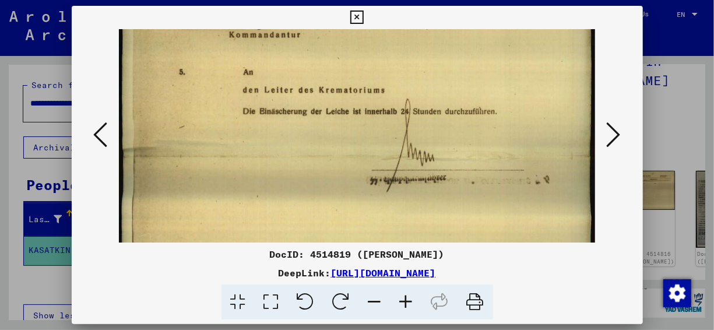
drag, startPoint x: 424, startPoint y: 180, endPoint x: 447, endPoint y: 82, distance: 100.1
click at [447, 82] on img at bounding box center [357, 158] width 476 height 680
click at [613, 134] on icon at bounding box center [614, 135] width 14 height 28
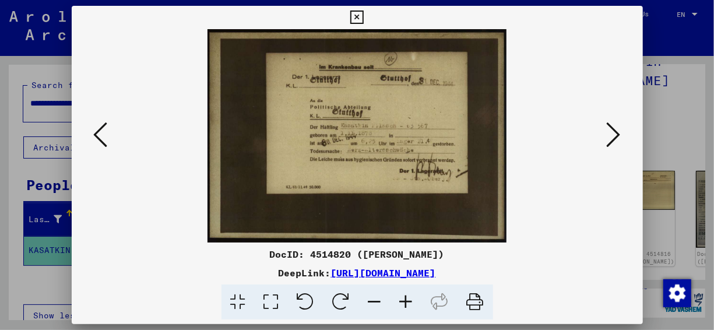
click at [413, 304] on icon at bounding box center [406, 302] width 31 height 36
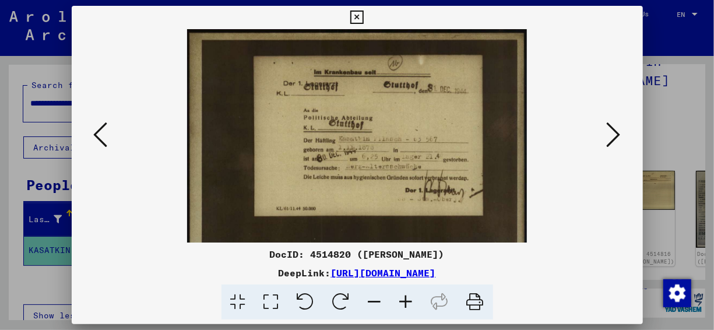
click at [413, 304] on icon at bounding box center [406, 302] width 31 height 36
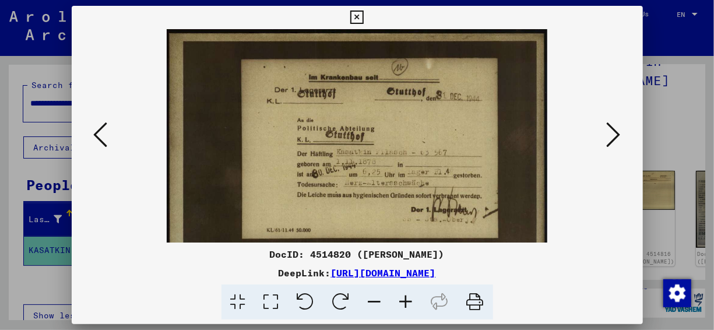
click at [413, 304] on icon at bounding box center [406, 302] width 31 height 36
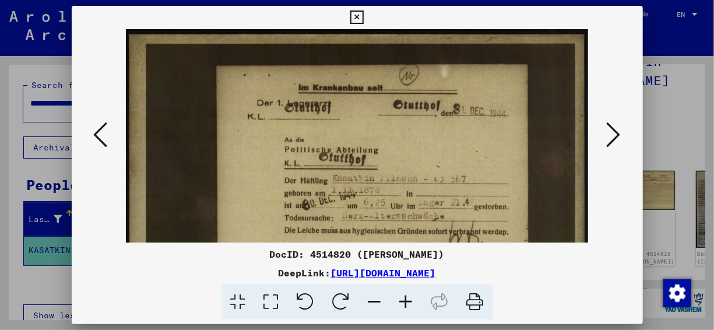
click at [413, 304] on icon at bounding box center [406, 302] width 31 height 36
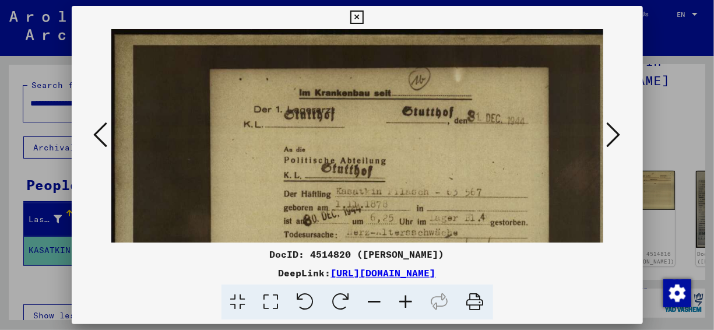
click at [413, 304] on icon at bounding box center [406, 302] width 31 height 36
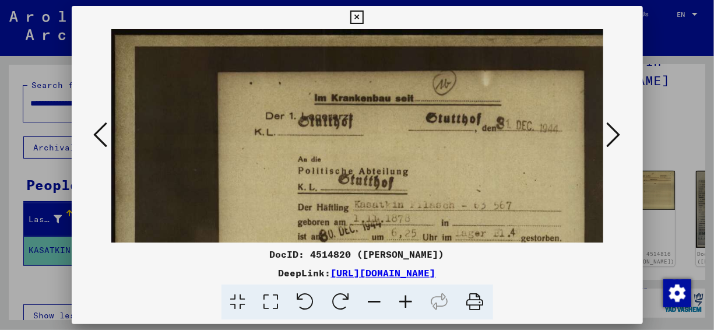
click at [413, 304] on icon at bounding box center [406, 302] width 31 height 36
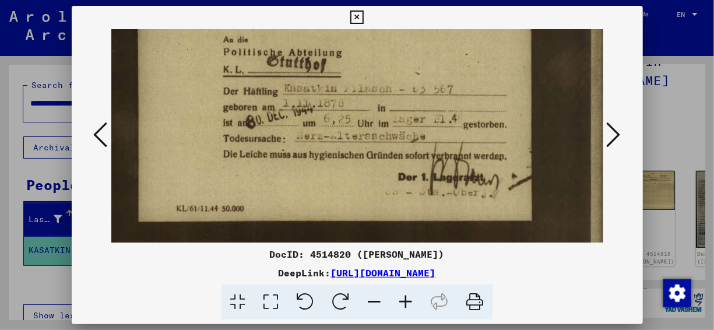
scroll to position [122, 91]
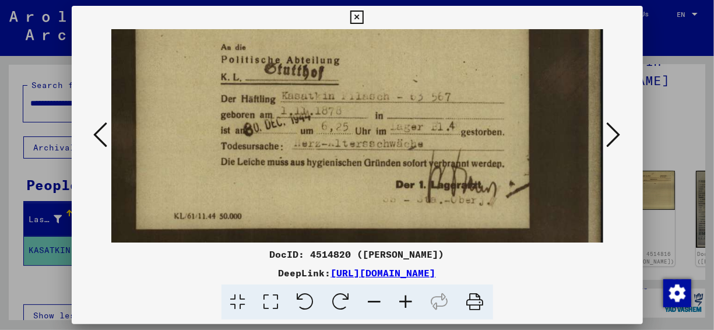
drag, startPoint x: 481, startPoint y: 177, endPoint x: 411, endPoint y: 82, distance: 117.2
click at [411, 82] on img at bounding box center [312, 115] width 585 height 417
click at [616, 139] on icon at bounding box center [614, 135] width 14 height 28
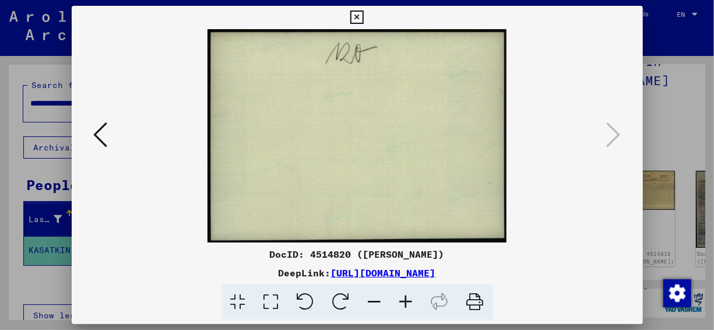
drag, startPoint x: 413, startPoint y: 142, endPoint x: 596, endPoint y: 199, distance: 191.2
click at [596, 199] on viewer-one-image at bounding box center [357, 135] width 492 height 213
click at [101, 135] on icon at bounding box center [101, 135] width 14 height 28
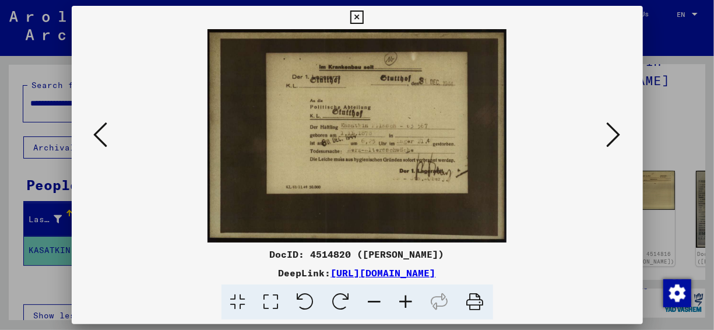
click at [102, 136] on icon at bounding box center [101, 135] width 14 height 28
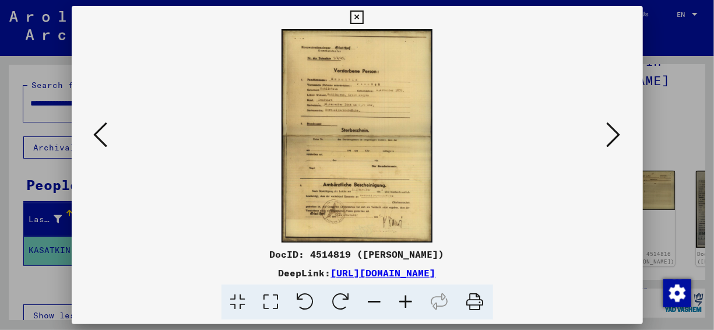
click at [102, 136] on icon at bounding box center [101, 135] width 14 height 28
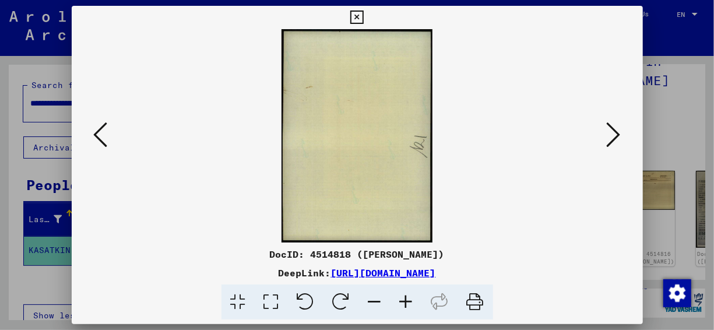
click at [102, 136] on icon at bounding box center [101, 135] width 14 height 28
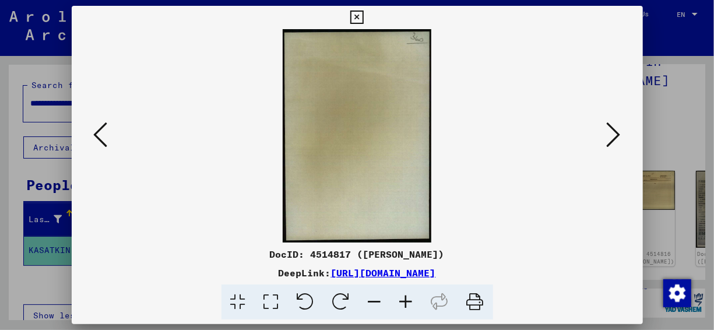
click at [102, 136] on icon at bounding box center [101, 135] width 14 height 28
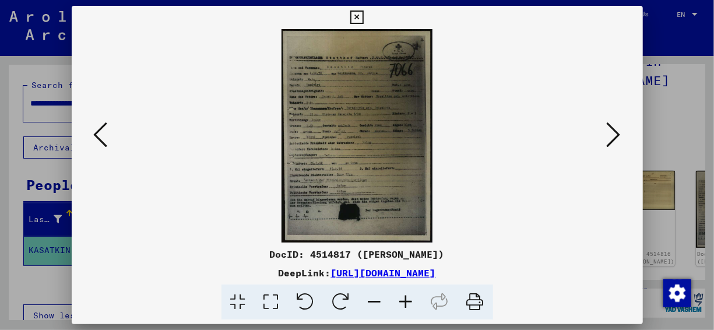
click at [102, 136] on icon at bounding box center [101, 135] width 14 height 28
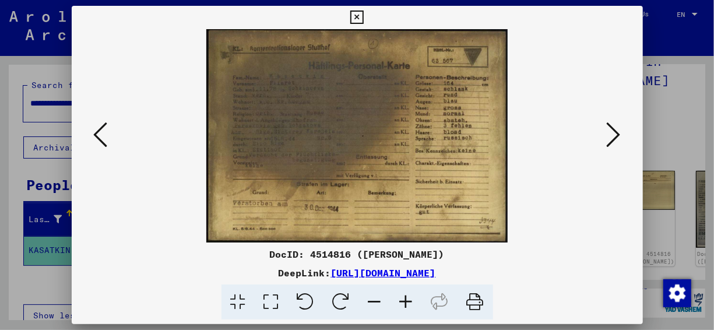
click at [102, 136] on icon at bounding box center [101, 135] width 14 height 28
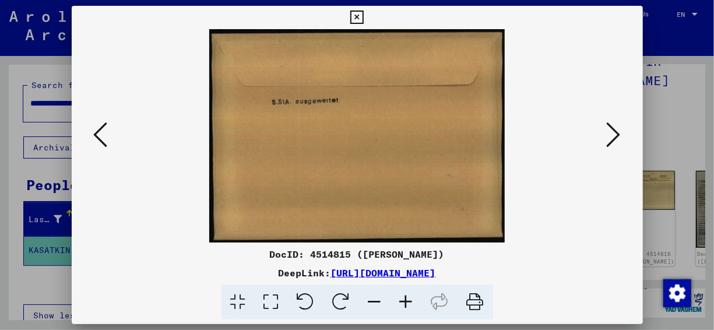
click at [102, 136] on icon at bounding box center [101, 135] width 14 height 28
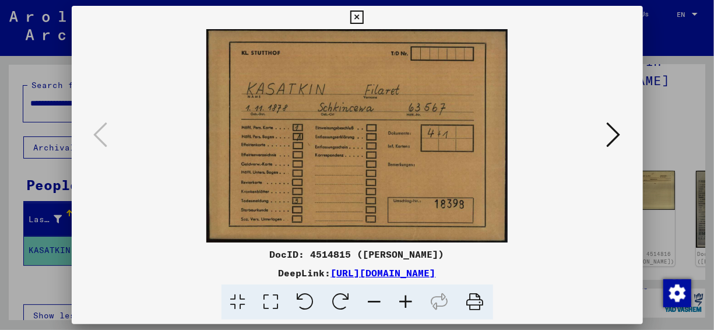
click at [615, 139] on icon at bounding box center [614, 135] width 14 height 28
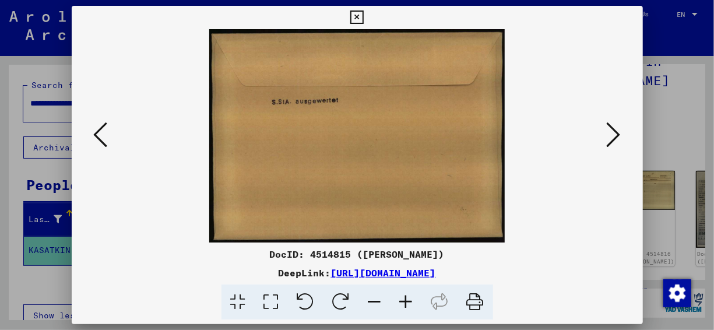
click at [604, 136] on button at bounding box center [613, 135] width 21 height 33
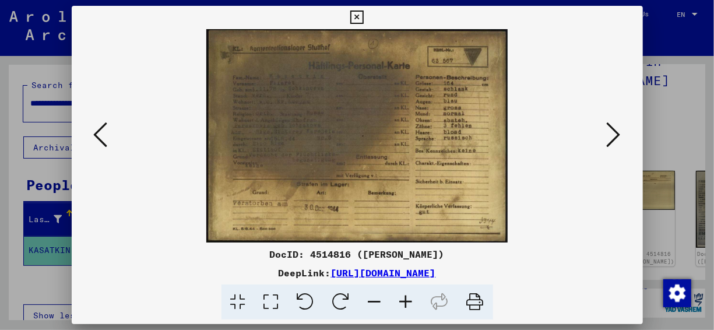
drag, startPoint x: 327, startPoint y: 100, endPoint x: 319, endPoint y: 82, distance: 20.4
click at [319, 82] on img at bounding box center [357, 135] width 302 height 213
click at [616, 142] on icon at bounding box center [614, 135] width 14 height 28
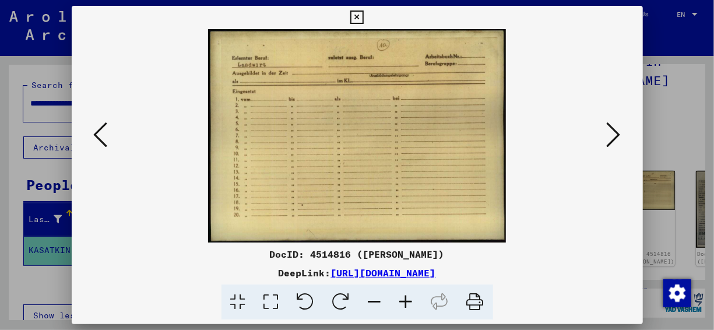
click at [596, 212] on viewer-one-image at bounding box center [357, 135] width 492 height 213
click at [621, 146] on button at bounding box center [613, 135] width 21 height 33
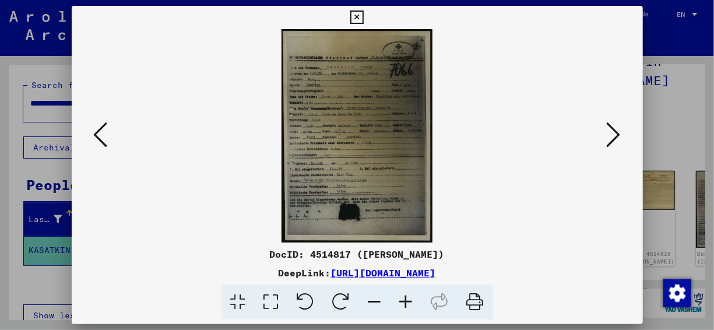
click at [363, 119] on img at bounding box center [357, 135] width 151 height 213
click at [512, 243] on div "DocID: 4514817 ([PERSON_NAME]) DeepLink: [URL][DOMAIN_NAME]" at bounding box center [357, 163] width 571 height 314
click at [620, 140] on icon at bounding box center [614, 135] width 14 height 28
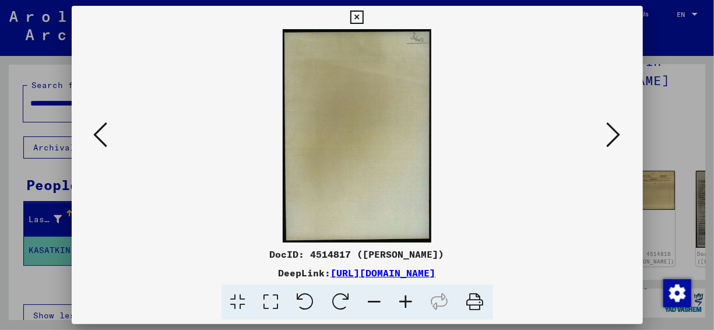
click at [620, 139] on icon at bounding box center [614, 135] width 14 height 28
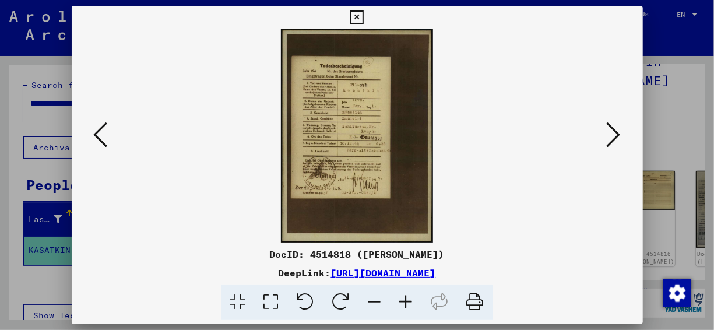
click at [91, 134] on button at bounding box center [100, 135] width 21 height 33
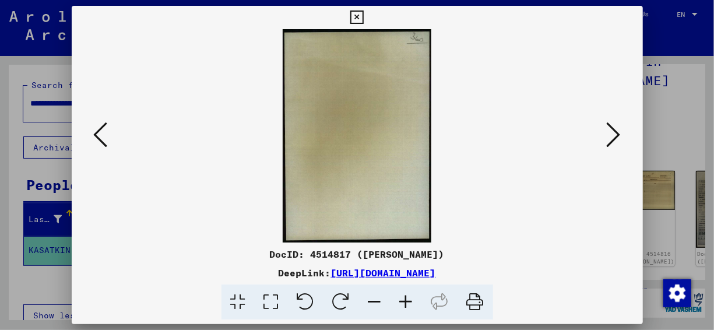
click at [552, 245] on div "DocID: 4514817 ([PERSON_NAME]) DeepLink: [URL][DOMAIN_NAME]" at bounding box center [357, 163] width 571 height 314
click at [617, 142] on icon at bounding box center [614, 135] width 14 height 28
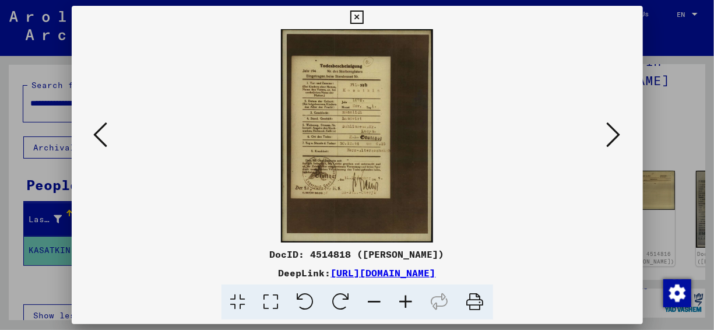
click at [450, 81] on viewer-one-image at bounding box center [357, 135] width 492 height 213
click at [605, 136] on button at bounding box center [613, 135] width 21 height 33
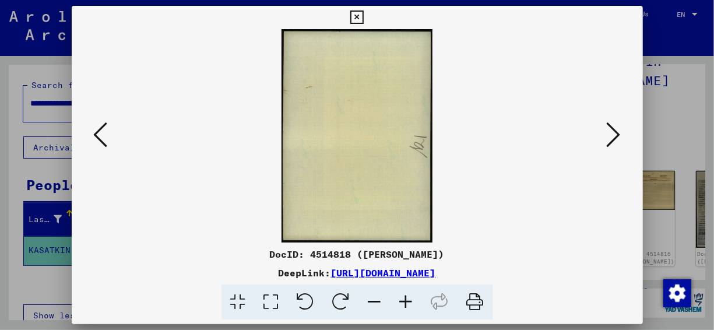
click at [187, 107] on viewer-one-image at bounding box center [357, 135] width 492 height 213
click at [629, 140] on div at bounding box center [357, 135] width 571 height 213
click at [616, 134] on icon at bounding box center [614, 135] width 14 height 28
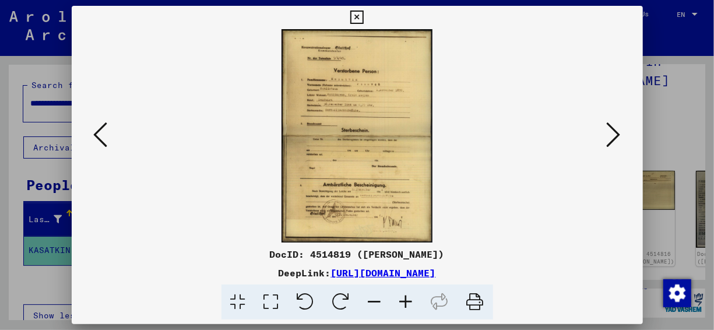
click at [445, 128] on viewer-one-image at bounding box center [357, 135] width 492 height 213
click at [617, 133] on icon at bounding box center [614, 135] width 14 height 28
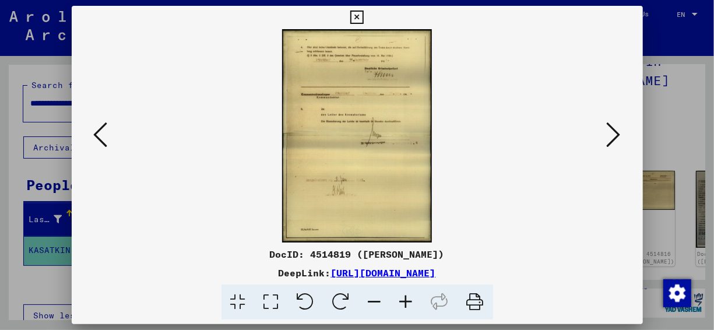
click at [452, 141] on viewer-one-image at bounding box center [357, 135] width 492 height 213
click at [624, 143] on div at bounding box center [357, 135] width 571 height 213
click at [613, 135] on icon at bounding box center [614, 135] width 14 height 28
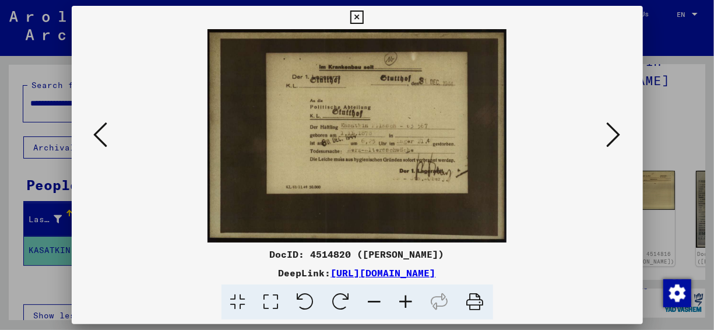
click at [359, 178] on img at bounding box center [356, 135] width 299 height 213
click at [616, 142] on icon at bounding box center [614, 135] width 14 height 28
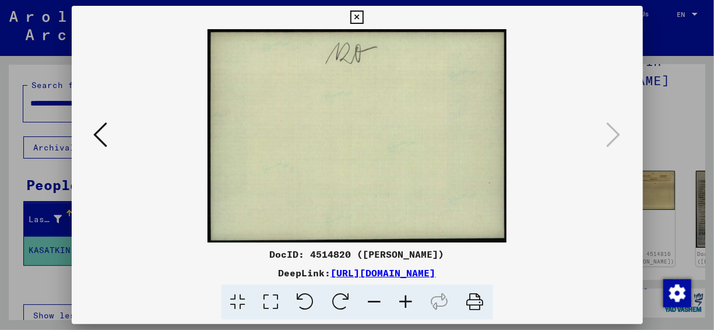
click at [400, 98] on img at bounding box center [356, 135] width 299 height 213
click at [596, 140] on viewer-one-image at bounding box center [357, 135] width 492 height 213
click at [349, 13] on button at bounding box center [357, 17] width 20 height 23
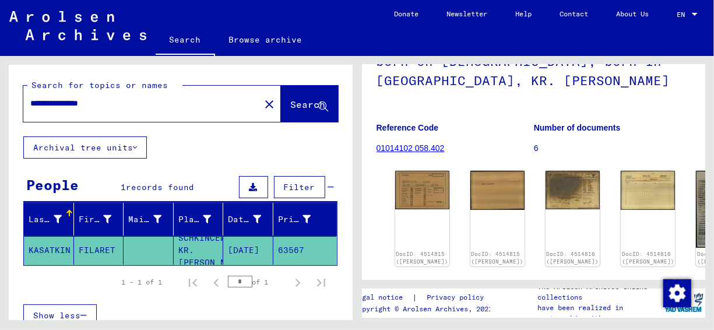
click at [130, 103] on input "**********" at bounding box center [141, 103] width 223 height 12
click at [421, 185] on img at bounding box center [421, 188] width 57 height 40
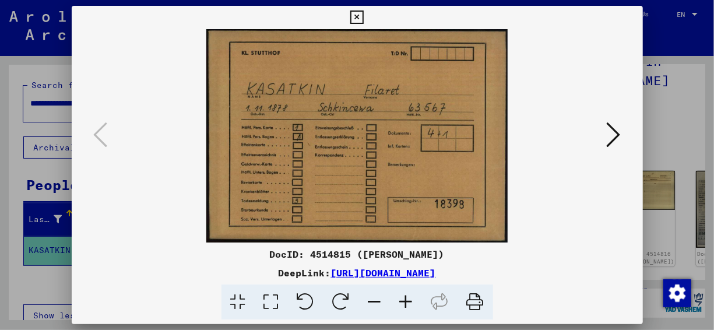
click at [595, 133] on img at bounding box center [357, 135] width 492 height 213
click at [614, 131] on icon at bounding box center [614, 135] width 14 height 28
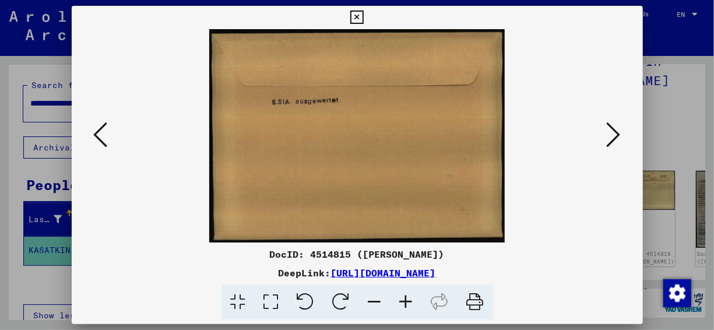
click at [614, 131] on icon at bounding box center [614, 135] width 14 height 28
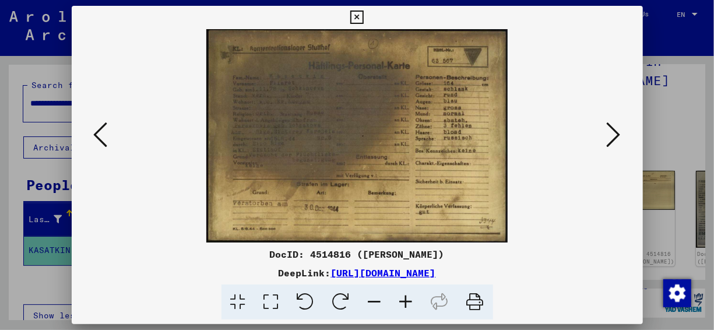
click at [403, 301] on icon at bounding box center [406, 302] width 31 height 36
click at [404, 301] on icon at bounding box center [406, 302] width 31 height 36
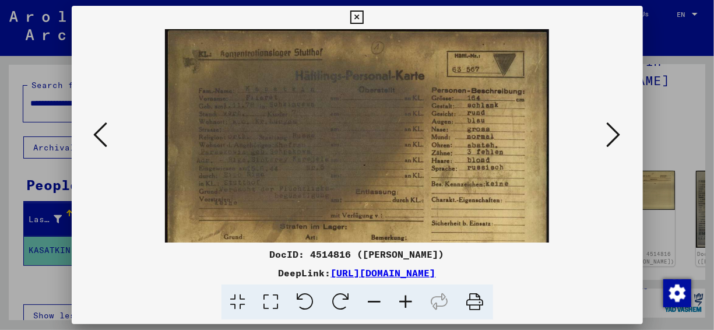
click at [404, 301] on icon at bounding box center [406, 302] width 31 height 36
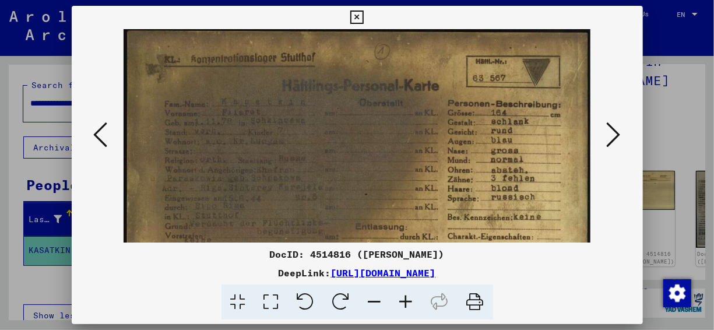
click at [404, 301] on icon at bounding box center [406, 302] width 31 height 36
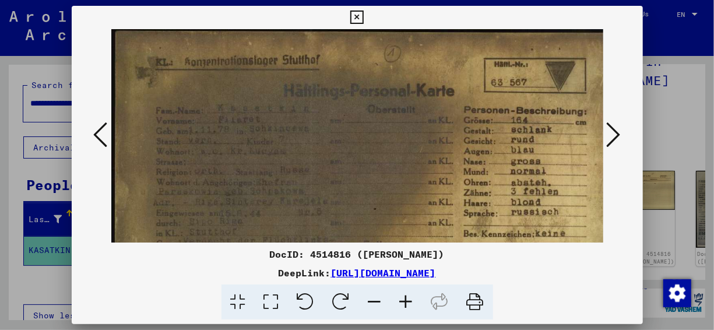
click at [404, 301] on icon at bounding box center [406, 302] width 31 height 36
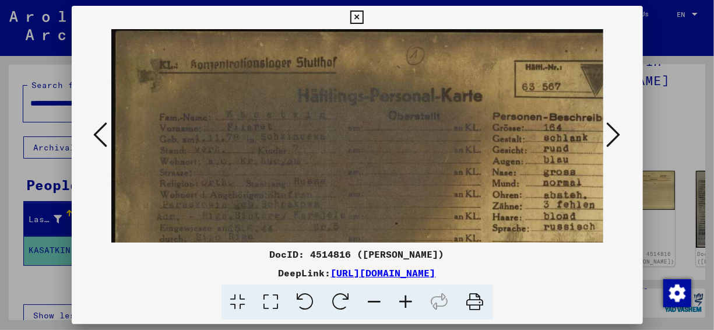
click at [607, 134] on icon at bounding box center [614, 135] width 14 height 28
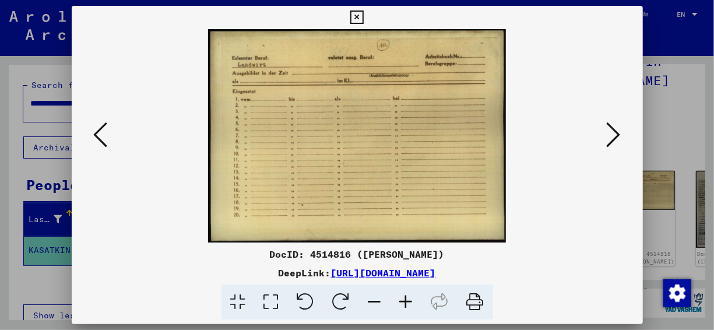
click at [607, 134] on icon at bounding box center [614, 135] width 14 height 28
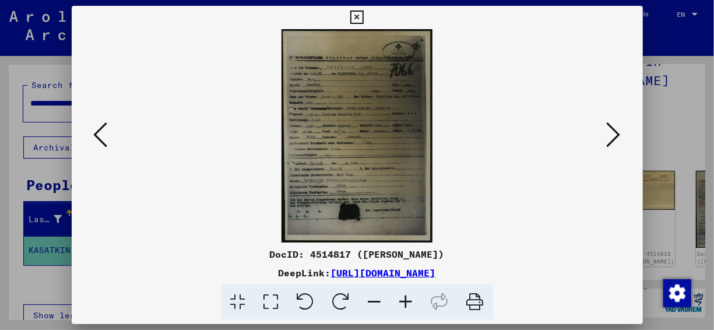
click at [404, 298] on icon at bounding box center [406, 302] width 31 height 36
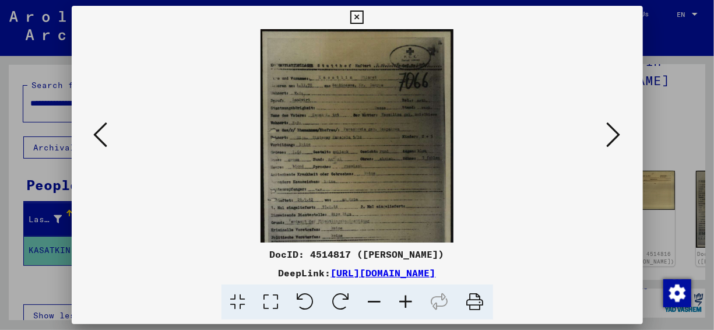
click at [404, 298] on icon at bounding box center [406, 302] width 31 height 36
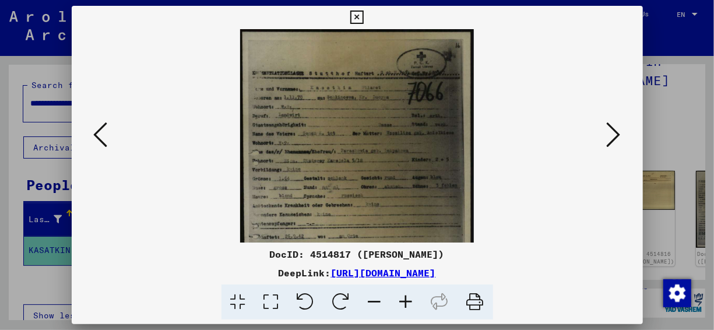
click at [404, 298] on icon at bounding box center [406, 302] width 31 height 36
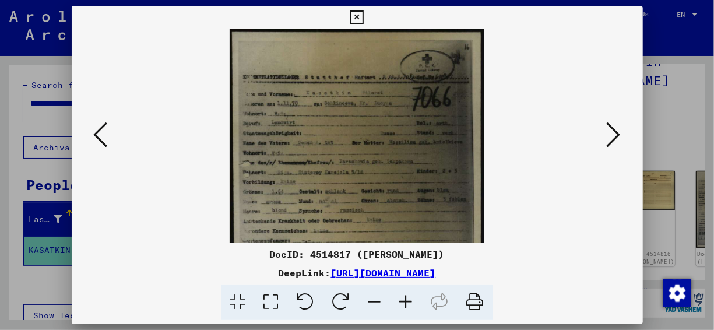
click at [404, 298] on icon at bounding box center [406, 302] width 31 height 36
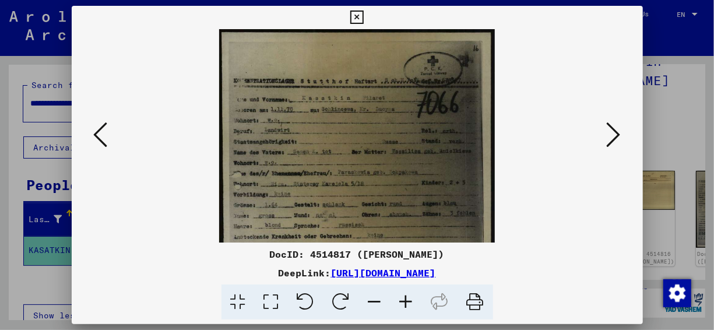
click at [404, 298] on icon at bounding box center [406, 302] width 31 height 36
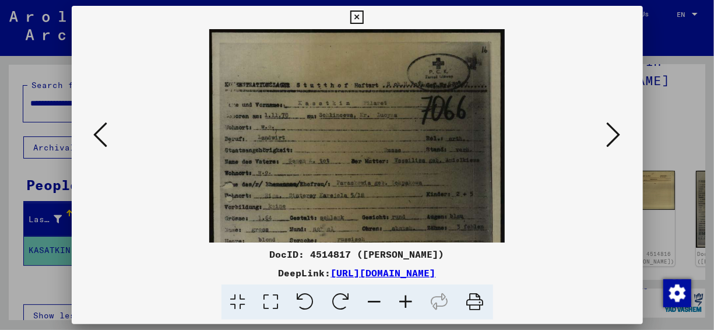
click at [405, 298] on icon at bounding box center [406, 302] width 31 height 36
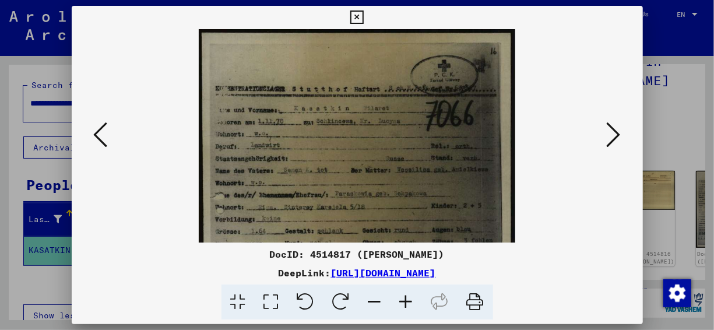
click at [405, 298] on icon at bounding box center [406, 302] width 31 height 36
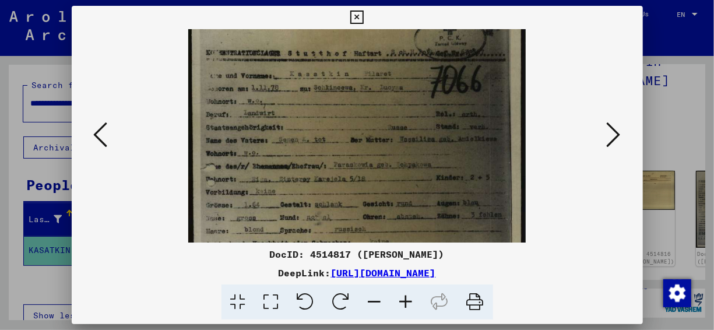
scroll to position [72, 0]
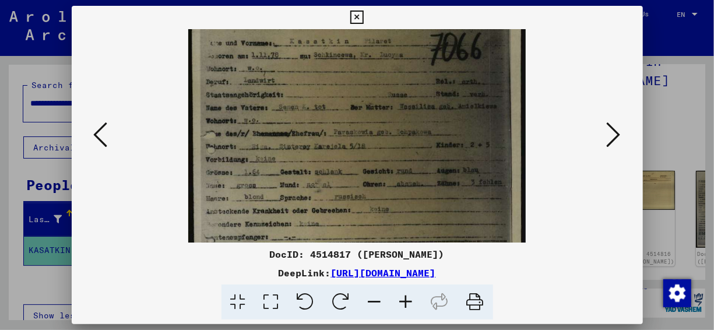
drag, startPoint x: 487, startPoint y: 170, endPoint x: 459, endPoint y: 99, distance: 77.0
click at [459, 99] on img at bounding box center [356, 195] width 337 height 476
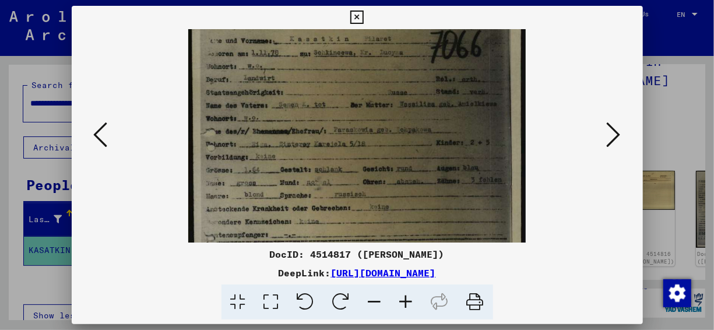
scroll to position [82, 0]
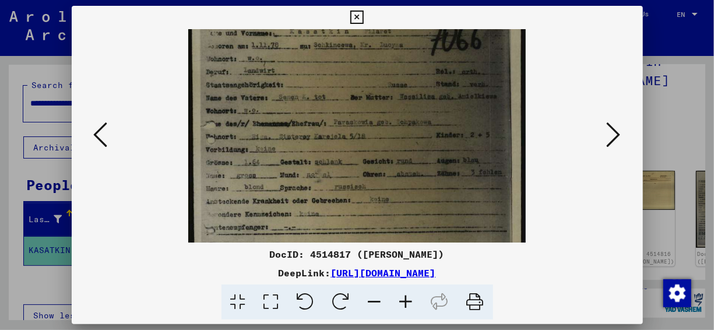
drag, startPoint x: 336, startPoint y: 129, endPoint x: 380, endPoint y: 120, distance: 45.3
click at [380, 120] on img at bounding box center [356, 185] width 337 height 476
click at [13, 128] on div at bounding box center [357, 165] width 714 height 330
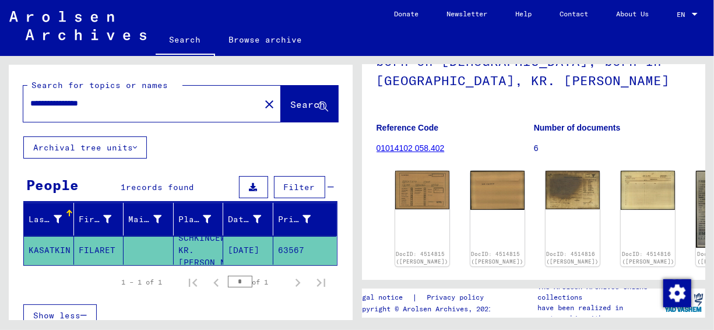
drag, startPoint x: 122, startPoint y: 99, endPoint x: 15, endPoint y: 95, distance: 107.9
click at [15, 95] on div "**********" at bounding box center [181, 101] width 344 height 72
click at [281, 113] on button "Search" at bounding box center [309, 104] width 57 height 36
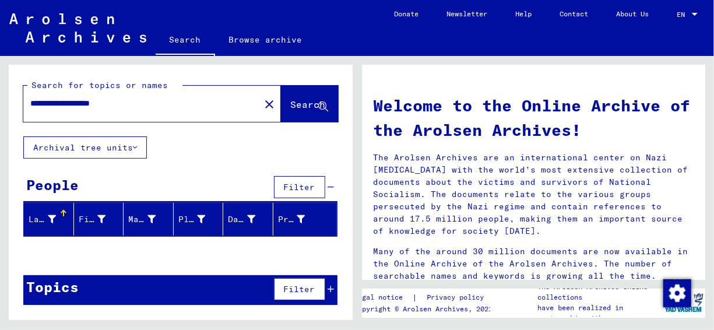
click at [79, 105] on input "**********" at bounding box center [138, 103] width 216 height 12
click at [315, 104] on span "Search" at bounding box center [308, 105] width 35 height 12
click at [64, 104] on input "**********" at bounding box center [138, 103] width 216 height 12
click at [291, 104] on span "Search" at bounding box center [308, 105] width 35 height 12
click at [73, 99] on input "**********" at bounding box center [138, 103] width 216 height 12
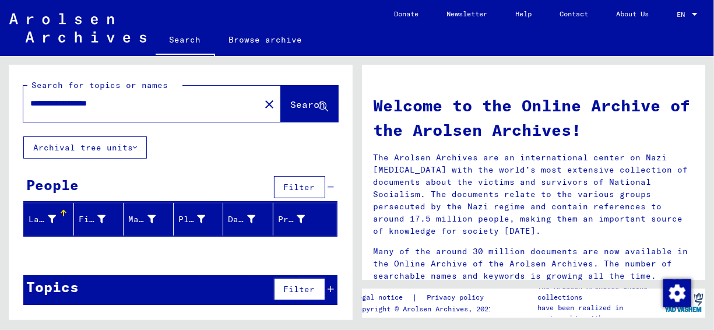
click at [290, 87] on button "Search" at bounding box center [309, 104] width 57 height 36
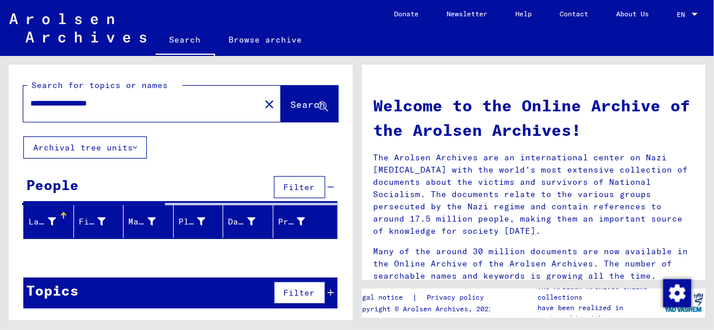
click at [82, 107] on input "**********" at bounding box center [138, 103] width 216 height 12
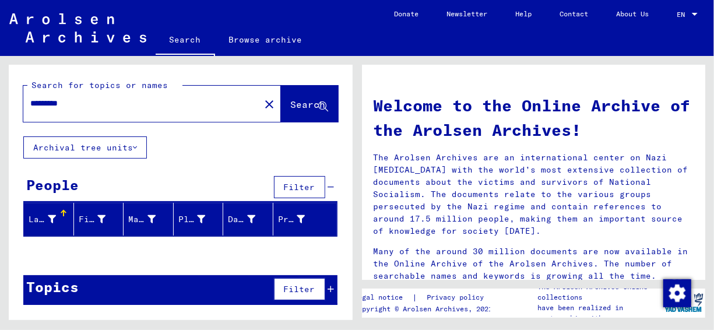
type input "*********"
click at [310, 104] on span "Search" at bounding box center [308, 105] width 35 height 12
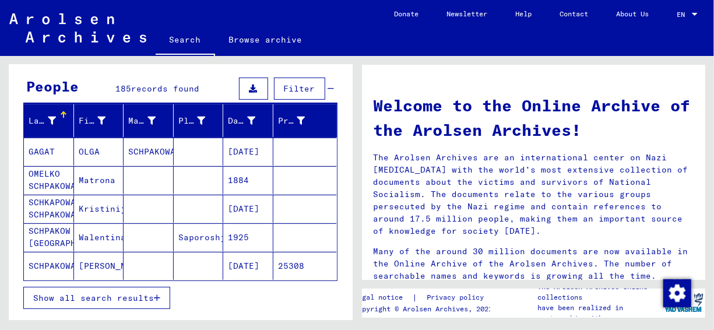
scroll to position [117, 0]
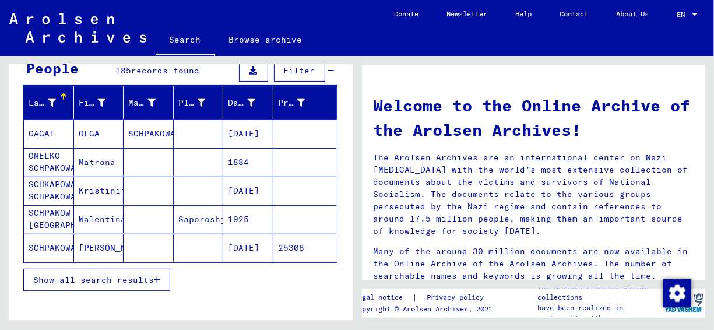
click at [111, 275] on span "Show all search results" at bounding box center [93, 280] width 121 height 10
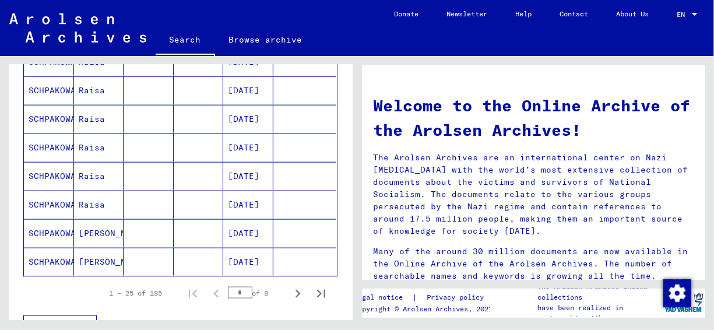
scroll to position [699, 0]
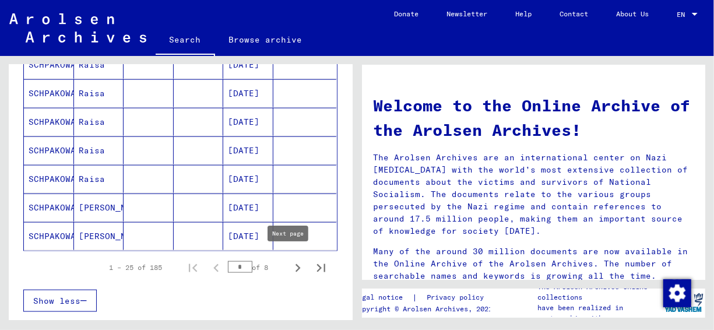
click at [290, 265] on icon "Next page" at bounding box center [298, 268] width 16 height 16
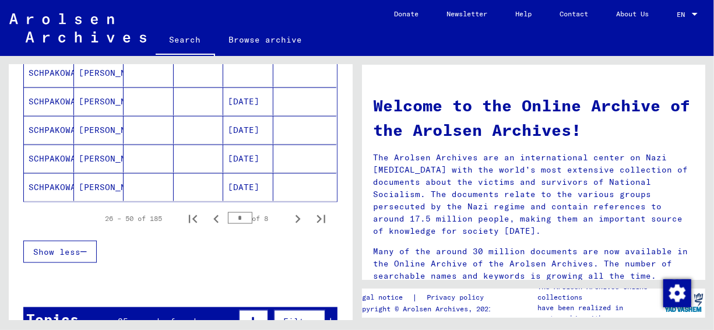
scroll to position [758, 0]
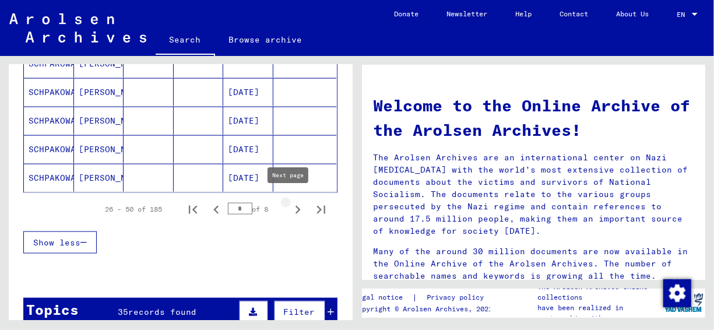
click at [290, 210] on icon "Next page" at bounding box center [298, 210] width 16 height 16
click at [292, 203] on icon "Next page" at bounding box center [298, 210] width 16 height 16
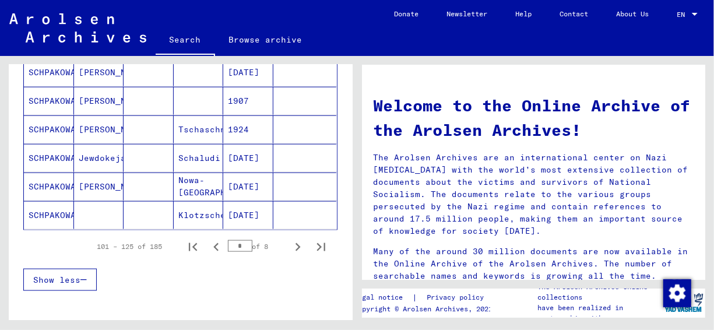
scroll to position [816, 0]
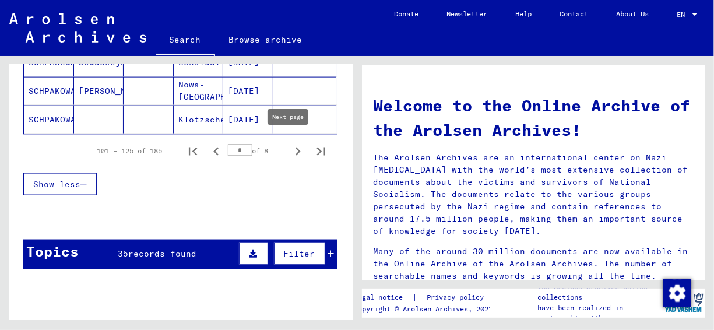
click at [296, 148] on icon "Next page" at bounding box center [298, 151] width 16 height 16
click at [290, 149] on icon "Next page" at bounding box center [298, 151] width 16 height 16
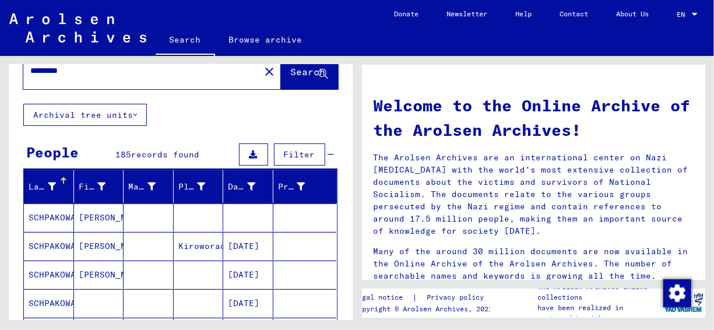
scroll to position [0, 0]
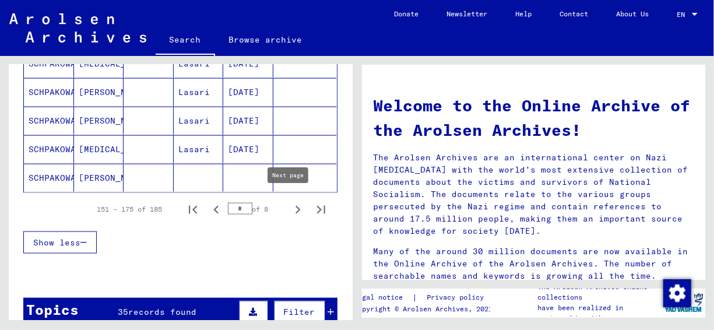
click at [293, 202] on icon "Next page" at bounding box center [298, 210] width 16 height 16
type input "*"
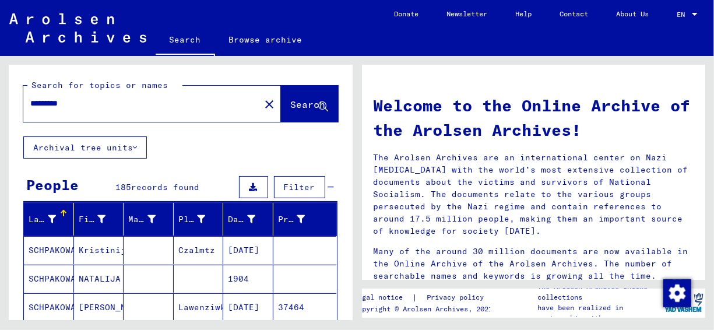
click at [262, 99] on mat-icon "close" at bounding box center [269, 104] width 14 height 14
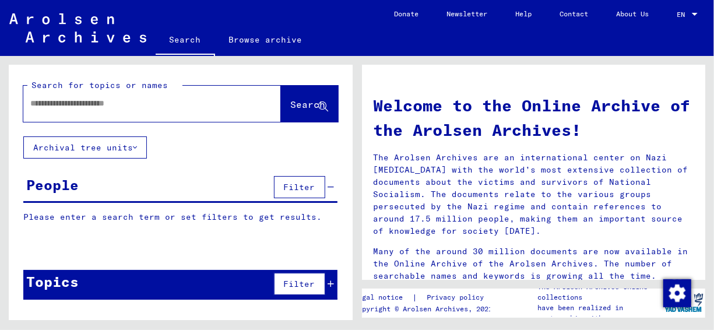
click at [107, 110] on div at bounding box center [134, 103] width 223 height 26
click at [78, 99] on input "text" at bounding box center [138, 103] width 216 height 12
type input "**********"
click at [291, 105] on span "Search" at bounding box center [308, 105] width 35 height 12
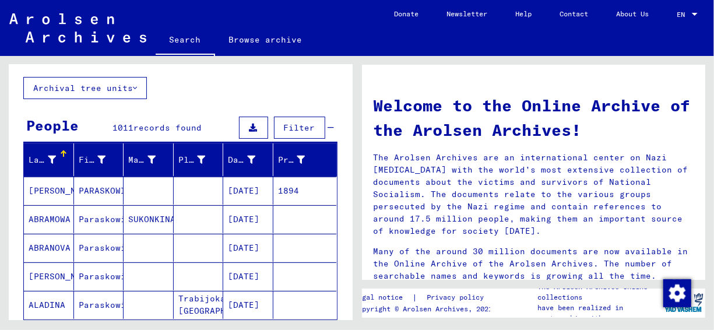
scroll to position [117, 0]
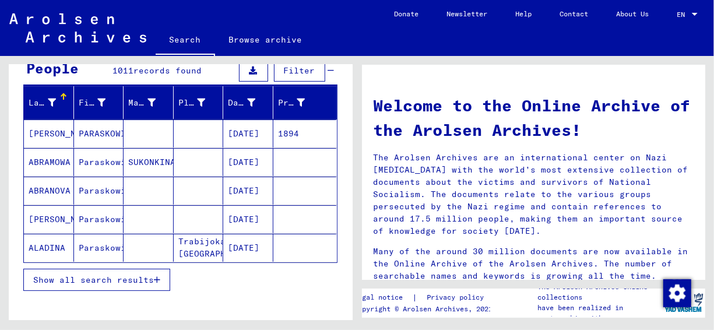
click at [141, 280] on span "Show all search results" at bounding box center [93, 280] width 121 height 10
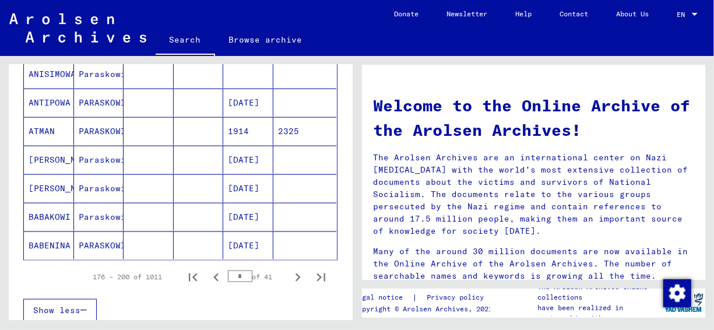
scroll to position [758, 0]
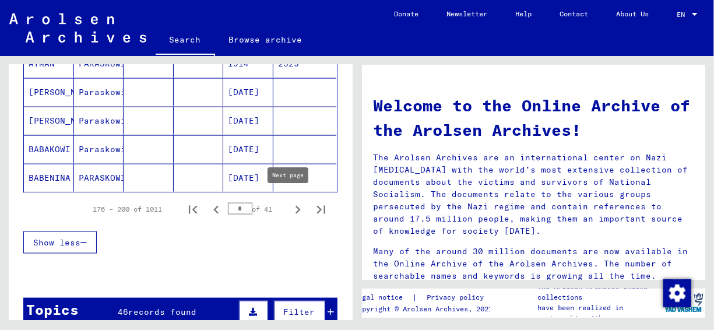
click at [290, 203] on icon "Next page" at bounding box center [298, 210] width 16 height 16
click at [291, 205] on icon "Next page" at bounding box center [298, 210] width 16 height 16
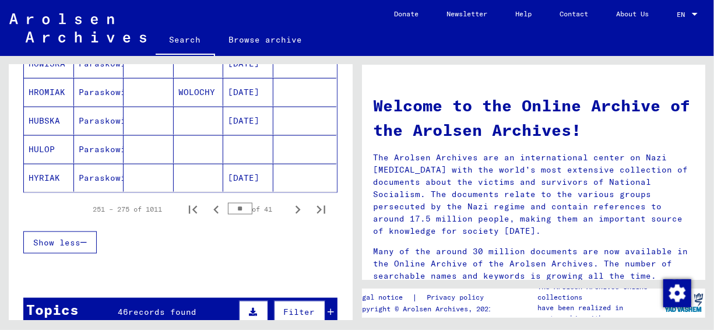
click at [291, 205] on icon "Next page" at bounding box center [298, 210] width 16 height 16
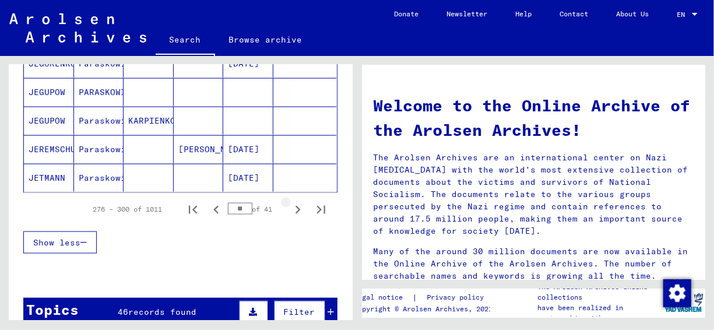
click at [291, 205] on icon "Next page" at bounding box center [298, 210] width 16 height 16
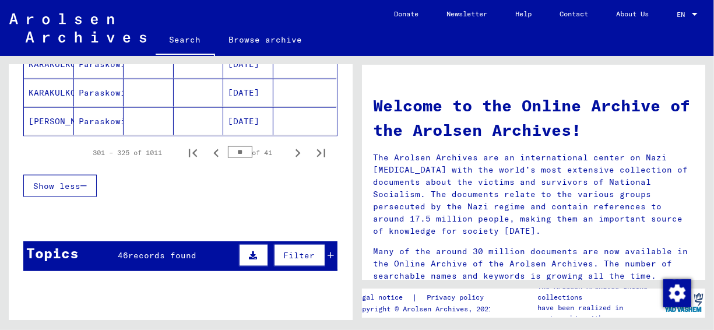
scroll to position [816, 0]
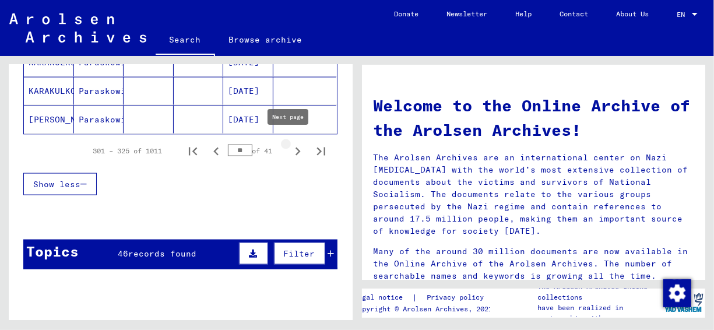
click at [290, 145] on icon "Next page" at bounding box center [298, 151] width 16 height 16
click at [290, 147] on icon "Next page" at bounding box center [298, 151] width 16 height 16
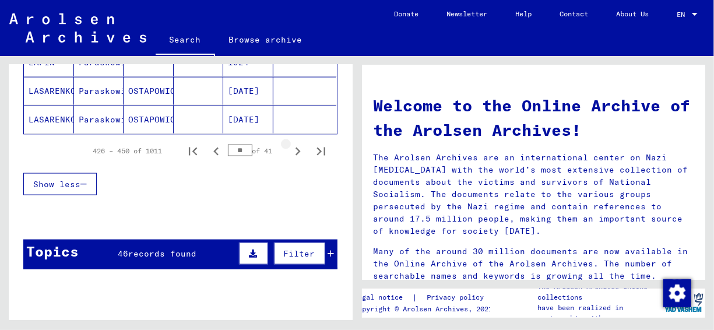
click at [290, 147] on icon "Next page" at bounding box center [298, 151] width 16 height 16
click at [208, 150] on icon "Previous page" at bounding box center [216, 151] width 16 height 16
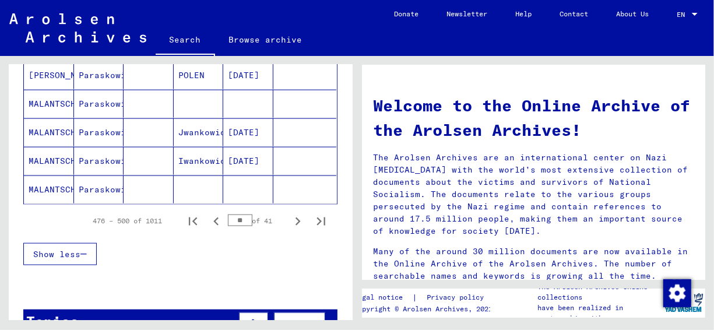
scroll to position [758, 0]
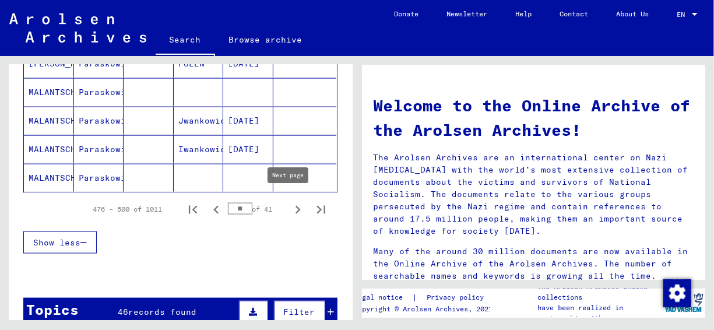
click at [290, 202] on icon "Next page" at bounding box center [298, 210] width 16 height 16
type input "**"
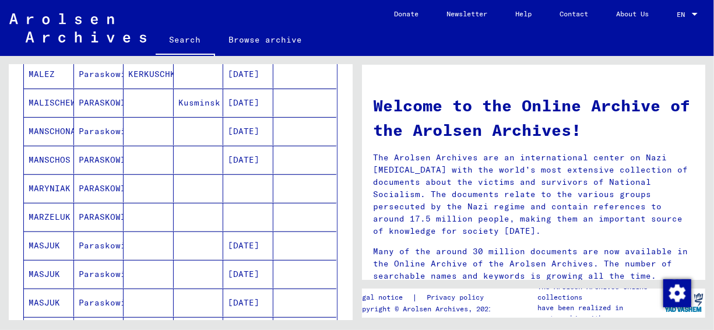
scroll to position [0, 0]
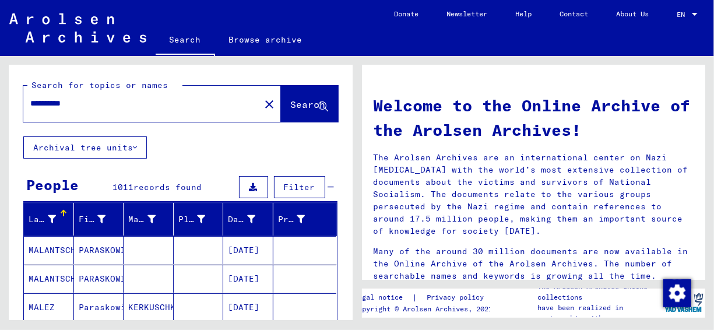
drag, startPoint x: 105, startPoint y: 106, endPoint x: 12, endPoint y: 122, distance: 94.6
click at [12, 122] on div "**********" at bounding box center [181, 101] width 344 height 72
type input "*********"
click at [312, 122] on div "Search for topics or names ********* close Search" at bounding box center [181, 101] width 344 height 72
click at [315, 100] on span "Search" at bounding box center [308, 105] width 35 height 12
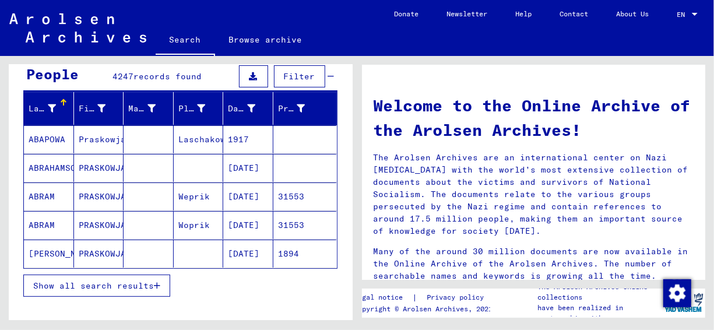
scroll to position [117, 0]
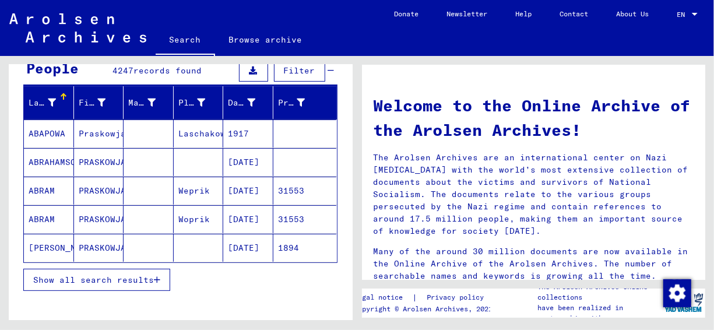
click at [166, 276] on button "Show all search results" at bounding box center [96, 280] width 147 height 22
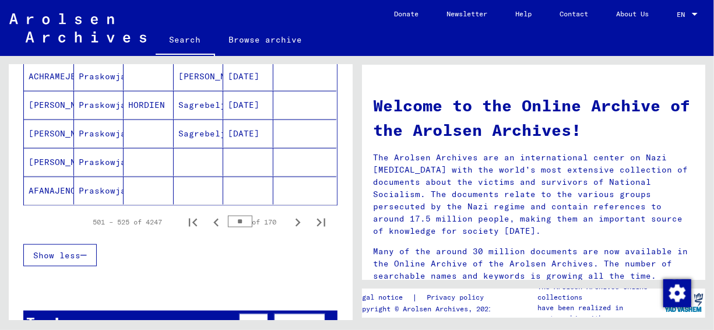
scroll to position [758, 0]
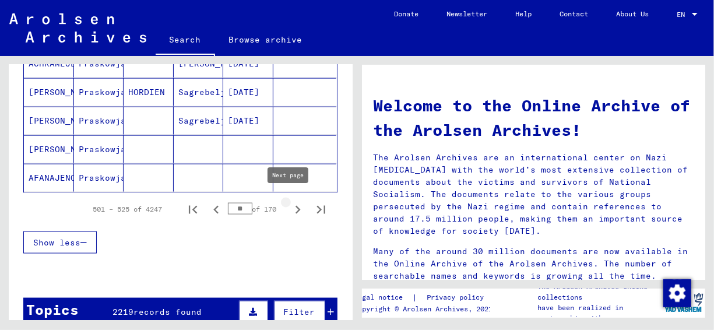
click at [290, 202] on icon "Next page" at bounding box center [298, 210] width 16 height 16
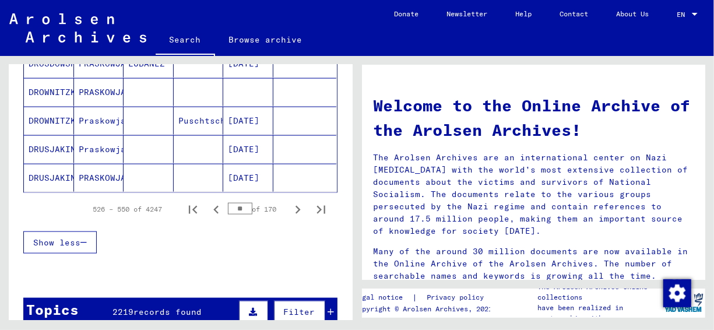
click at [290, 202] on icon "Next page" at bounding box center [298, 210] width 16 height 16
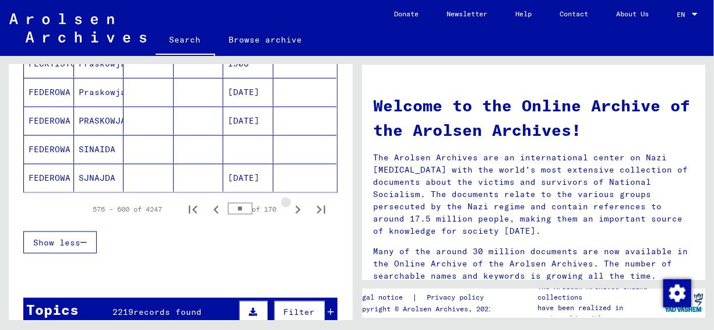
click at [290, 202] on icon "Next page" at bounding box center [298, 210] width 16 height 16
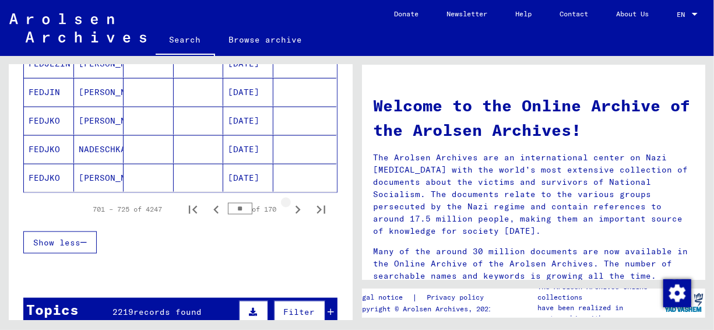
click at [290, 202] on icon "Next page" at bounding box center [298, 210] width 16 height 16
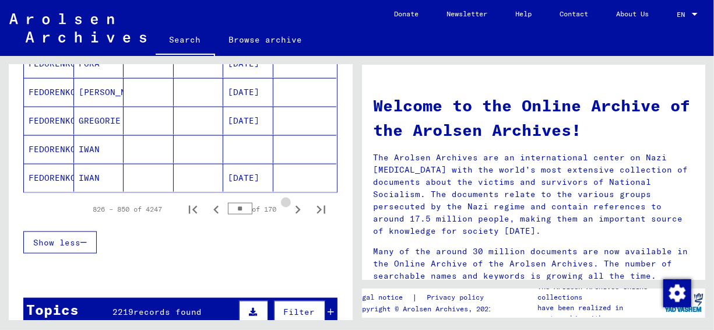
click at [290, 202] on icon "Next page" at bounding box center [298, 210] width 16 height 16
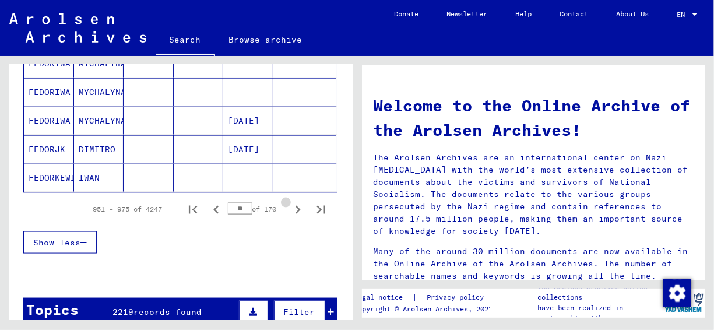
click at [290, 202] on icon "Next page" at bounding box center [298, 210] width 16 height 16
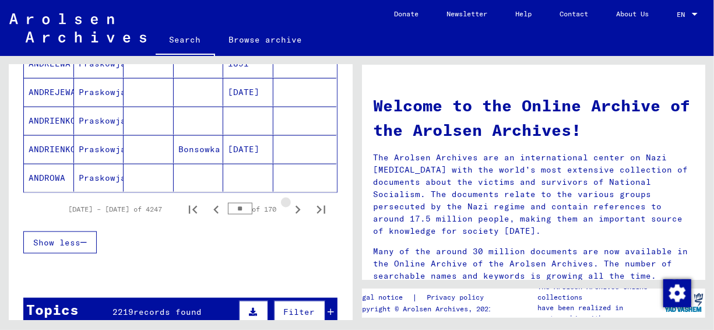
click at [290, 202] on icon "Next page" at bounding box center [298, 210] width 16 height 16
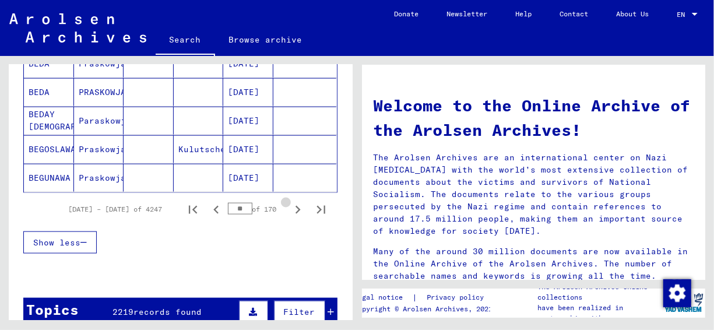
click at [290, 202] on icon "Next page" at bounding box center [298, 210] width 16 height 16
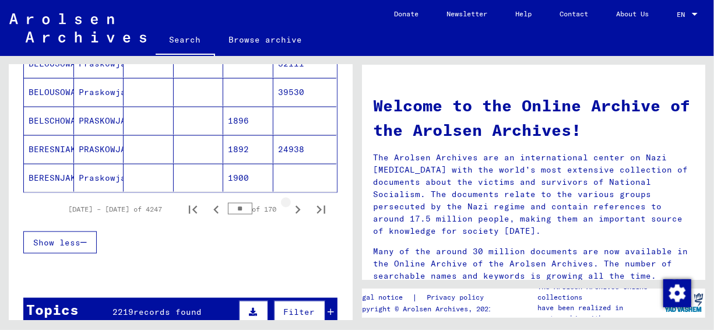
click at [290, 202] on icon "Next page" at bounding box center [298, 210] width 16 height 16
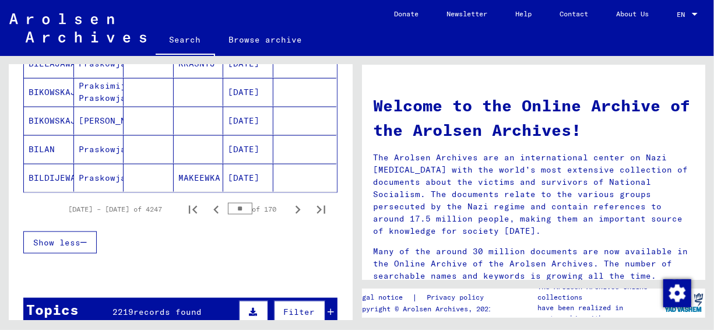
click at [290, 202] on icon "Next page" at bounding box center [298, 210] width 16 height 16
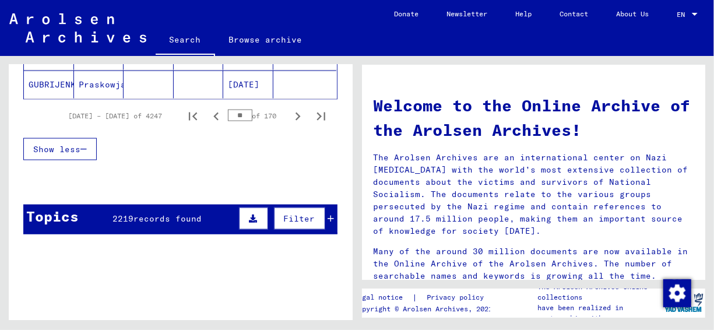
scroll to position [758, 0]
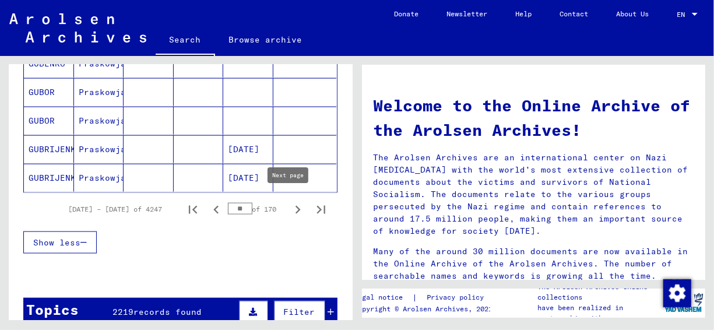
click at [292, 205] on icon "Next page" at bounding box center [298, 210] width 16 height 16
click at [290, 204] on icon "Next page" at bounding box center [298, 210] width 16 height 16
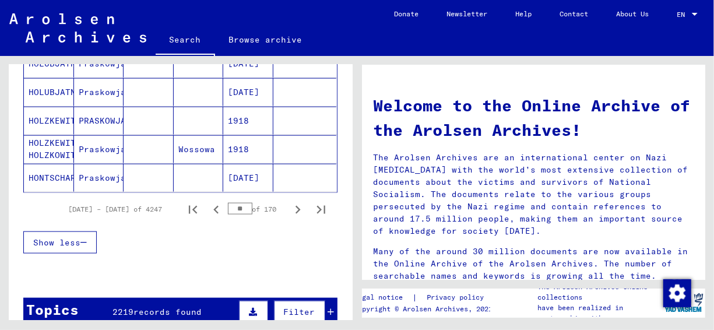
click at [290, 204] on icon "Next page" at bounding box center [298, 210] width 16 height 16
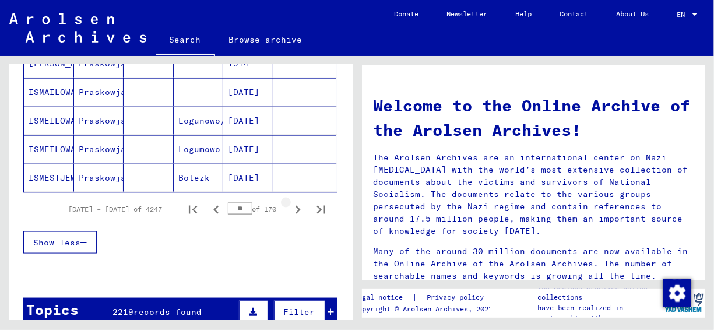
click at [290, 204] on icon "Next page" at bounding box center [298, 210] width 16 height 16
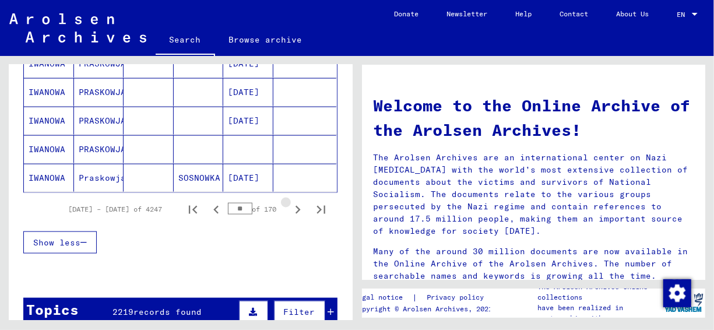
click at [290, 204] on icon "Next page" at bounding box center [298, 210] width 16 height 16
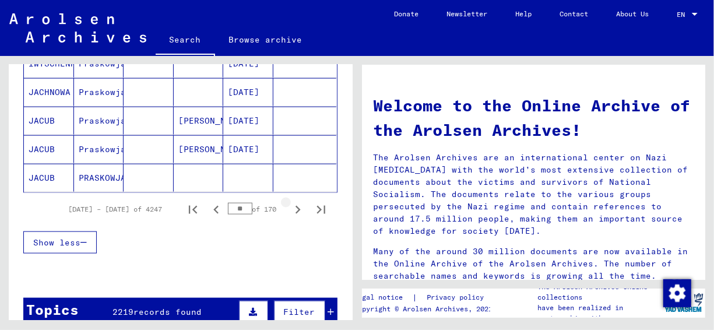
click at [290, 204] on icon "Next page" at bounding box center [298, 210] width 16 height 16
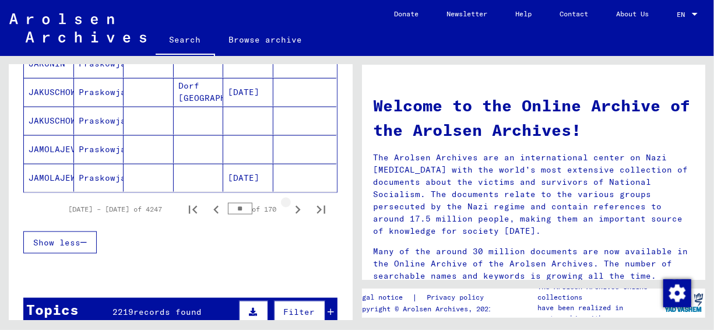
click at [290, 204] on icon "Next page" at bounding box center [298, 210] width 16 height 16
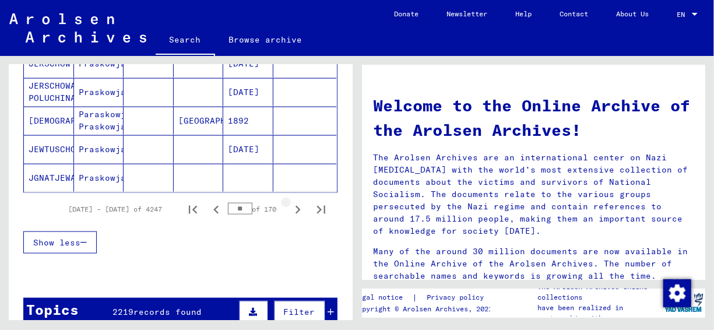
click at [290, 204] on icon "Next page" at bounding box center [298, 210] width 16 height 16
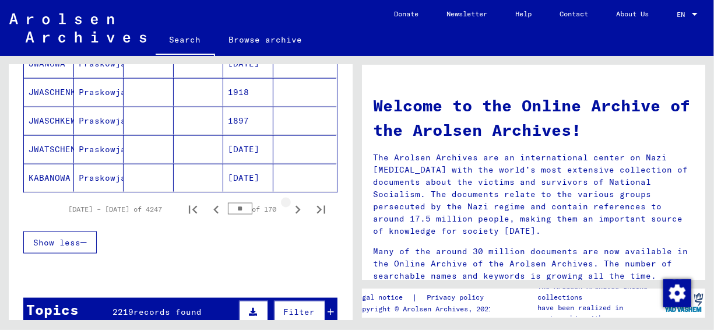
click at [290, 204] on icon "Next page" at bounding box center [298, 210] width 16 height 16
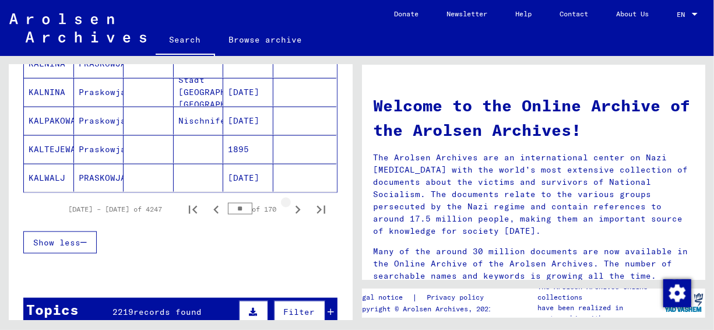
click at [290, 204] on icon "Next page" at bounding box center [298, 210] width 16 height 16
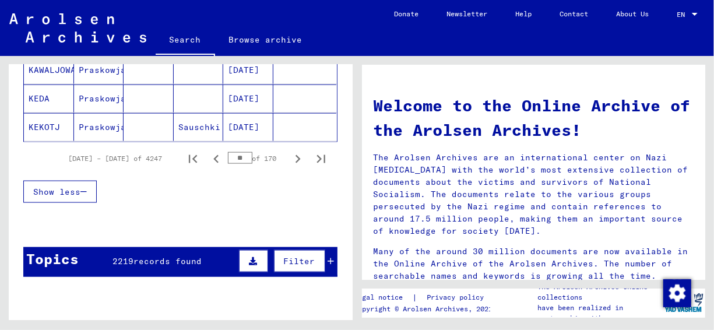
scroll to position [816, 0]
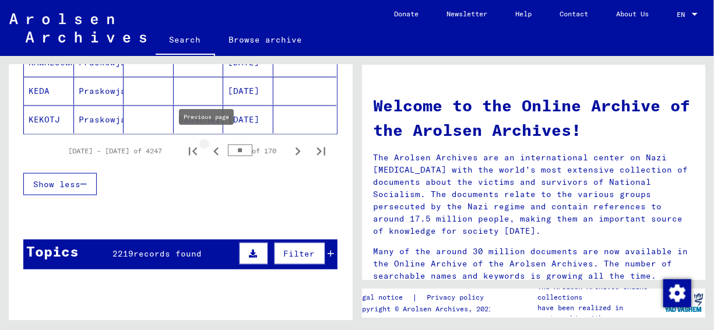
click at [213, 143] on icon "Previous page" at bounding box center [216, 151] width 16 height 16
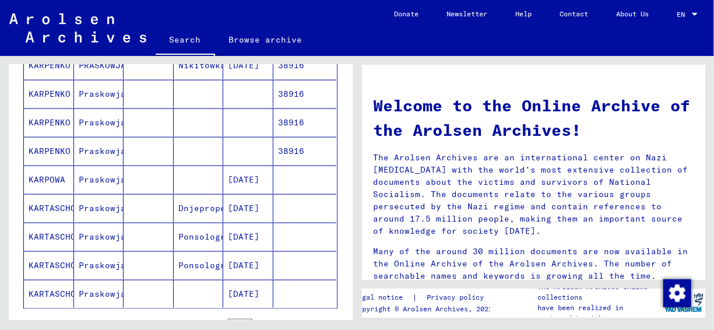
scroll to position [758, 0]
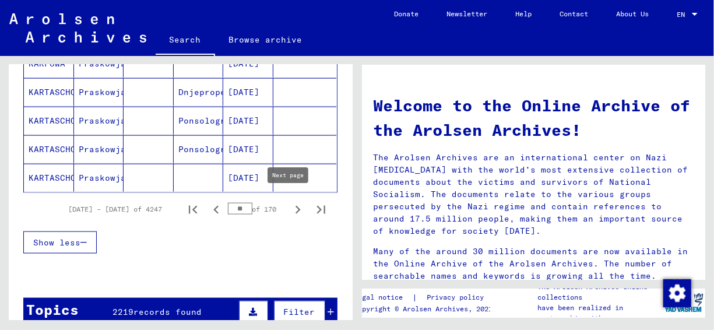
click at [290, 202] on icon "Next page" at bounding box center [298, 210] width 16 height 16
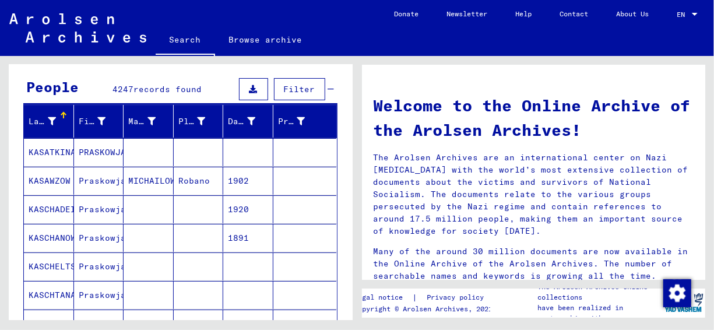
scroll to position [117, 0]
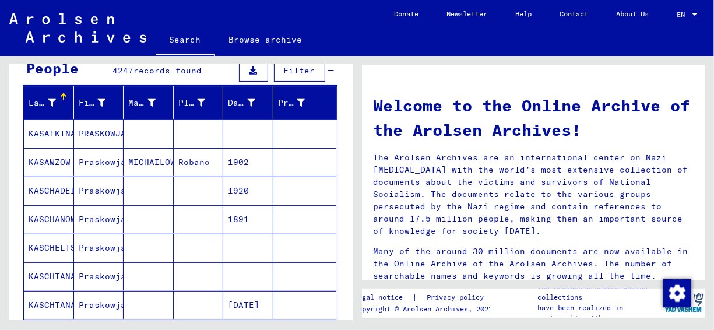
drag, startPoint x: 95, startPoint y: 126, endPoint x: 50, endPoint y: 131, distance: 45.1
click at [50, 131] on mat-cell "KASATKINA" at bounding box center [49, 133] width 50 height 28
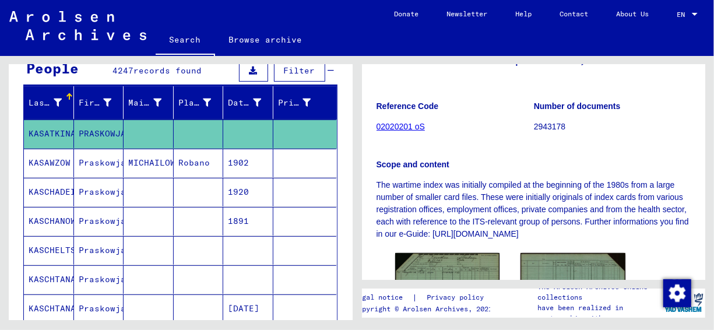
scroll to position [291, 0]
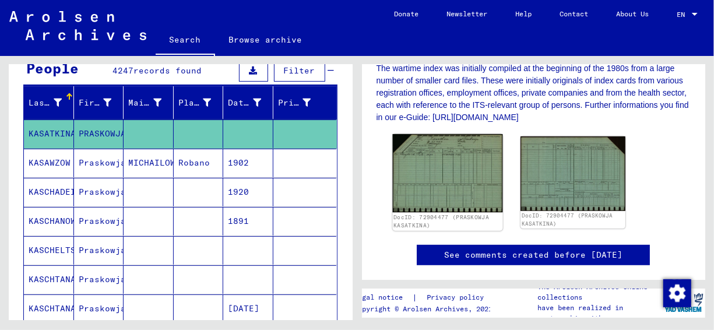
click at [452, 157] on img at bounding box center [447, 173] width 110 height 78
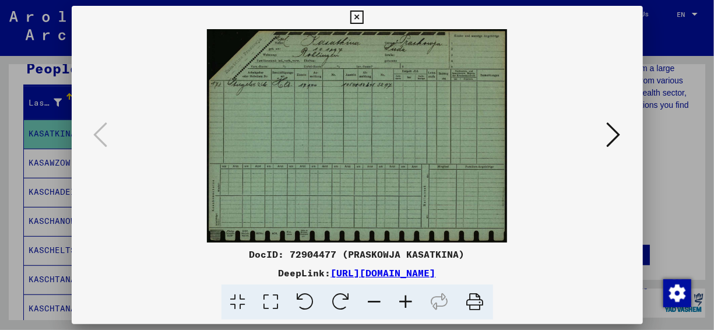
click at [407, 307] on icon at bounding box center [406, 302] width 31 height 36
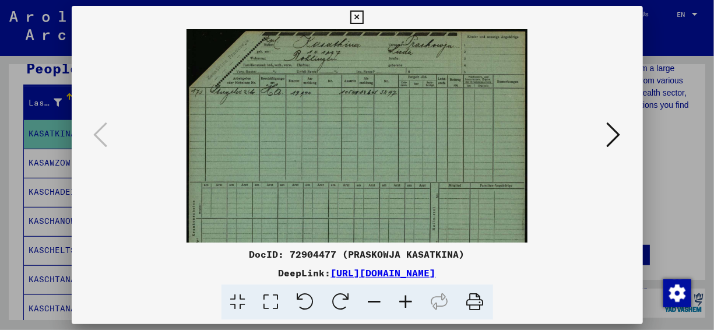
click at [407, 307] on icon at bounding box center [406, 302] width 31 height 36
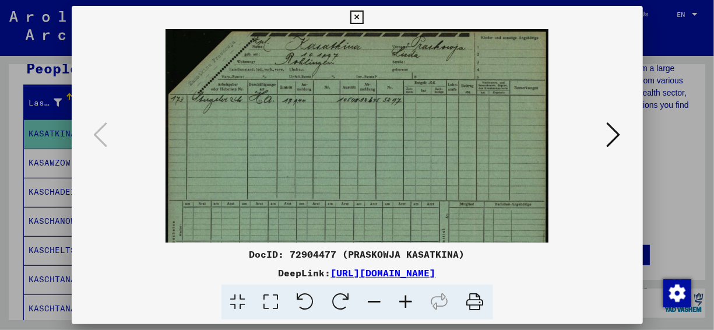
click at [407, 307] on icon at bounding box center [406, 302] width 31 height 36
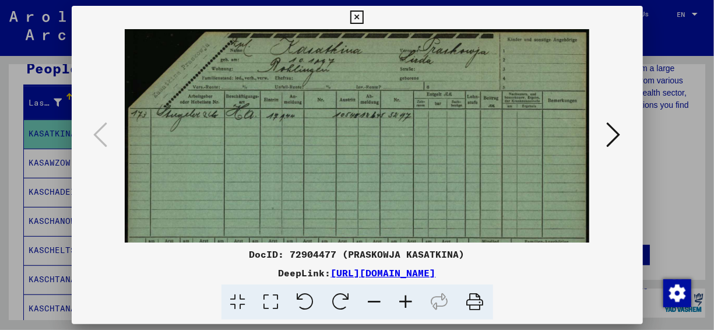
click at [407, 307] on icon at bounding box center [406, 302] width 31 height 36
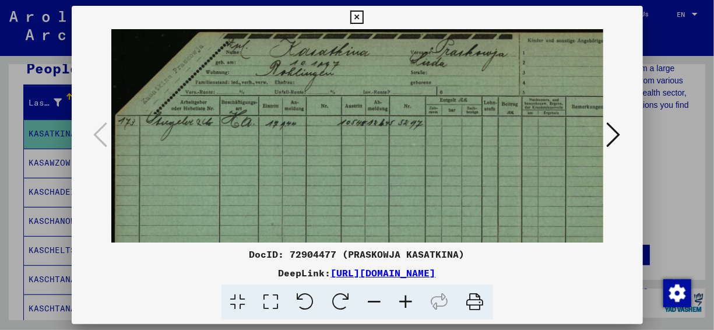
click at [407, 307] on icon at bounding box center [406, 302] width 31 height 36
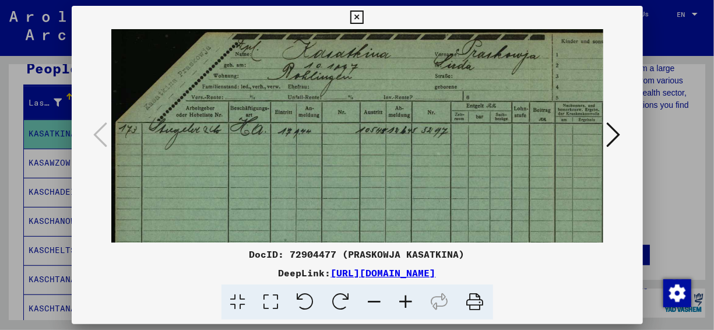
click at [407, 307] on icon at bounding box center [406, 302] width 31 height 36
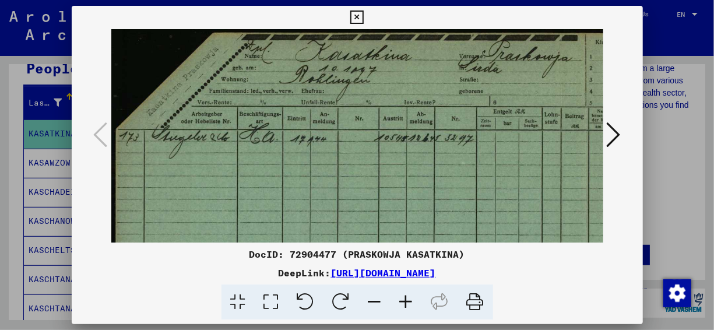
click at [407, 307] on icon at bounding box center [406, 302] width 31 height 36
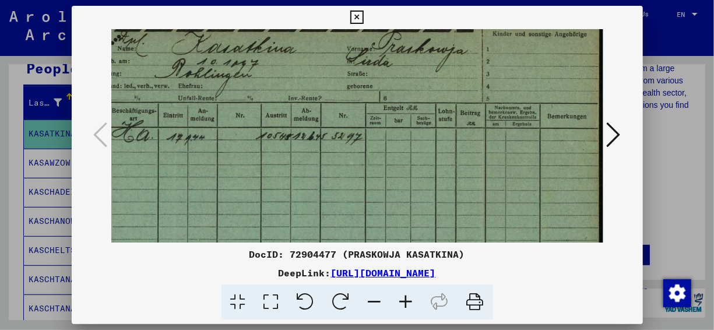
scroll to position [10, 136]
drag, startPoint x: 475, startPoint y: 105, endPoint x: 230, endPoint y: 177, distance: 255.8
click at [230, 177] on img at bounding box center [289, 242] width 629 height 446
click at [616, 122] on icon at bounding box center [614, 135] width 14 height 28
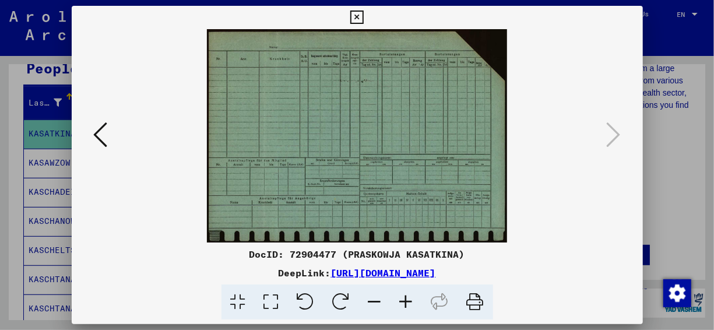
click at [360, 10] on icon at bounding box center [356, 17] width 13 height 14
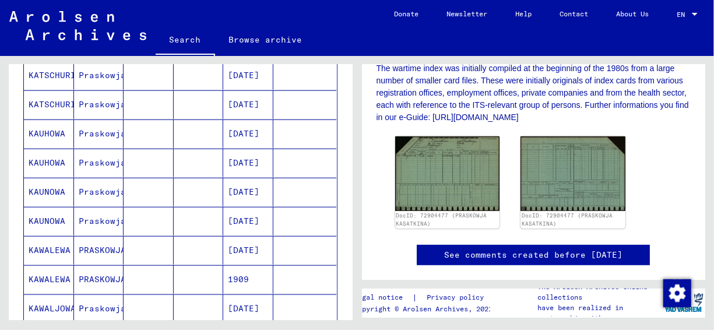
scroll to position [699, 0]
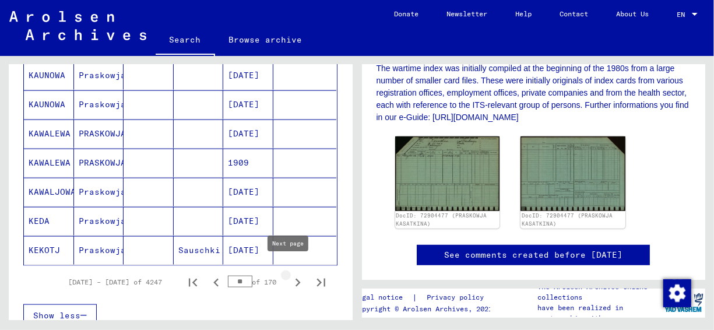
click at [290, 275] on icon "Next page" at bounding box center [298, 283] width 16 height 16
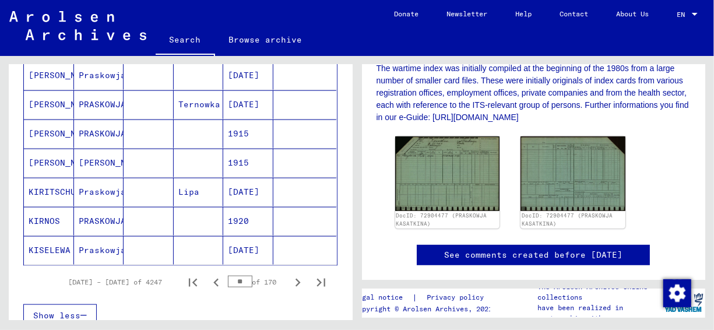
click at [290, 275] on icon "Next page" at bounding box center [298, 283] width 16 height 16
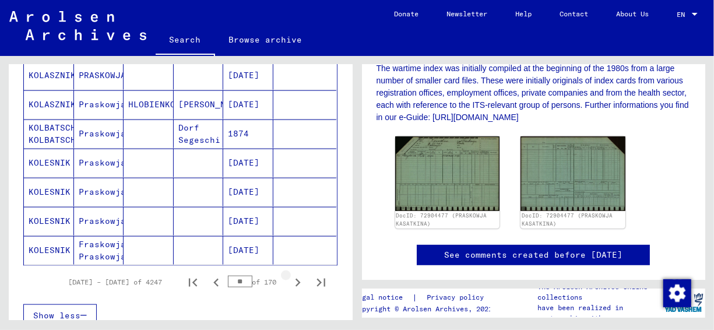
click at [290, 275] on icon "Next page" at bounding box center [298, 283] width 16 height 16
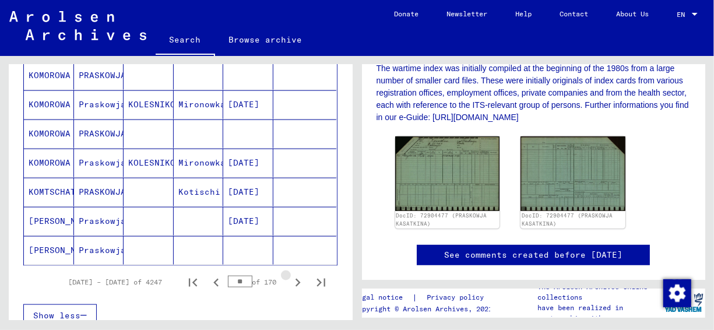
click at [290, 275] on icon "Next page" at bounding box center [298, 283] width 16 height 16
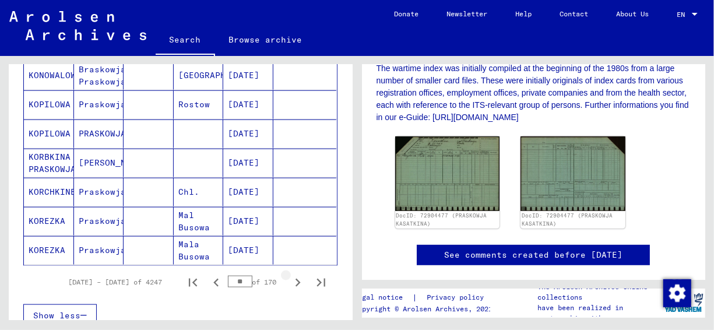
click at [290, 275] on icon "Next page" at bounding box center [298, 283] width 16 height 16
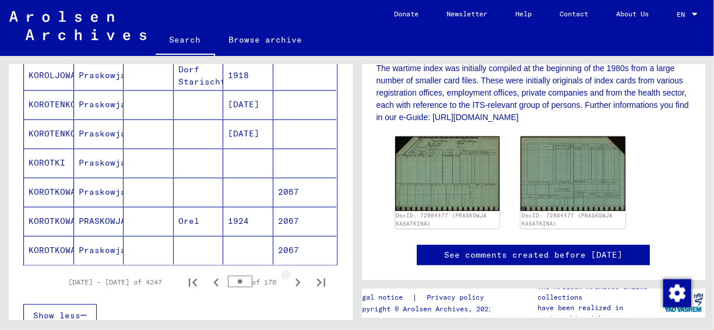
click at [290, 275] on icon "Next page" at bounding box center [298, 283] width 16 height 16
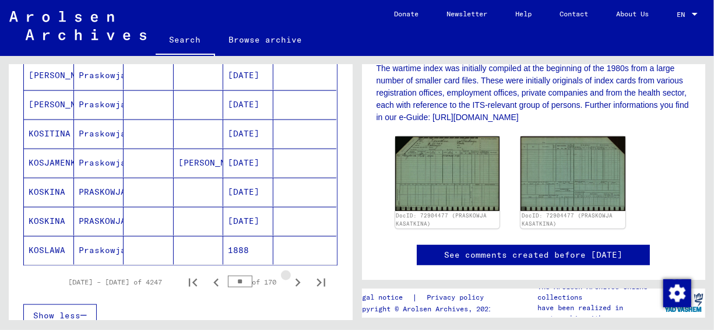
click at [290, 275] on icon "Next page" at bounding box center [298, 283] width 16 height 16
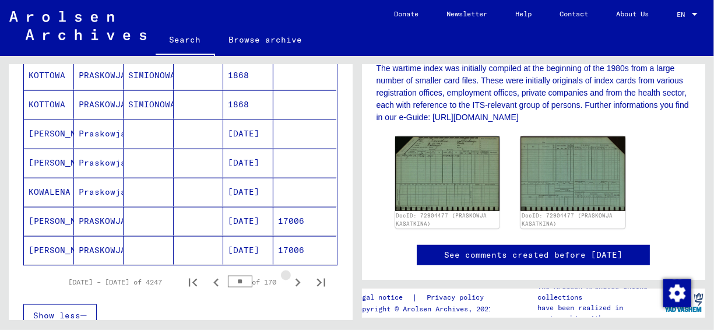
click at [290, 275] on icon "Next page" at bounding box center [298, 283] width 16 height 16
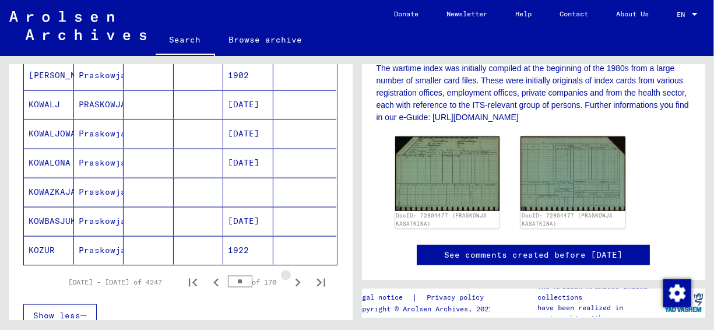
click at [290, 275] on icon "Next page" at bounding box center [298, 283] width 16 height 16
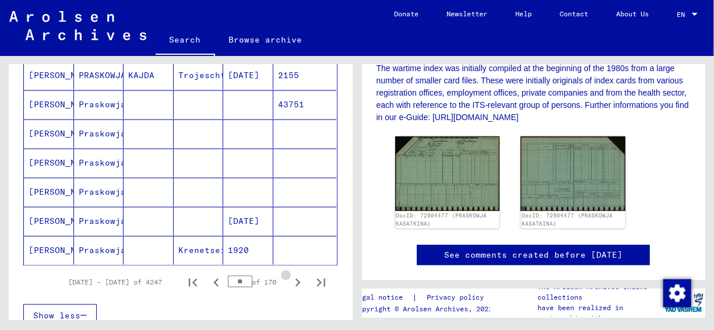
click at [290, 275] on icon "Next page" at bounding box center [298, 283] width 16 height 16
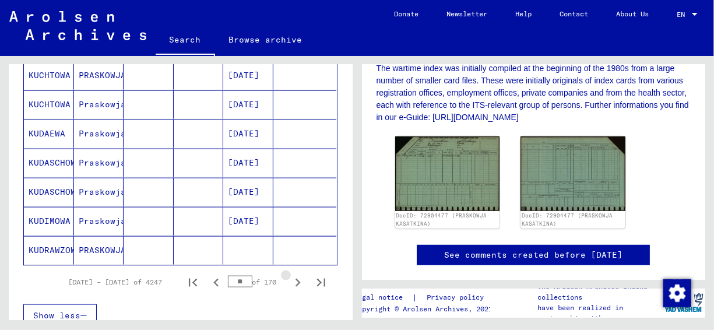
click at [290, 275] on icon "Next page" at bounding box center [298, 283] width 16 height 16
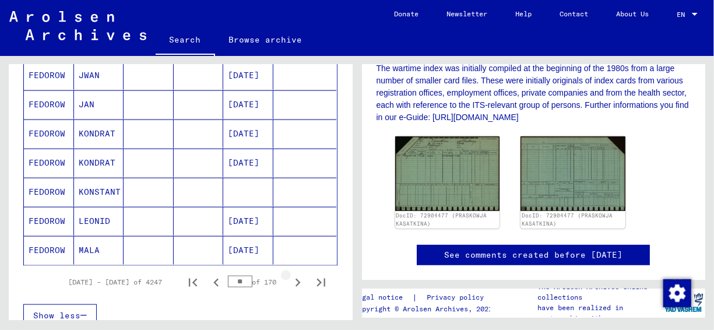
click at [290, 275] on icon "Next page" at bounding box center [298, 283] width 16 height 16
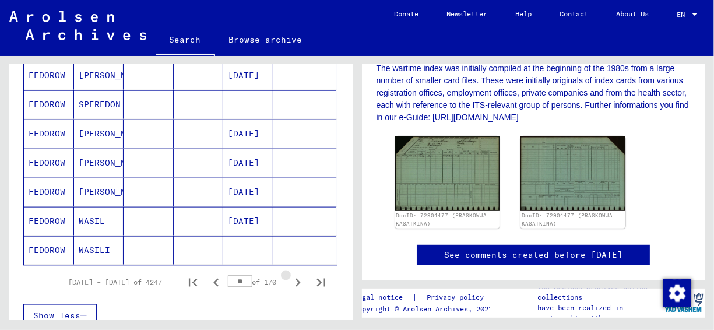
click at [290, 275] on icon "Next page" at bounding box center [298, 283] width 16 height 16
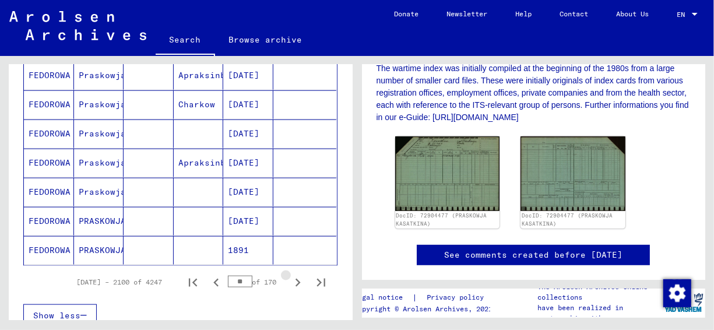
click at [290, 275] on icon "Next page" at bounding box center [298, 283] width 16 height 16
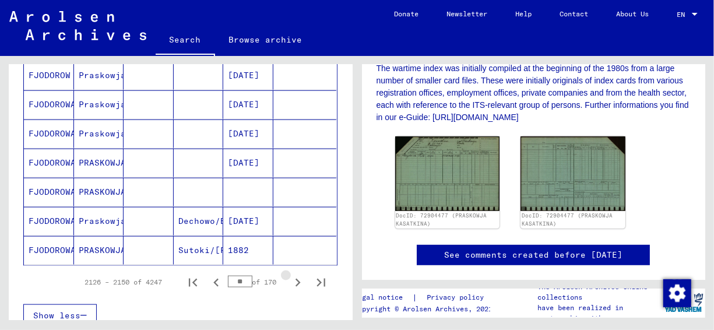
click at [290, 275] on icon "Next page" at bounding box center [298, 283] width 16 height 16
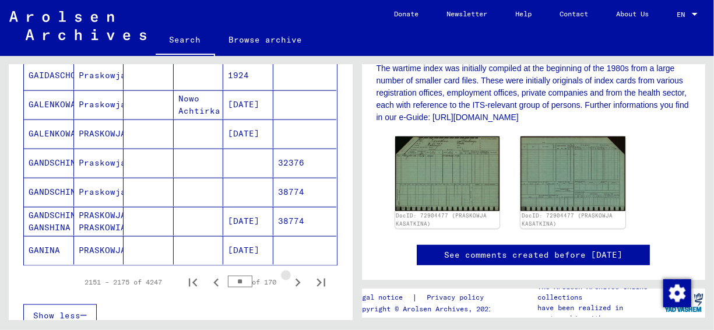
click at [290, 275] on icon "Next page" at bounding box center [298, 283] width 16 height 16
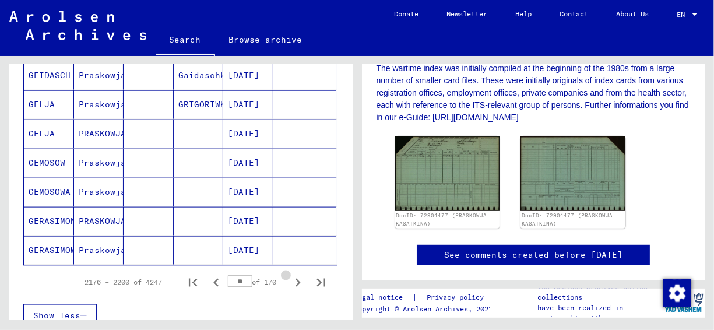
click at [290, 275] on icon "Next page" at bounding box center [298, 283] width 16 height 16
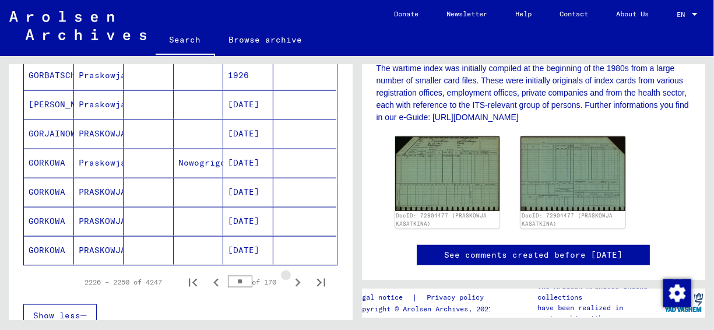
click at [290, 275] on icon "Next page" at bounding box center [298, 283] width 16 height 16
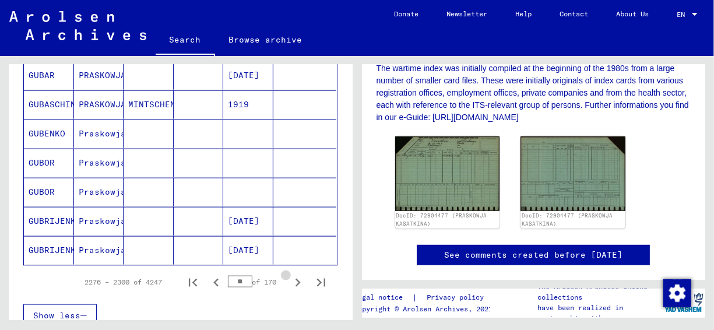
click at [290, 275] on icon "Next page" at bounding box center [298, 283] width 16 height 16
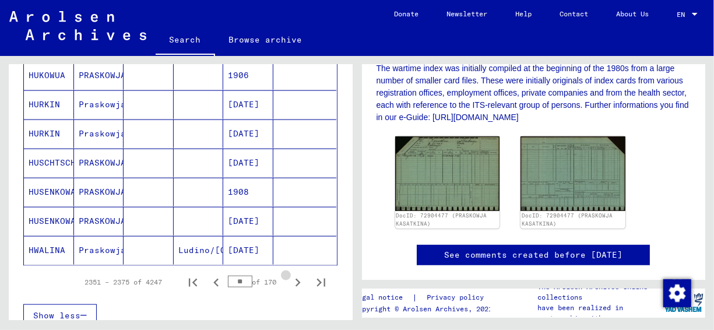
click at [290, 275] on icon "Next page" at bounding box center [298, 283] width 16 height 16
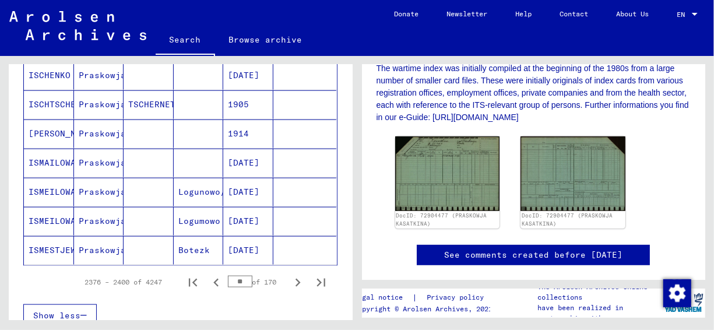
click at [290, 275] on icon "Next page" at bounding box center [298, 283] width 16 height 16
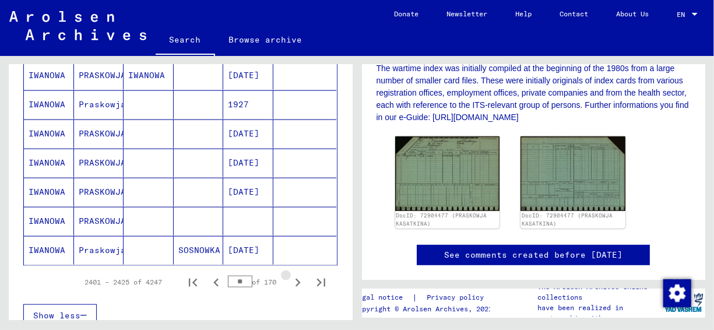
click at [290, 275] on icon "Next page" at bounding box center [298, 283] width 16 height 16
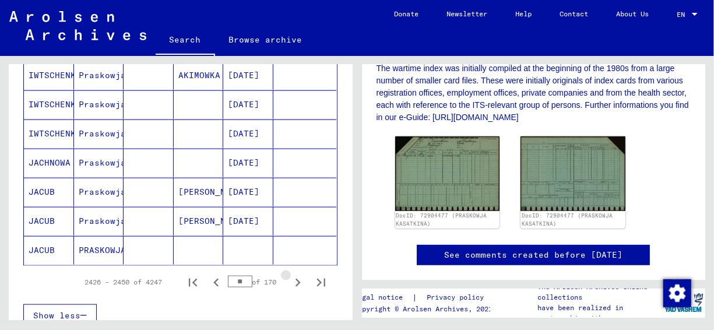
click at [290, 275] on icon "Next page" at bounding box center [298, 283] width 16 height 16
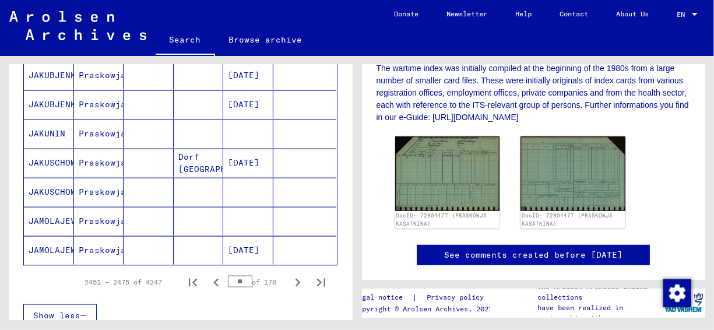
click at [290, 275] on icon "Next page" at bounding box center [298, 283] width 16 height 16
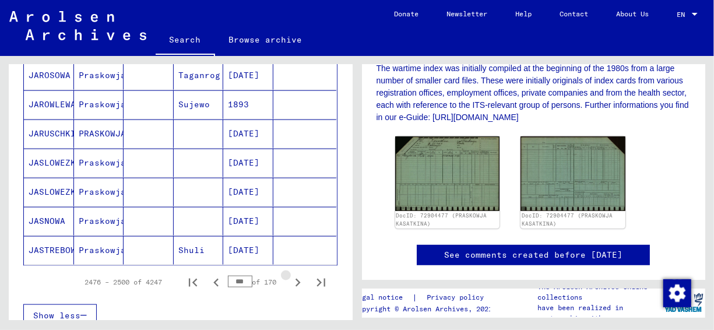
click at [290, 275] on icon "Next page" at bounding box center [298, 283] width 16 height 16
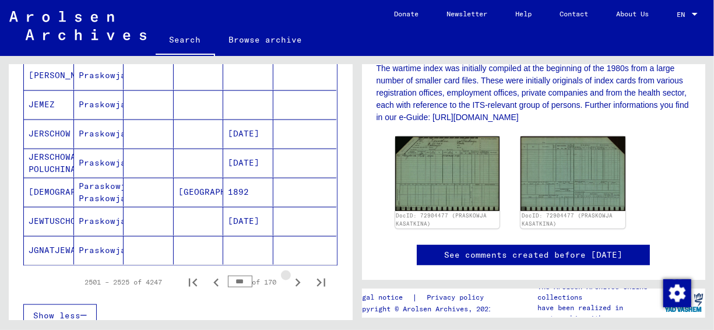
click at [290, 275] on icon "Next page" at bounding box center [298, 283] width 16 height 16
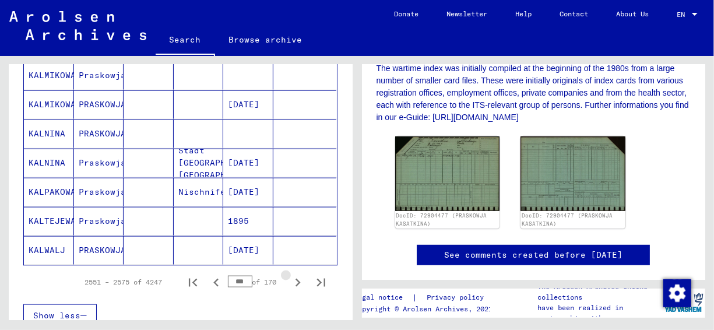
click at [290, 275] on icon "Next page" at bounding box center [298, 283] width 16 height 16
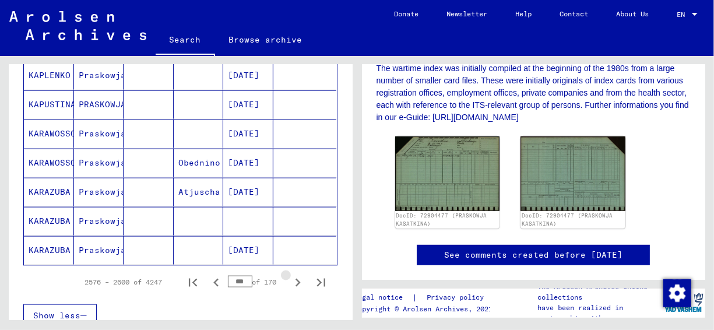
click at [290, 275] on icon "Next page" at bounding box center [298, 283] width 16 height 16
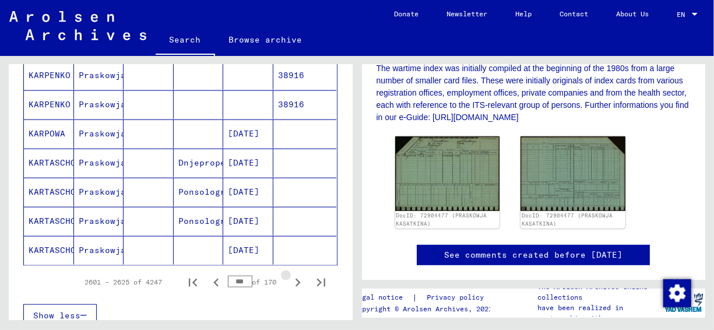
click at [290, 275] on icon "Next page" at bounding box center [298, 283] width 16 height 16
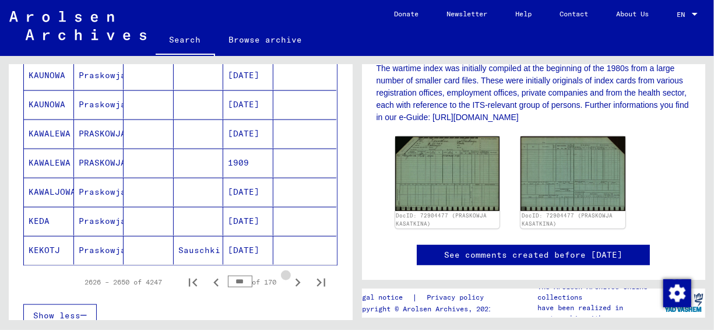
click at [290, 275] on icon "Next page" at bounding box center [298, 283] width 16 height 16
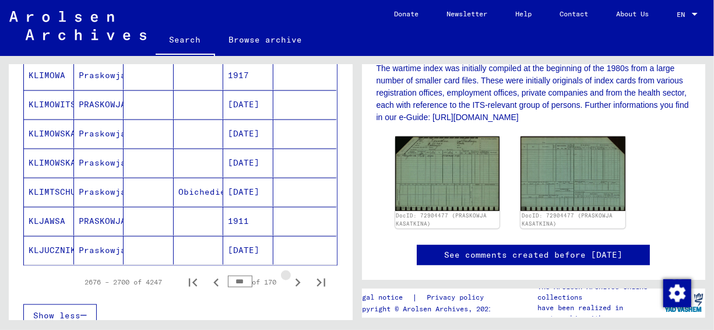
click at [290, 275] on icon "Next page" at bounding box center [298, 283] width 16 height 16
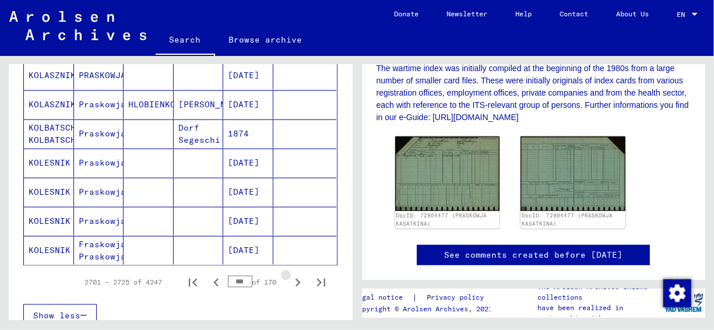
click at [290, 275] on icon "Next page" at bounding box center [298, 283] width 16 height 16
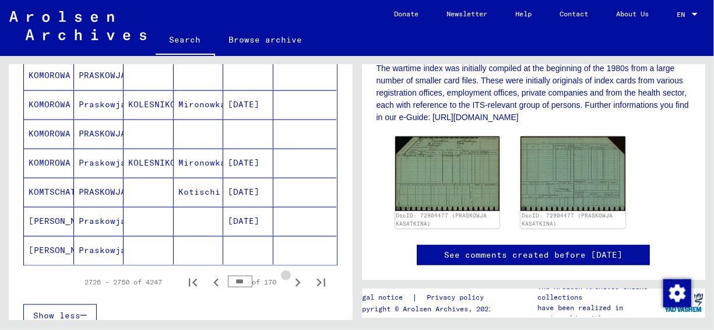
click at [290, 275] on icon "Next page" at bounding box center [298, 283] width 16 height 16
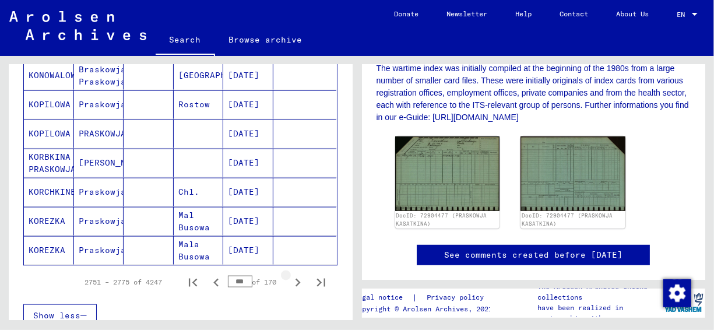
click at [290, 275] on icon "Next page" at bounding box center [298, 283] width 16 height 16
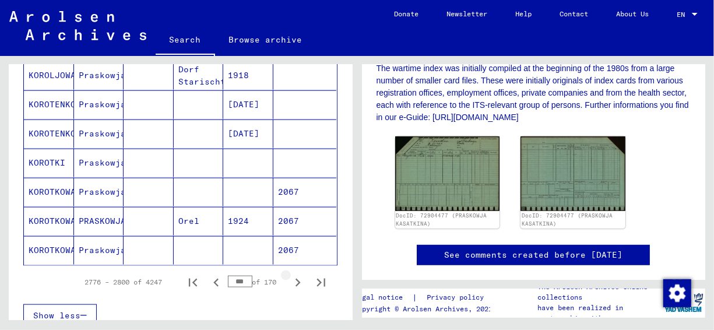
click at [290, 275] on icon "Next page" at bounding box center [298, 283] width 16 height 16
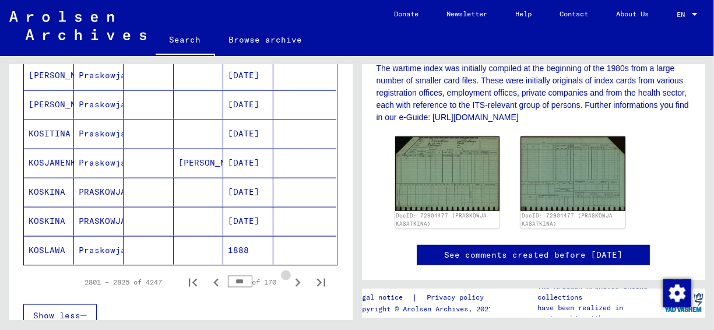
click at [290, 275] on icon "Next page" at bounding box center [298, 283] width 16 height 16
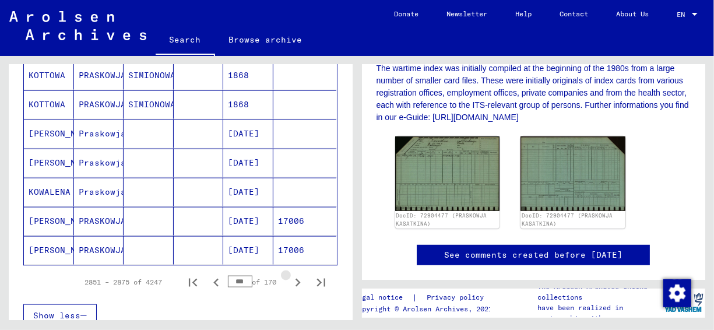
click at [290, 275] on icon "Next page" at bounding box center [298, 283] width 16 height 16
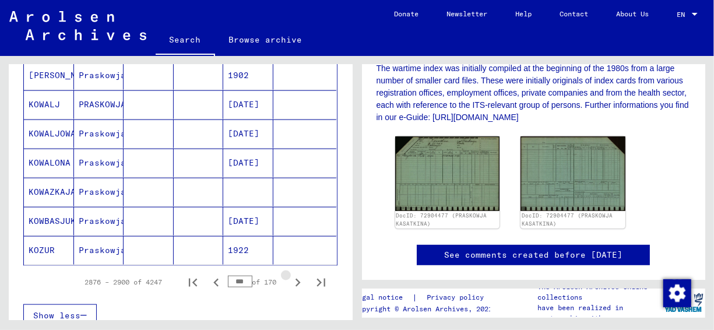
click at [290, 275] on icon "Next page" at bounding box center [298, 283] width 16 height 16
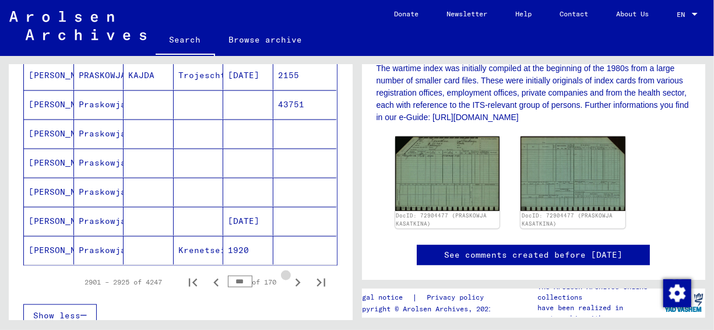
click at [290, 275] on icon "Next page" at bounding box center [298, 283] width 16 height 16
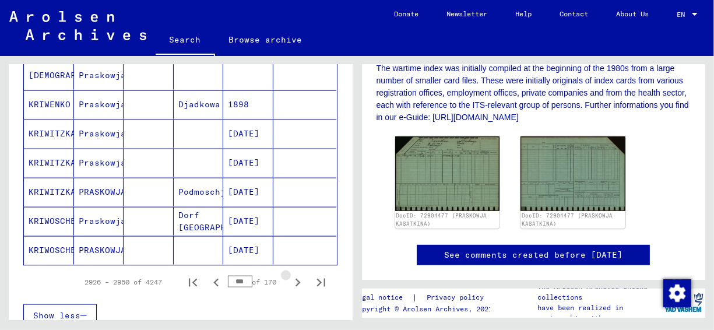
click at [290, 275] on icon "Next page" at bounding box center [298, 283] width 16 height 16
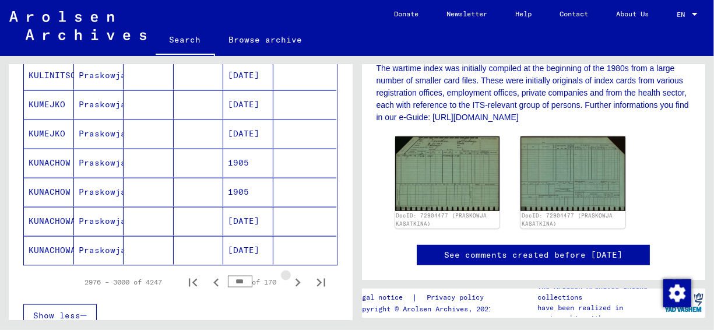
click at [290, 275] on icon "Next page" at bounding box center [298, 283] width 16 height 16
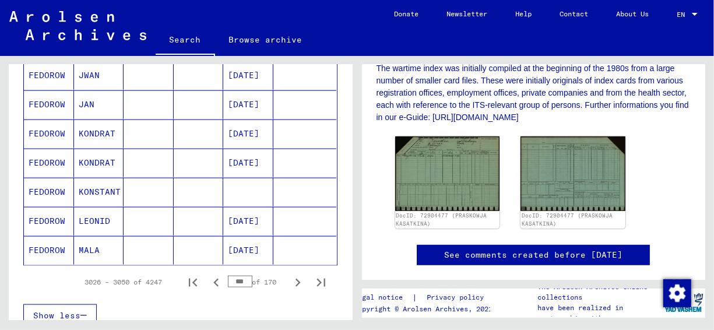
click at [290, 275] on icon "Next page" at bounding box center [298, 283] width 16 height 16
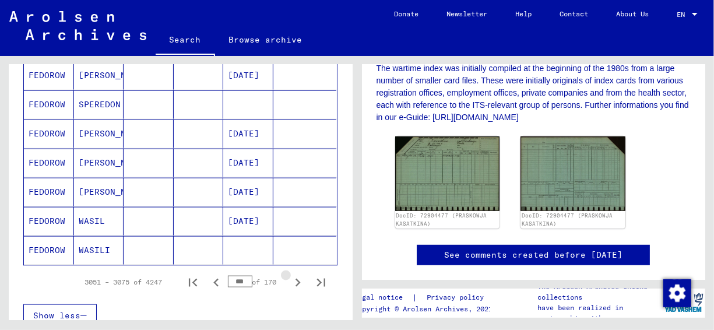
click at [290, 275] on icon "Next page" at bounding box center [298, 283] width 16 height 16
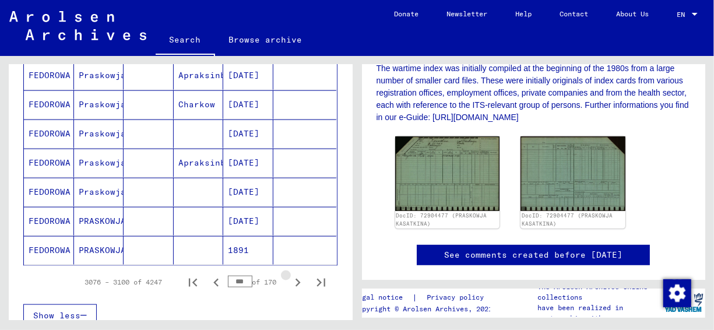
click at [290, 275] on icon "Next page" at bounding box center [298, 283] width 16 height 16
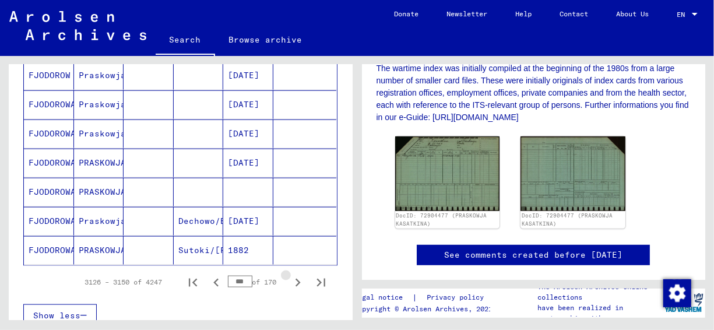
click at [290, 275] on icon "Next page" at bounding box center [298, 283] width 16 height 16
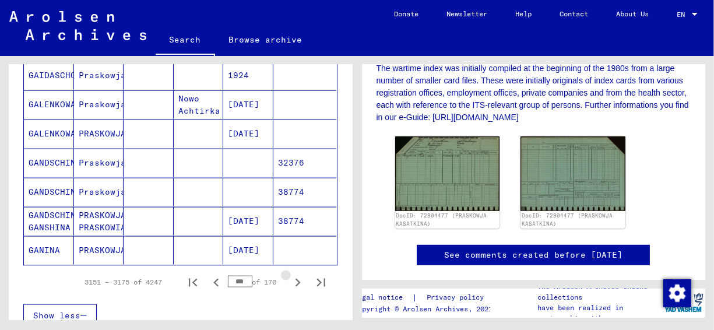
click at [290, 275] on icon "Next page" at bounding box center [298, 283] width 16 height 16
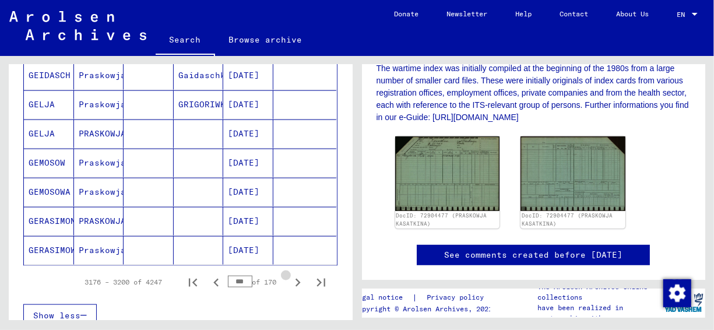
click at [290, 275] on icon "Next page" at bounding box center [298, 283] width 16 height 16
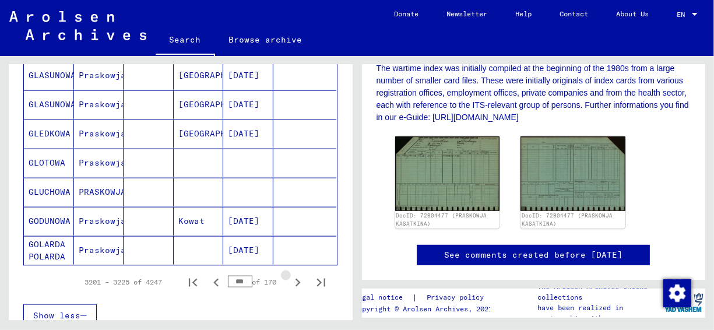
click at [290, 275] on icon "Next page" at bounding box center [298, 283] width 16 height 16
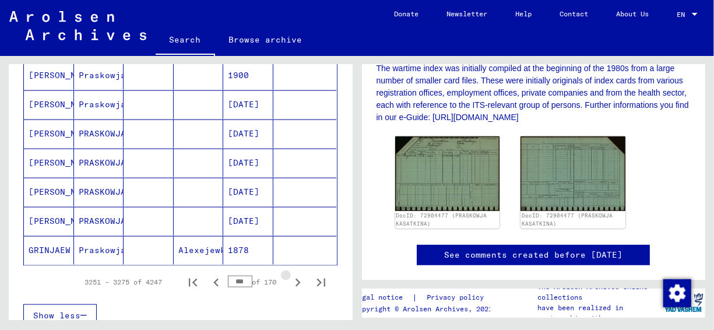
click at [290, 275] on icon "Next page" at bounding box center [298, 283] width 16 height 16
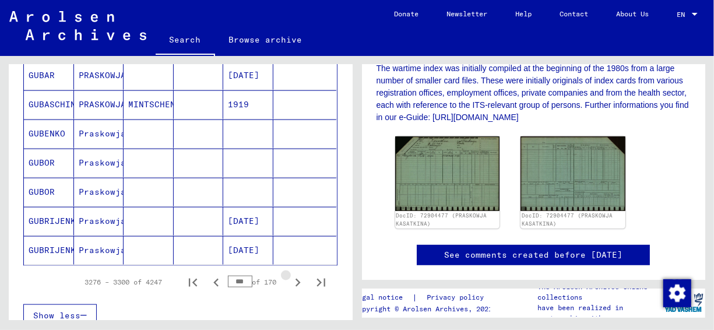
click at [290, 275] on icon "Next page" at bounding box center [298, 283] width 16 height 16
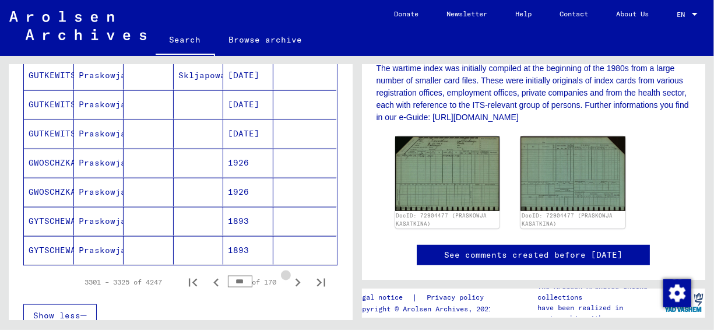
click at [290, 275] on icon "Next page" at bounding box center [298, 283] width 16 height 16
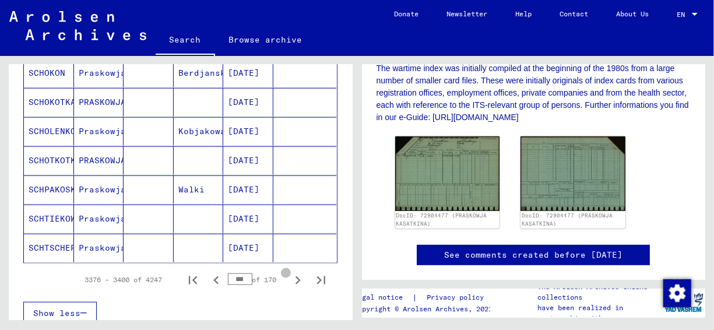
click at [290, 272] on icon "Next page" at bounding box center [298, 280] width 16 height 16
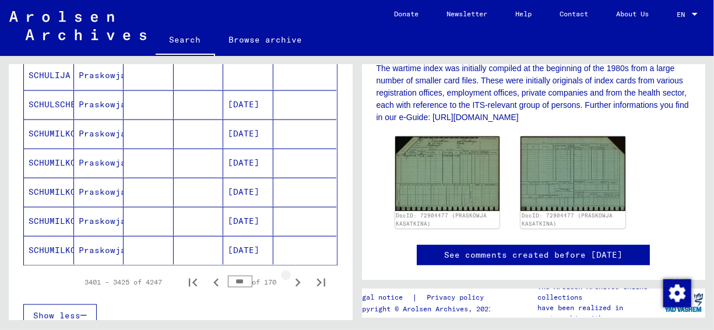
click at [290, 275] on icon "Next page" at bounding box center [298, 283] width 16 height 16
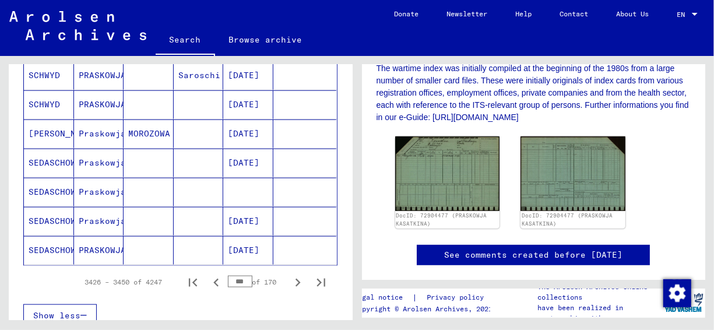
click at [290, 275] on icon "Next page" at bounding box center [298, 283] width 16 height 16
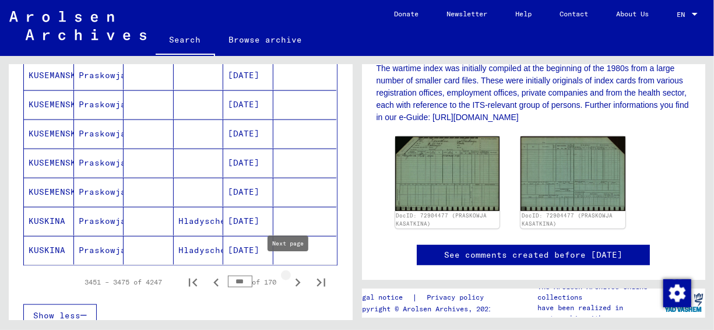
click at [290, 275] on icon "Next page" at bounding box center [298, 283] width 16 height 16
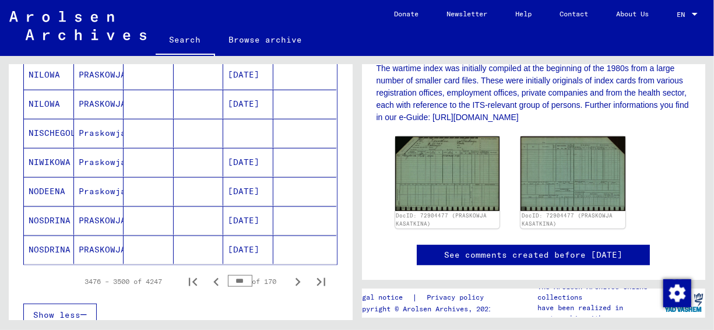
scroll to position [816, 0]
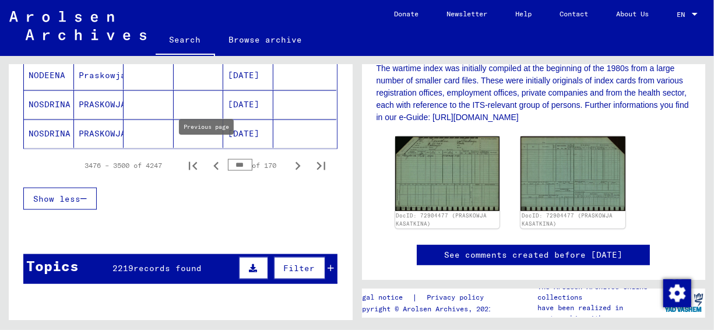
click at [213, 158] on icon "Previous page" at bounding box center [216, 166] width 16 height 16
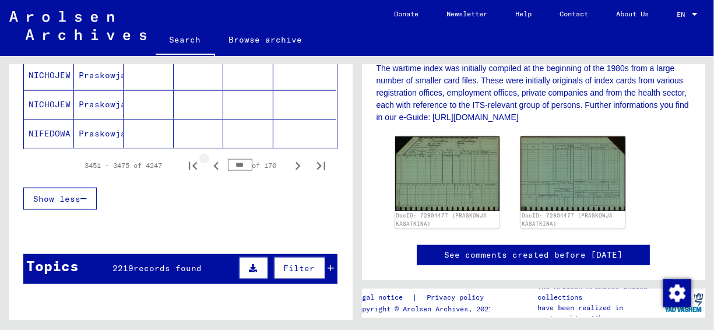
click at [211, 158] on icon "Previous page" at bounding box center [216, 166] width 16 height 16
click at [209, 158] on icon "Previous page" at bounding box center [216, 166] width 16 height 16
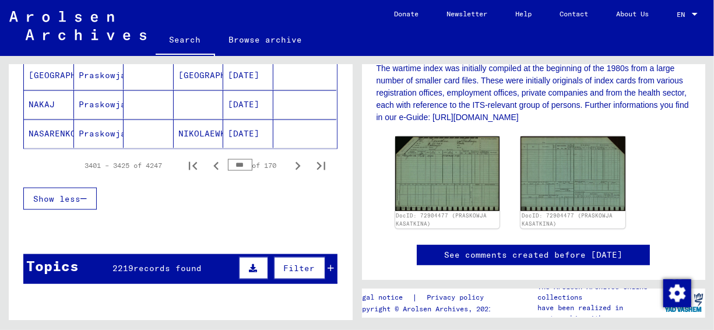
click at [213, 162] on icon "Previous page" at bounding box center [215, 166] width 5 height 8
click at [208, 158] on icon "Previous page" at bounding box center [216, 166] width 16 height 16
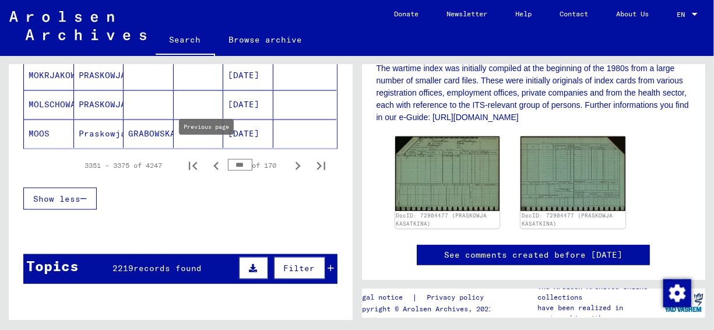
click at [213, 162] on icon "Previous page" at bounding box center [215, 166] width 5 height 8
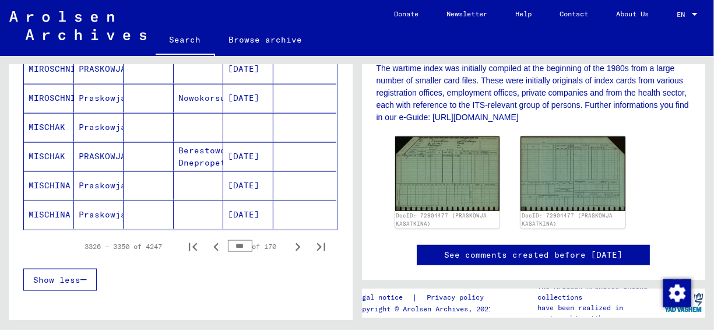
scroll to position [758, 0]
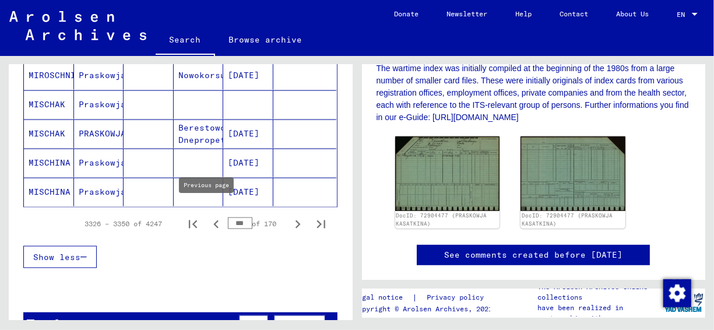
click at [208, 216] on icon "Previous page" at bounding box center [216, 224] width 16 height 16
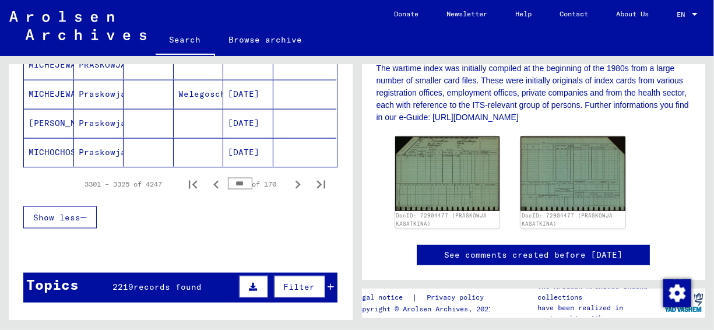
scroll to position [816, 0]
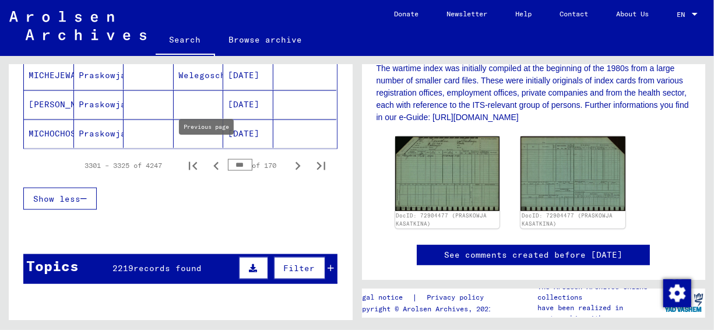
click at [209, 158] on icon "Previous page" at bounding box center [216, 166] width 16 height 16
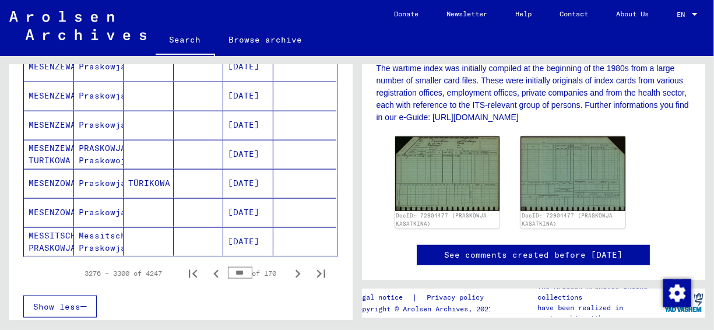
scroll to position [758, 0]
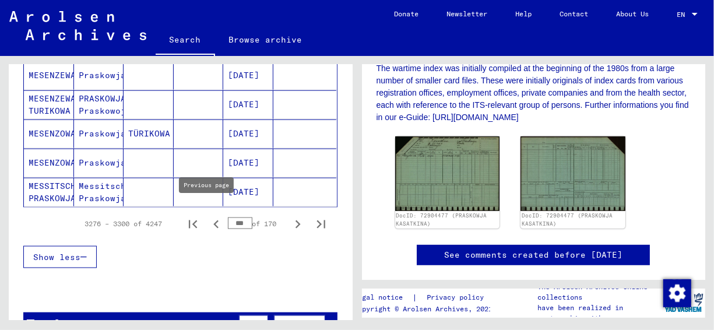
click at [208, 216] on icon "Previous page" at bounding box center [216, 224] width 16 height 16
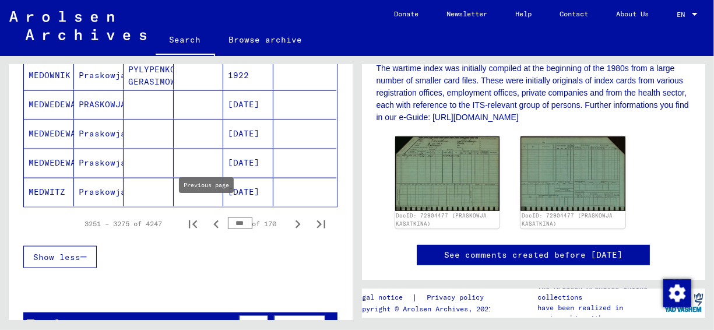
click at [213, 220] on icon "Previous page" at bounding box center [215, 224] width 5 height 8
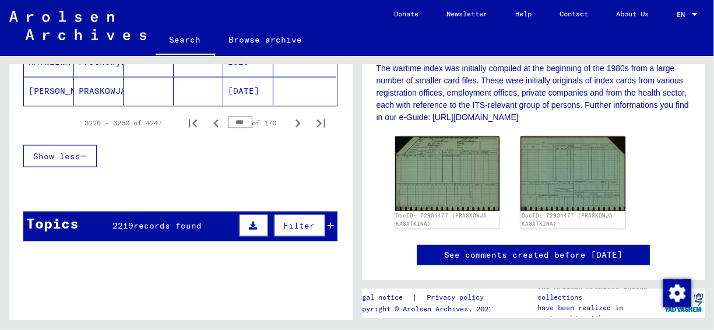
scroll to position [874, 0]
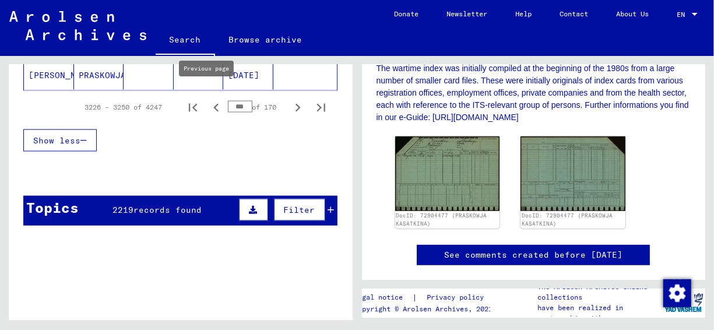
click at [208, 100] on icon "Previous page" at bounding box center [216, 108] width 16 height 16
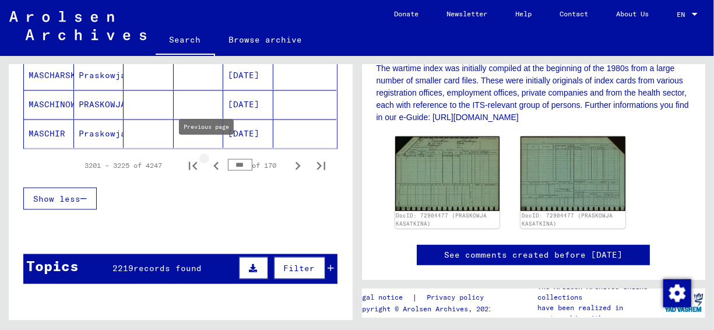
click at [213, 162] on icon "Previous page" at bounding box center [215, 166] width 5 height 8
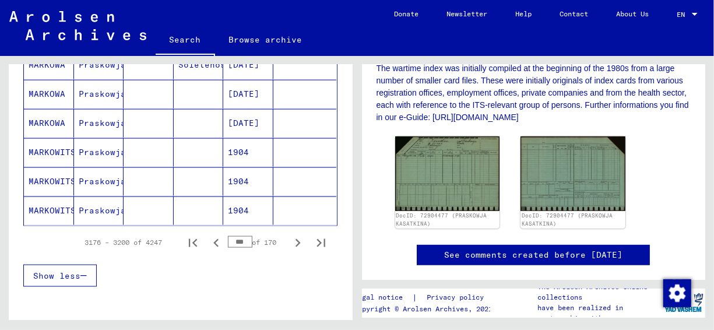
scroll to position [758, 0]
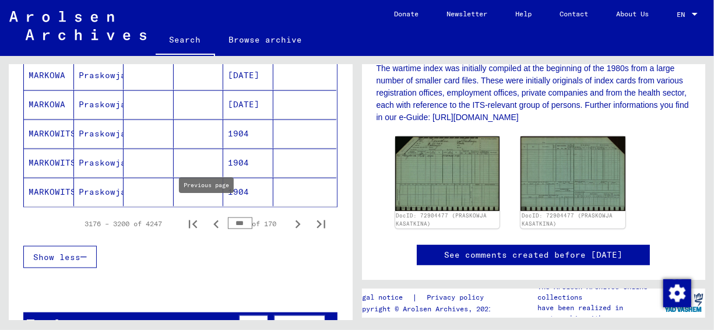
click at [209, 216] on icon "Previous page" at bounding box center [216, 224] width 16 height 16
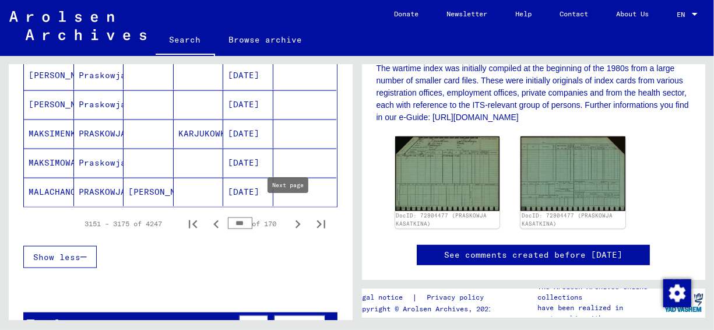
click at [290, 216] on icon "Next page" at bounding box center [298, 224] width 16 height 16
type input "***"
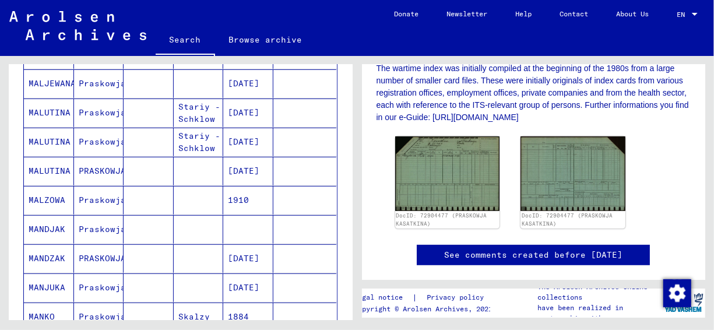
scroll to position [291, 0]
